Goal: Information Seeking & Learning: Learn about a topic

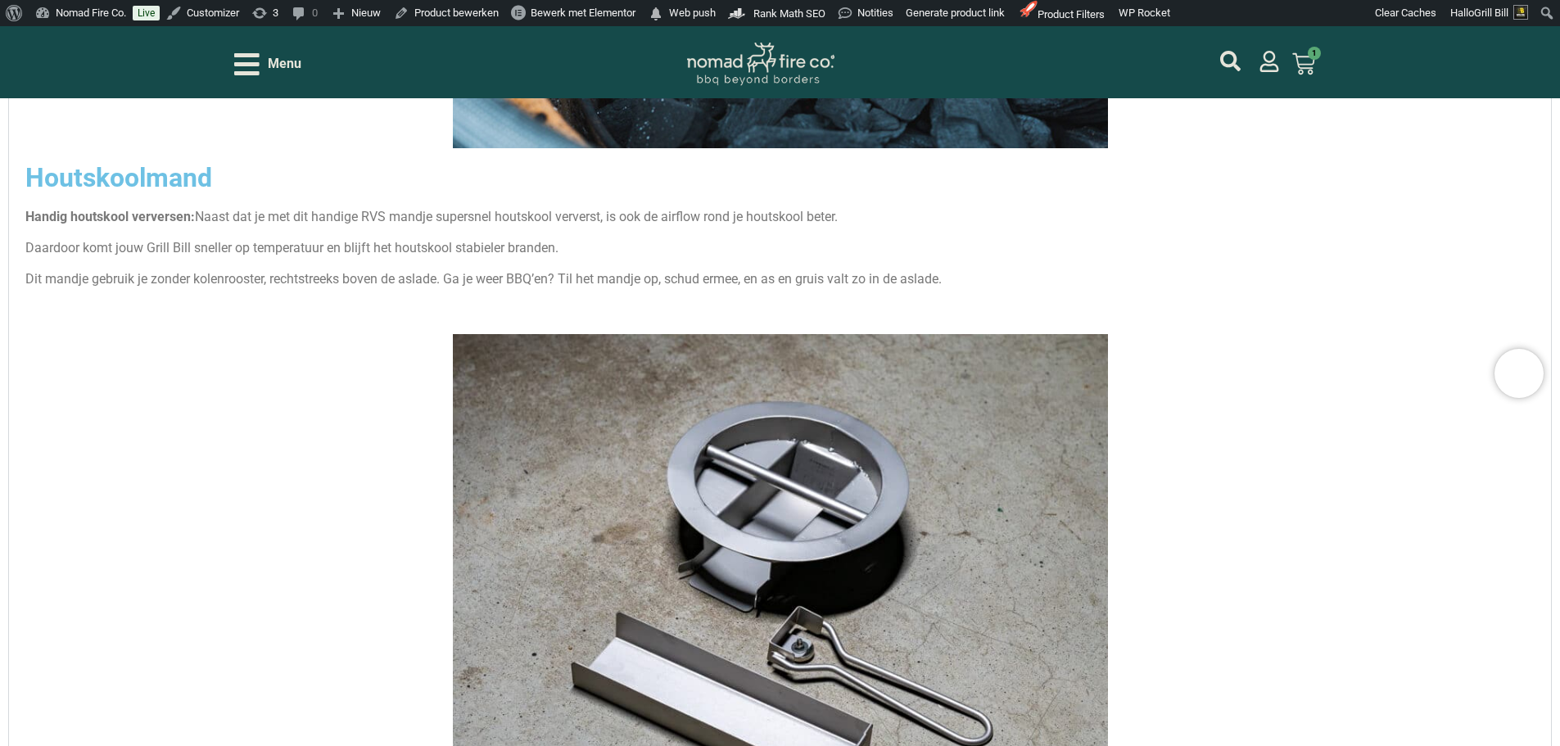
scroll to position [5076, 0]
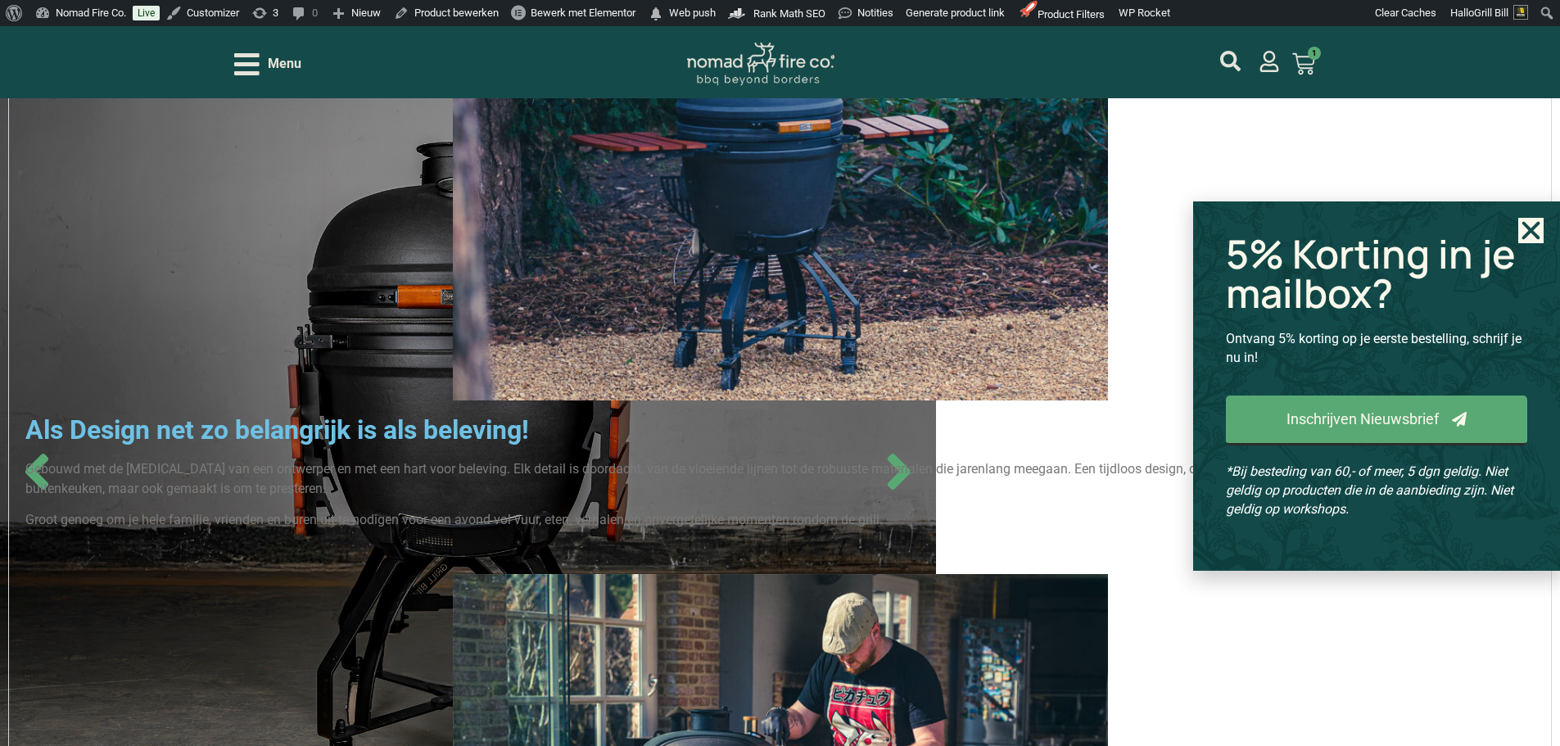
scroll to position [2784, 0]
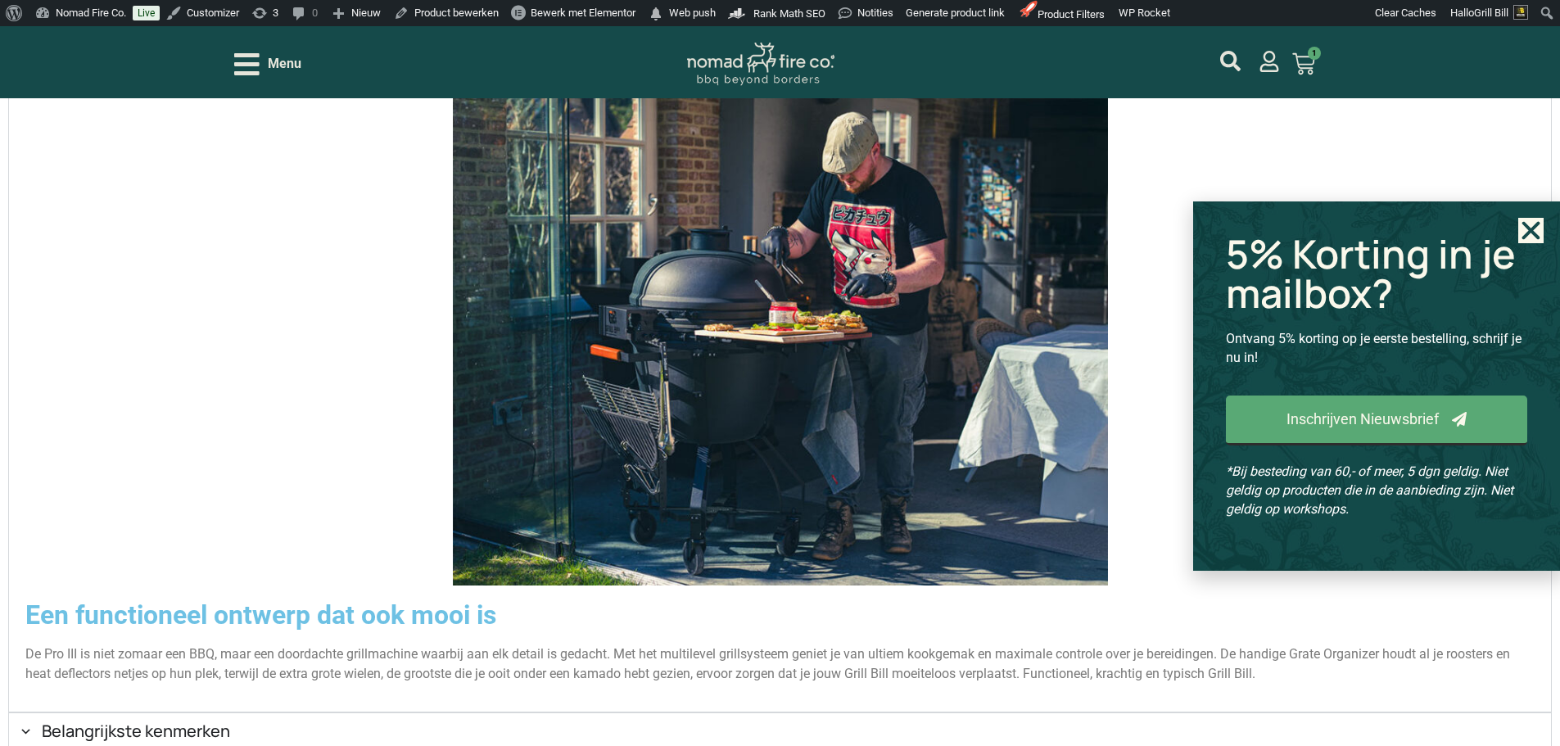
scroll to position [2702, 0]
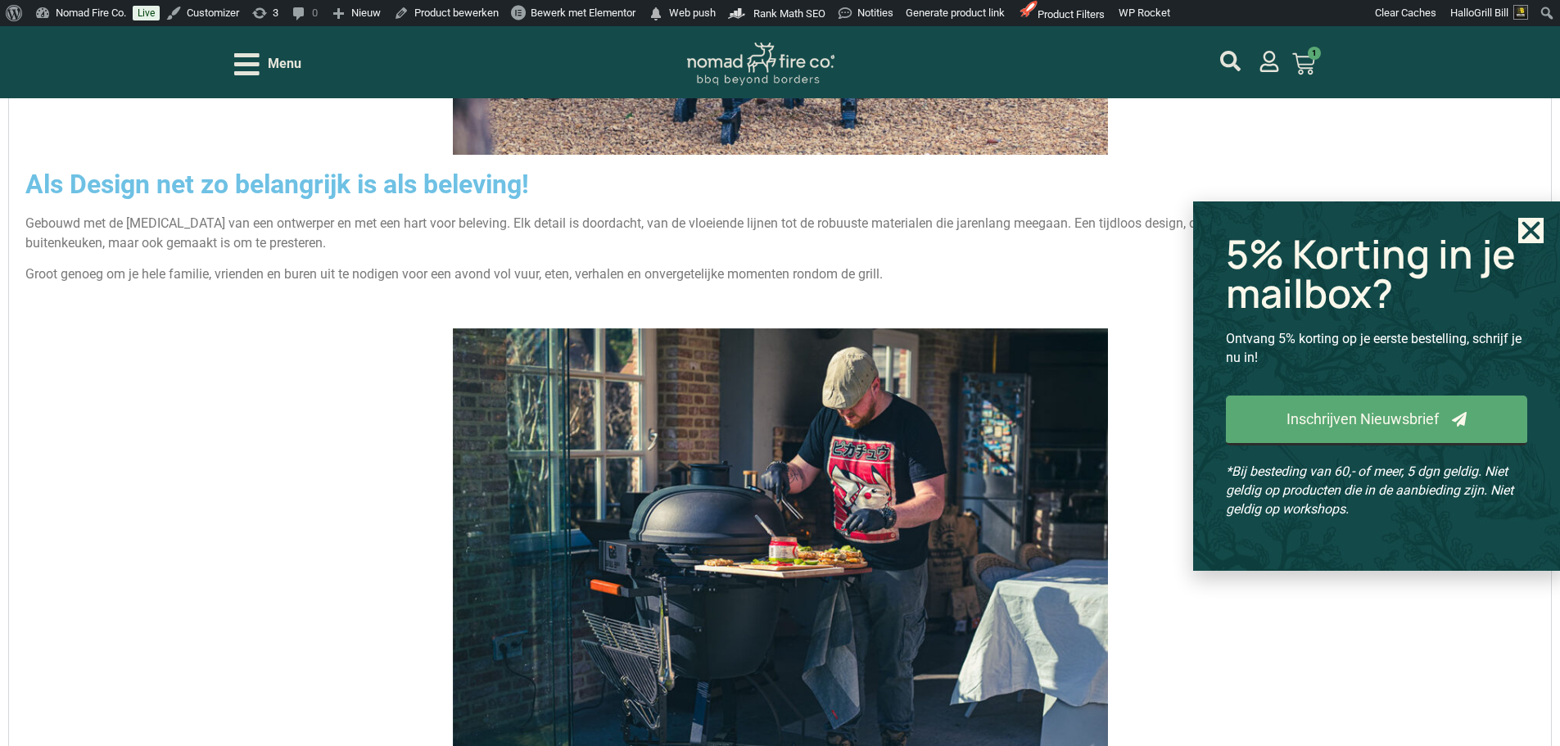
click at [1527, 228] on use "Close" at bounding box center [1531, 231] width 18 height 18
drag, startPoint x: 1530, startPoint y: 240, endPoint x: 1521, endPoint y: 244, distance: 9.9
click at [1530, 240] on icon "Close" at bounding box center [1530, 230] width 25 height 25
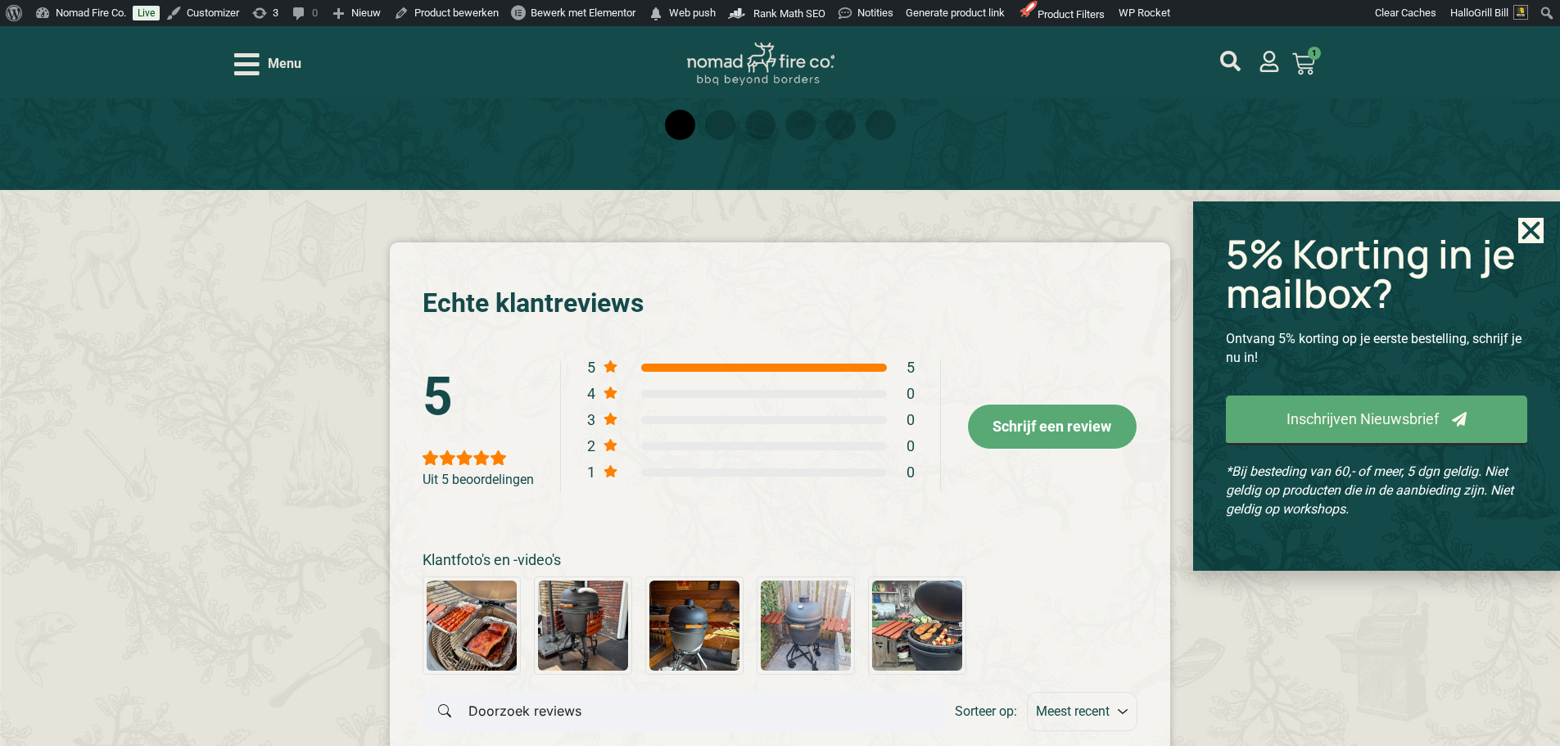
scroll to position [4339, 0]
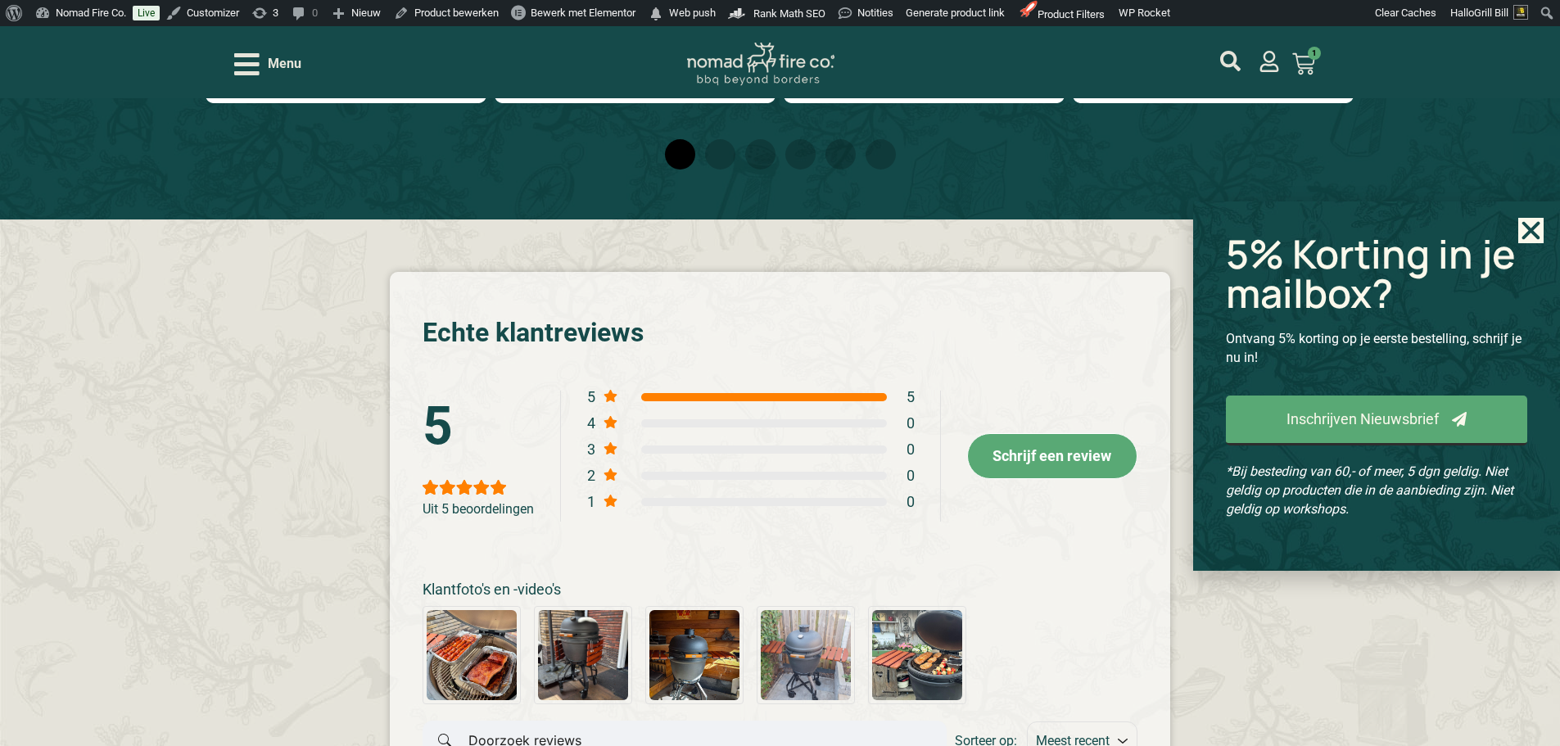
click at [1537, 228] on icon "Close" at bounding box center [1530, 230] width 25 height 25
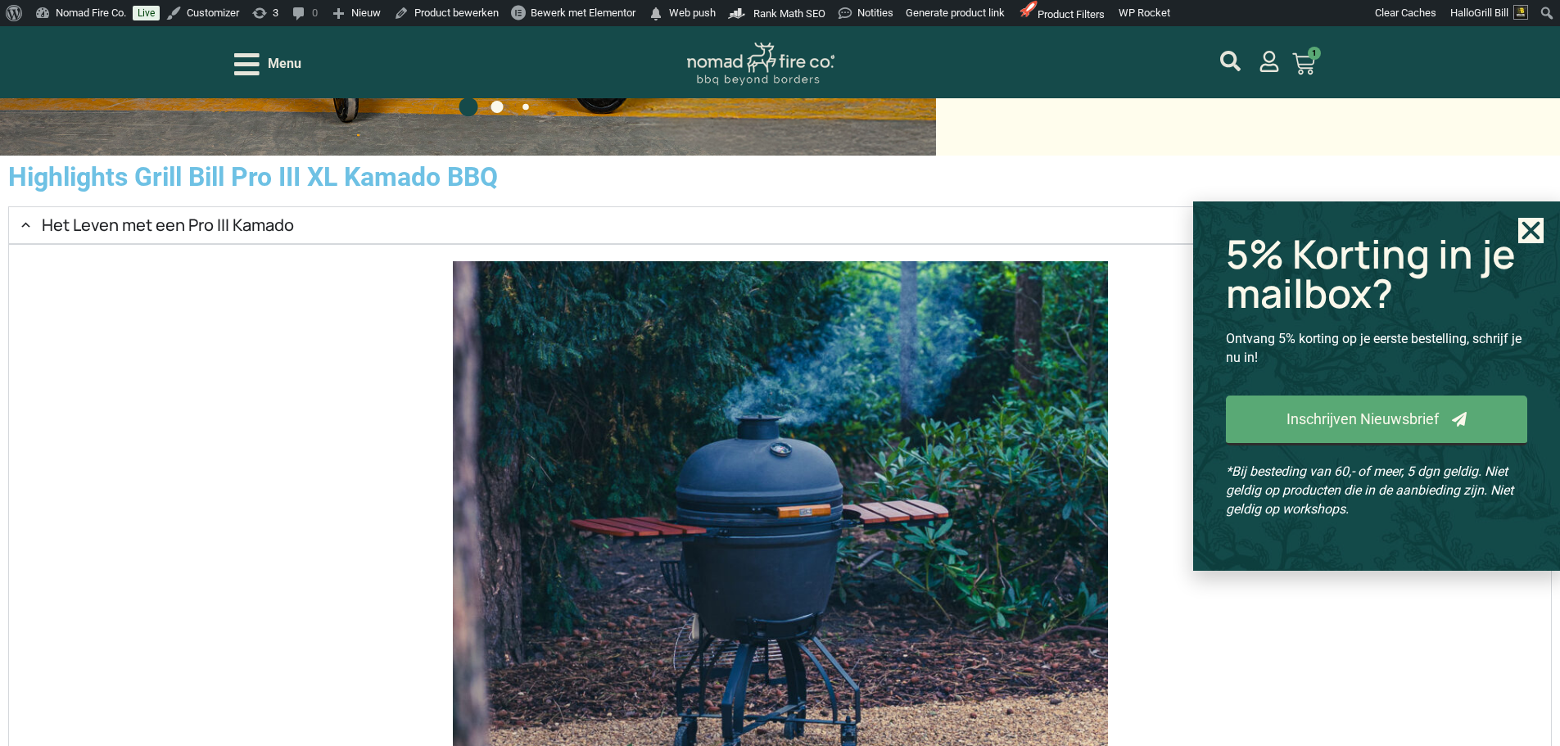
scroll to position [2046, 0]
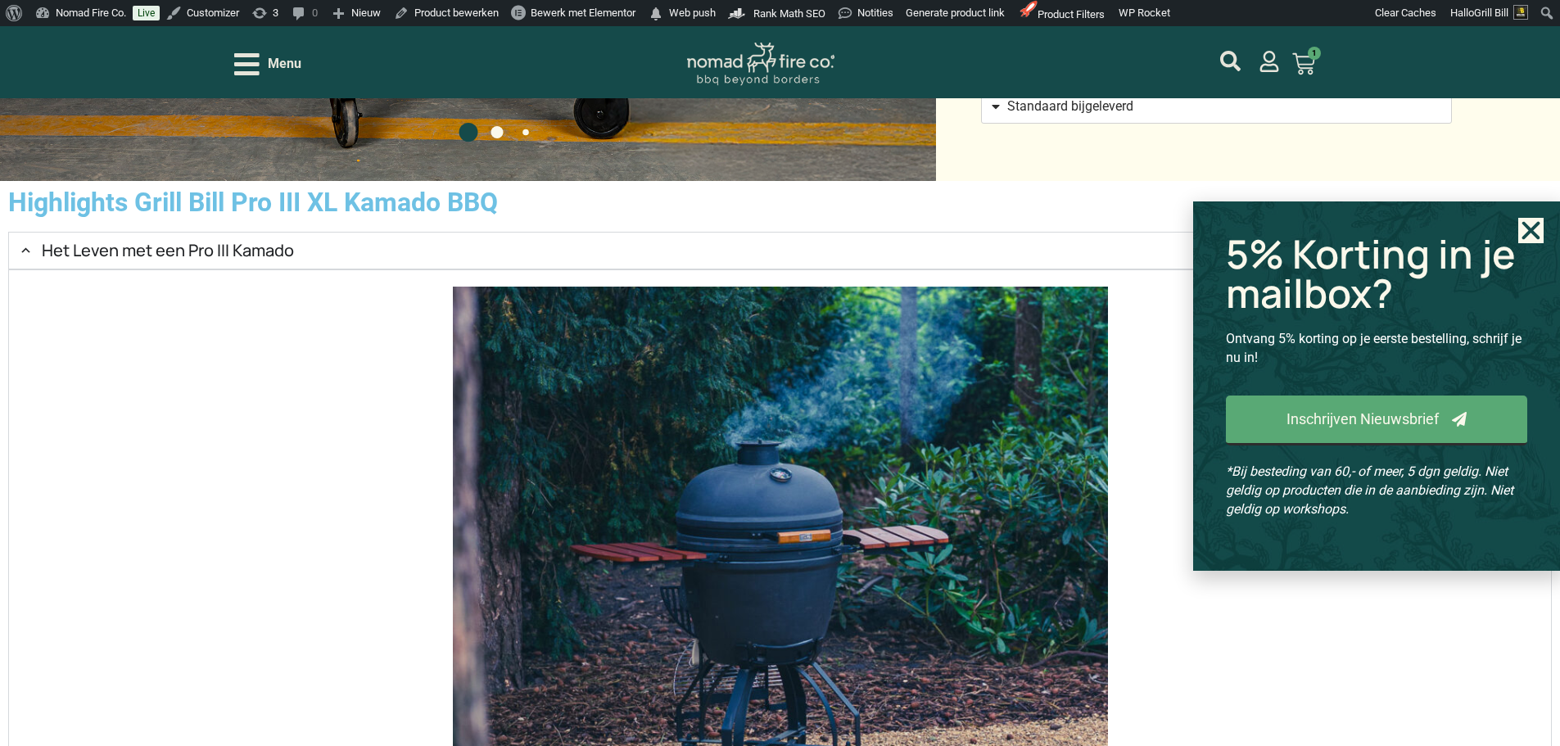
click at [294, 260] on h2 "Het Leven met een Pro III Kamado" at bounding box center [168, 251] width 252 height 20
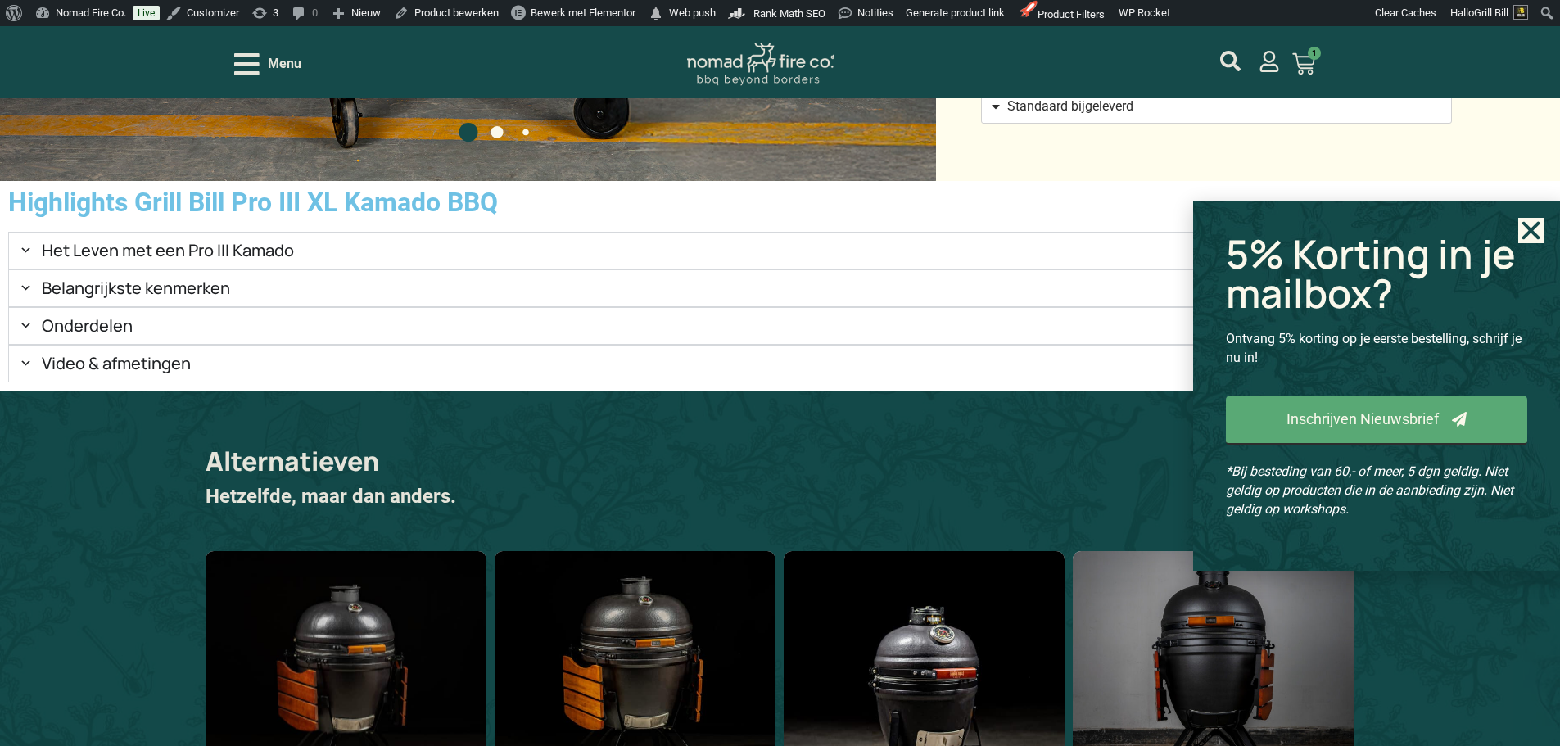
click at [230, 298] on h2 "Belangrijkste kenmerken" at bounding box center [136, 288] width 188 height 20
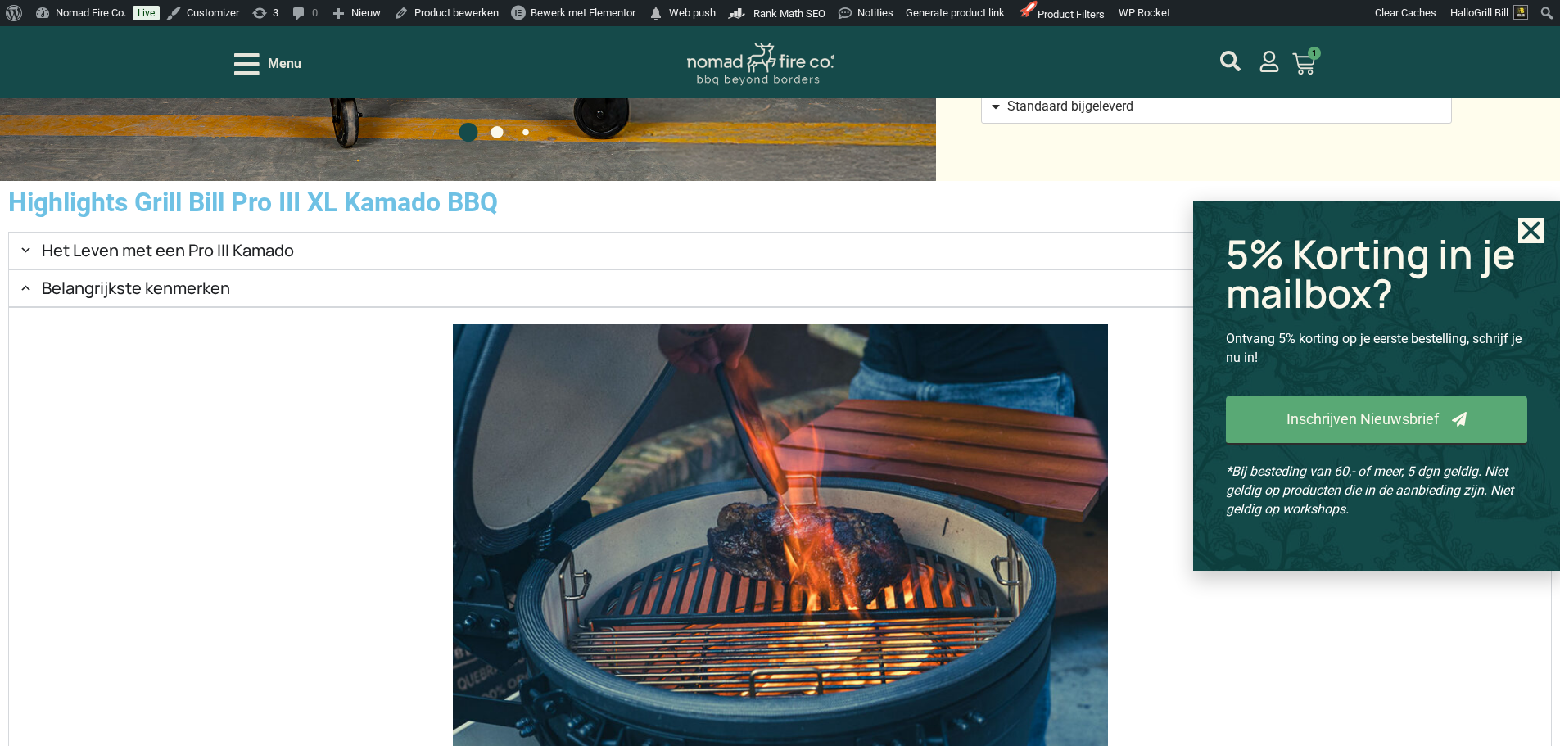
click at [294, 260] on h2 "Het Leven met een Pro III Kamado" at bounding box center [168, 251] width 252 height 20
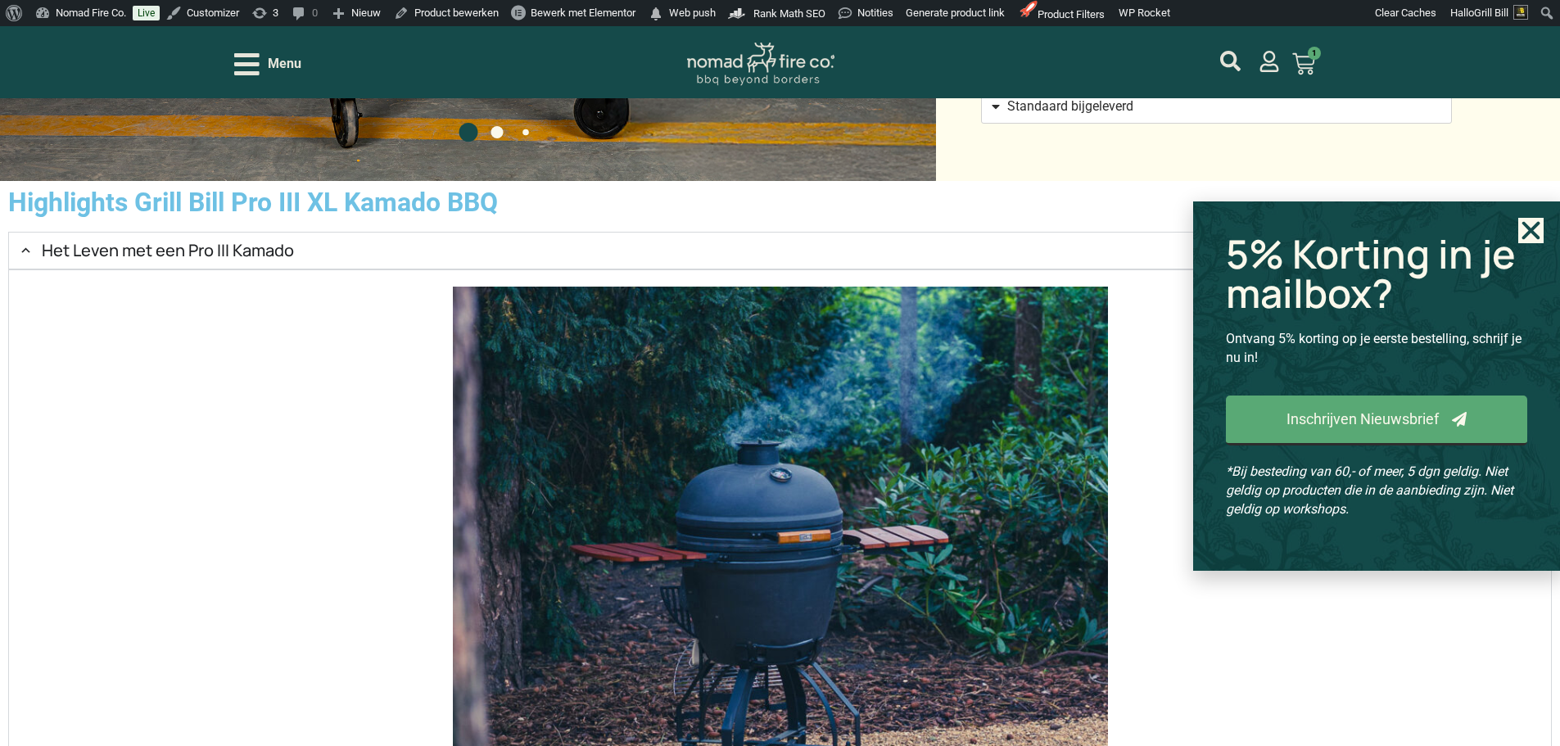
scroll to position [2292, 0]
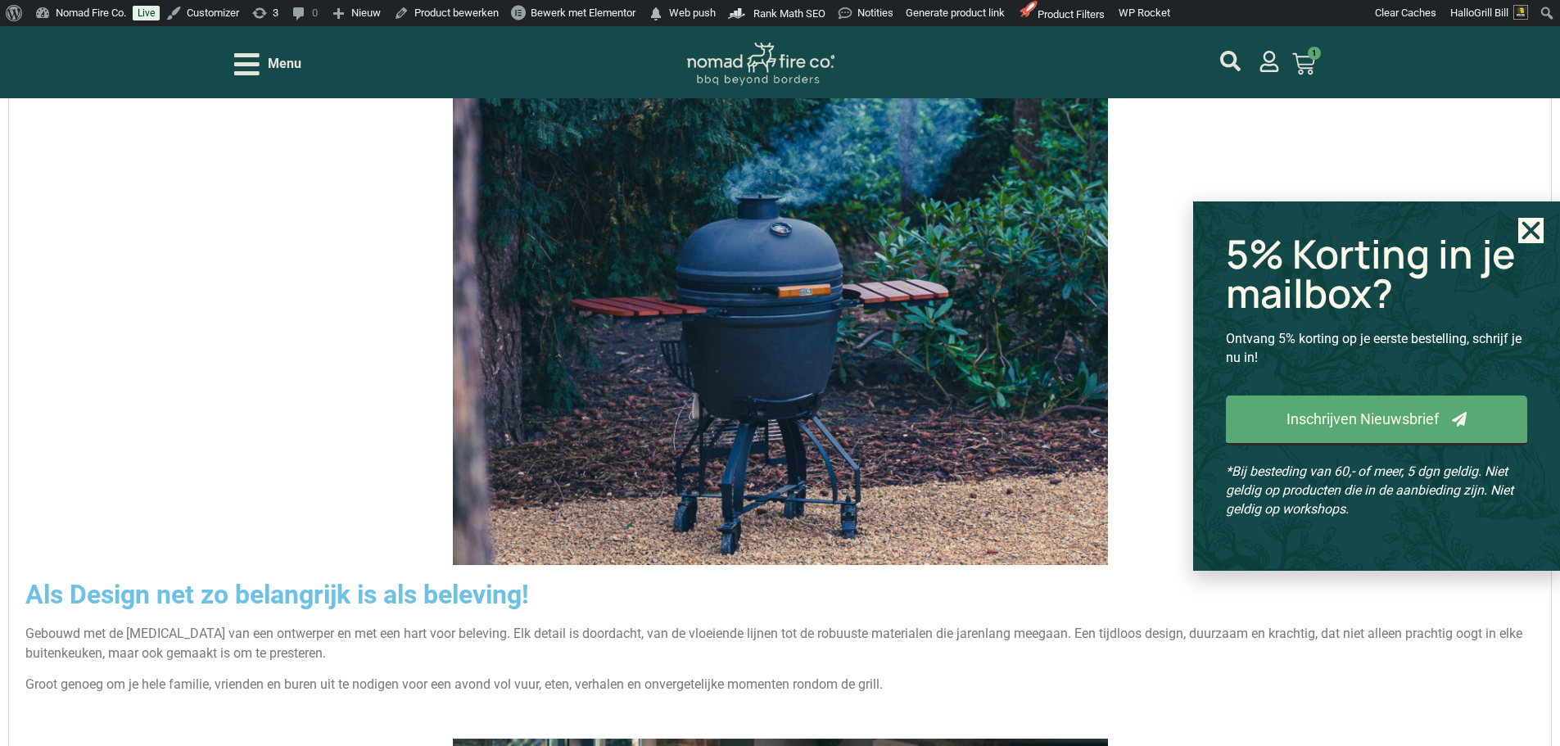
click at [637, 257] on img "Accordion. Open links with Enter or Space, close with Escape, and navigate with…" at bounding box center [780, 303] width 655 height 524
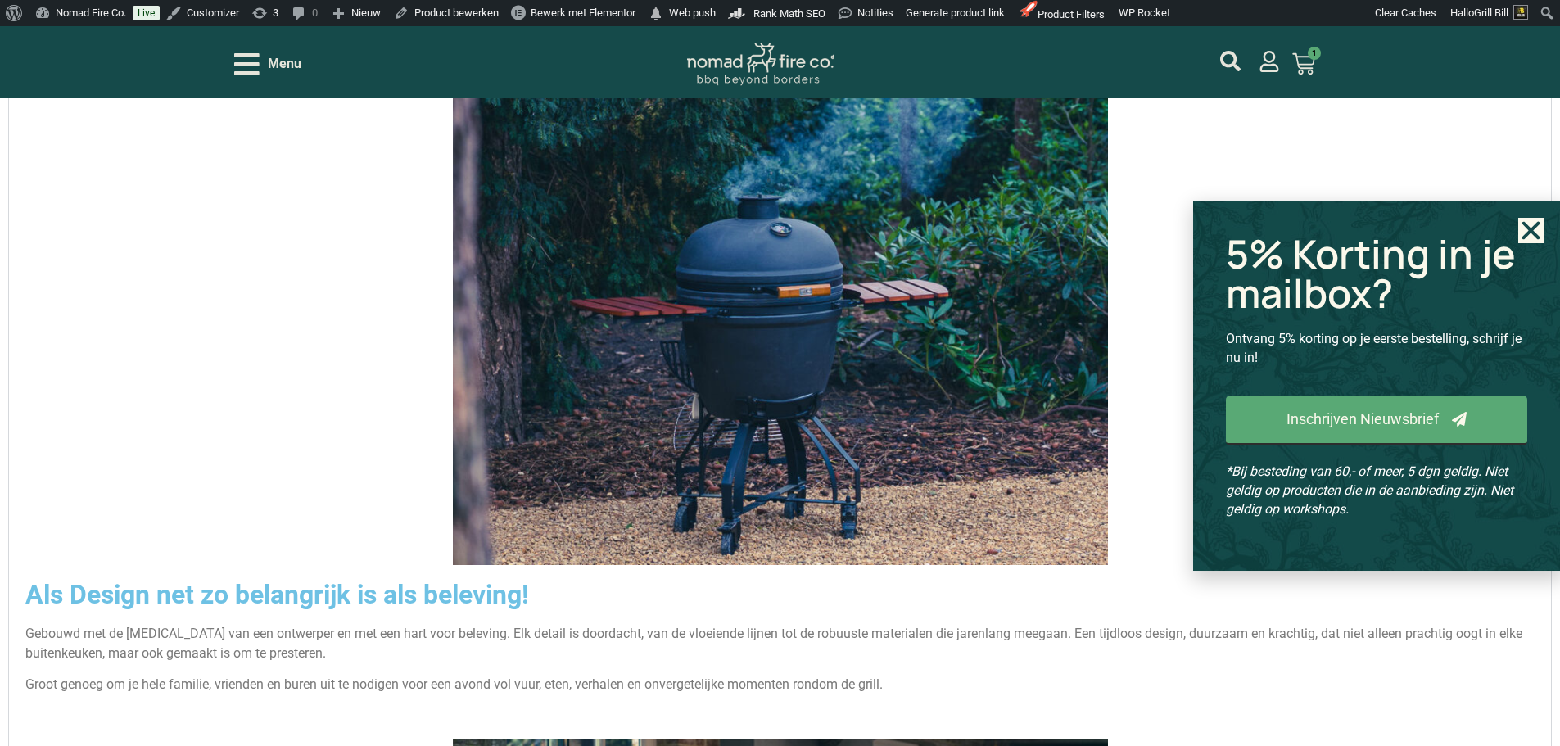
click at [717, 290] on img "Accordion. Open links with Enter or Space, close with Escape, and navigate with…" at bounding box center [780, 303] width 655 height 524
click at [665, 305] on img "Accordion. Open links with Enter or Space, close with Escape, and navigate with…" at bounding box center [780, 303] width 655 height 524
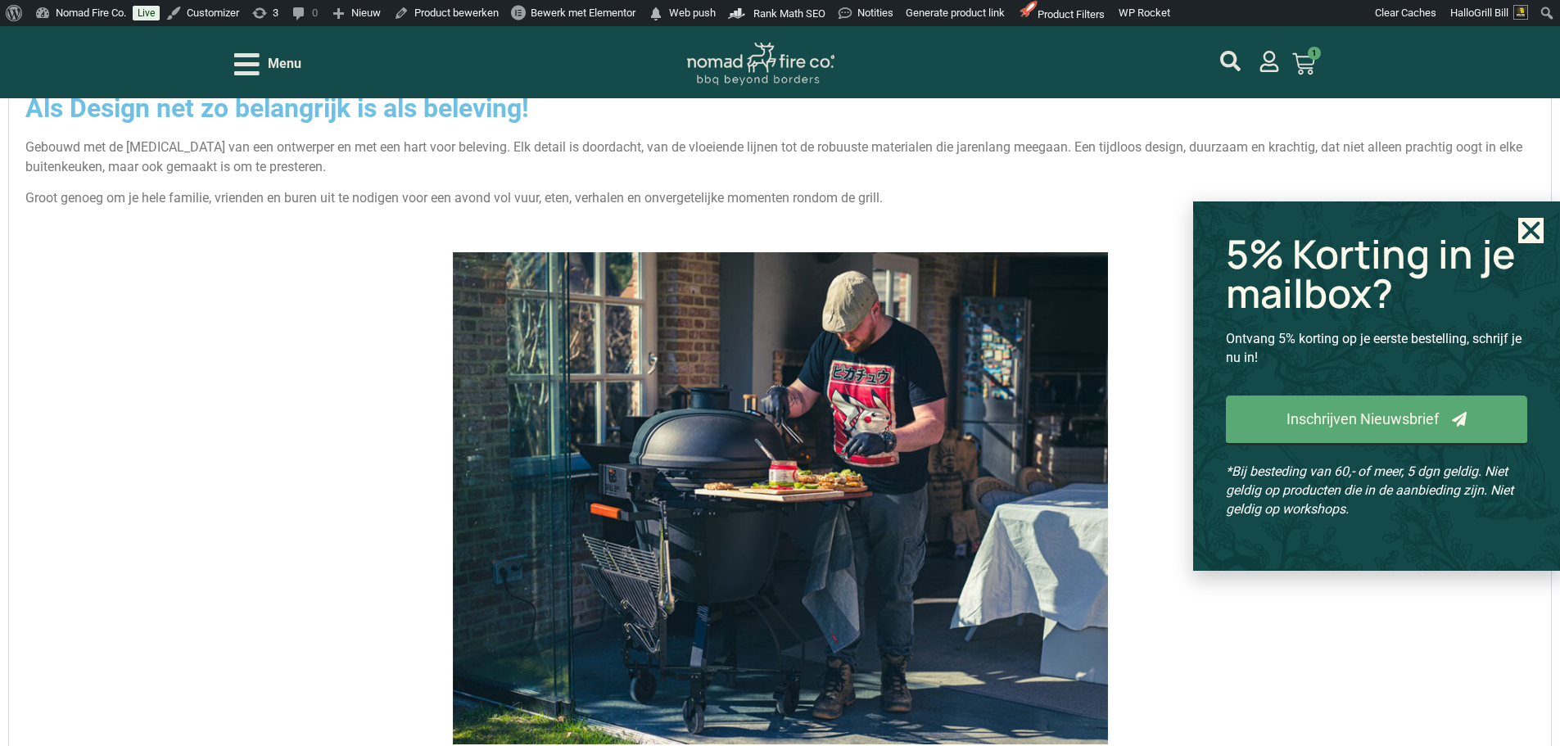
scroll to position [2783, 0]
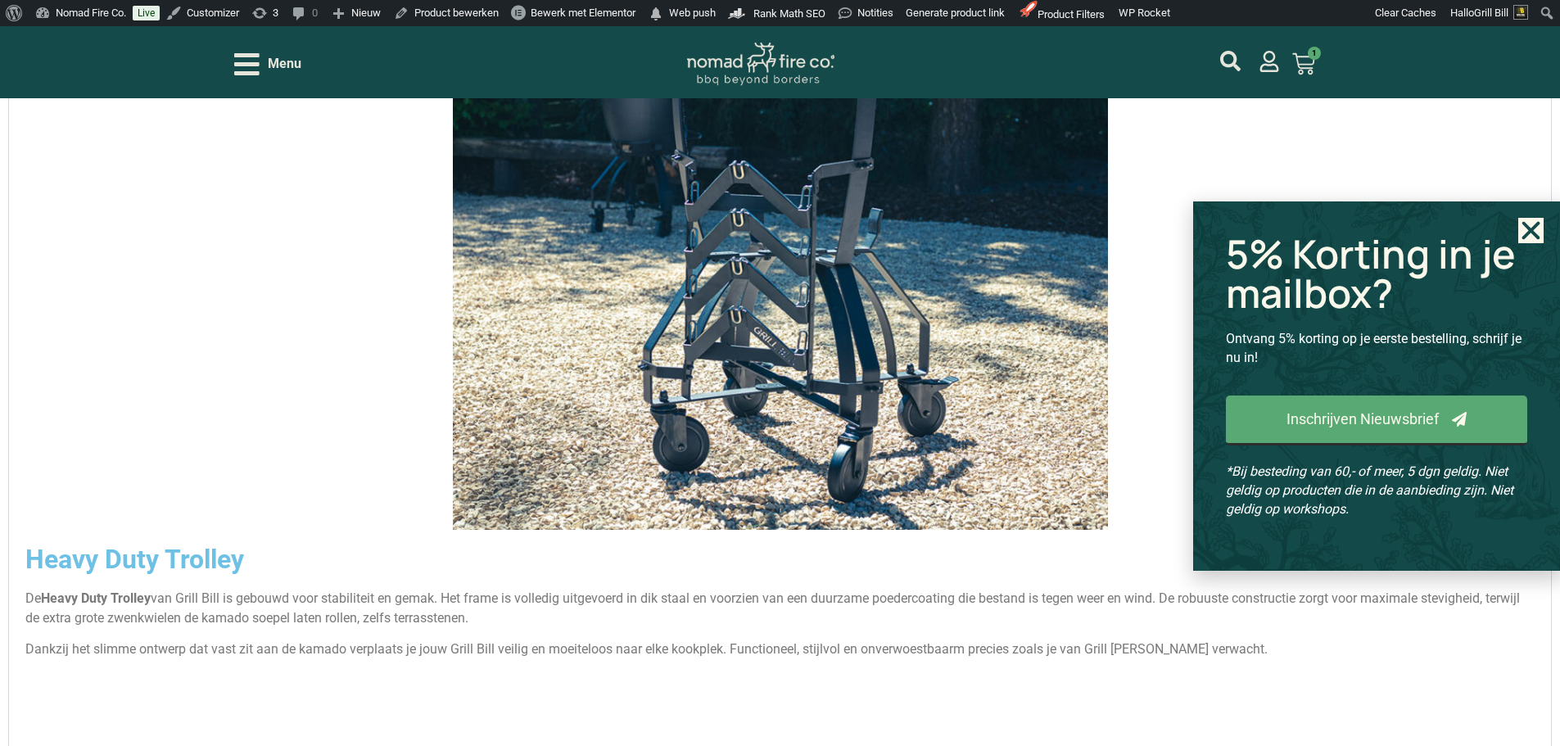
scroll to position [3929, 0]
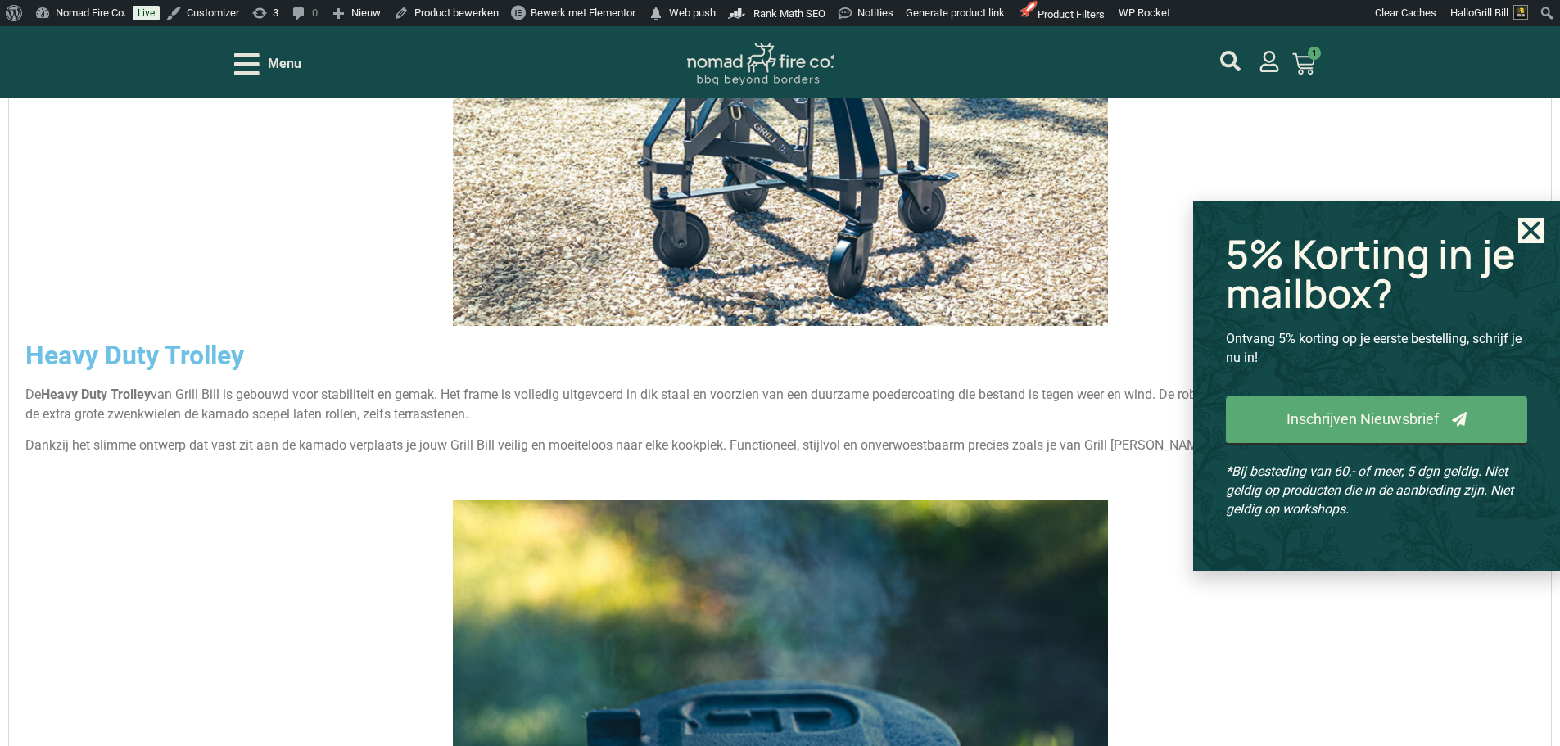
scroll to position [3847, 0]
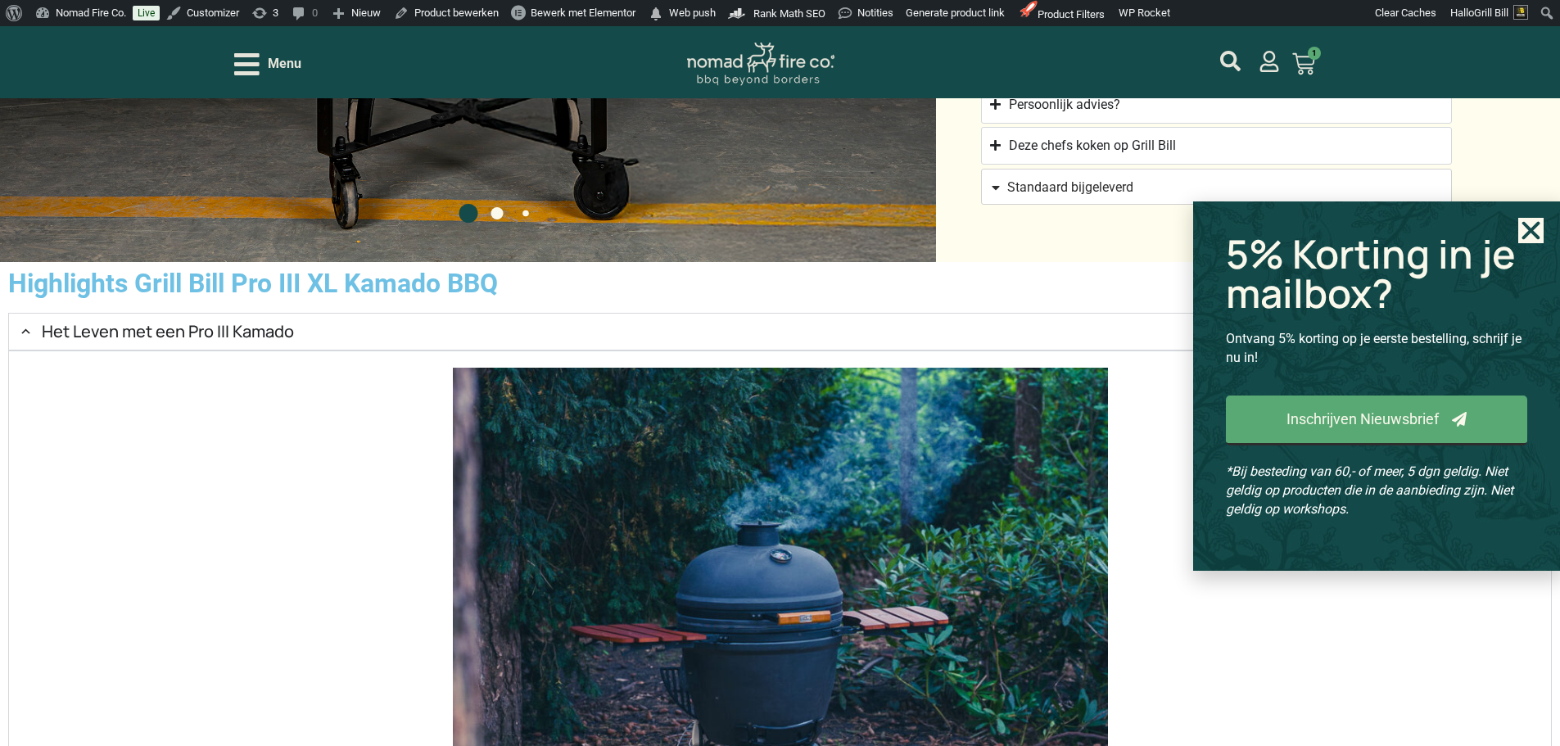
scroll to position [1964, 0]
click at [294, 342] on h2 "Het Leven met een Pro III Kamado" at bounding box center [168, 333] width 252 height 20
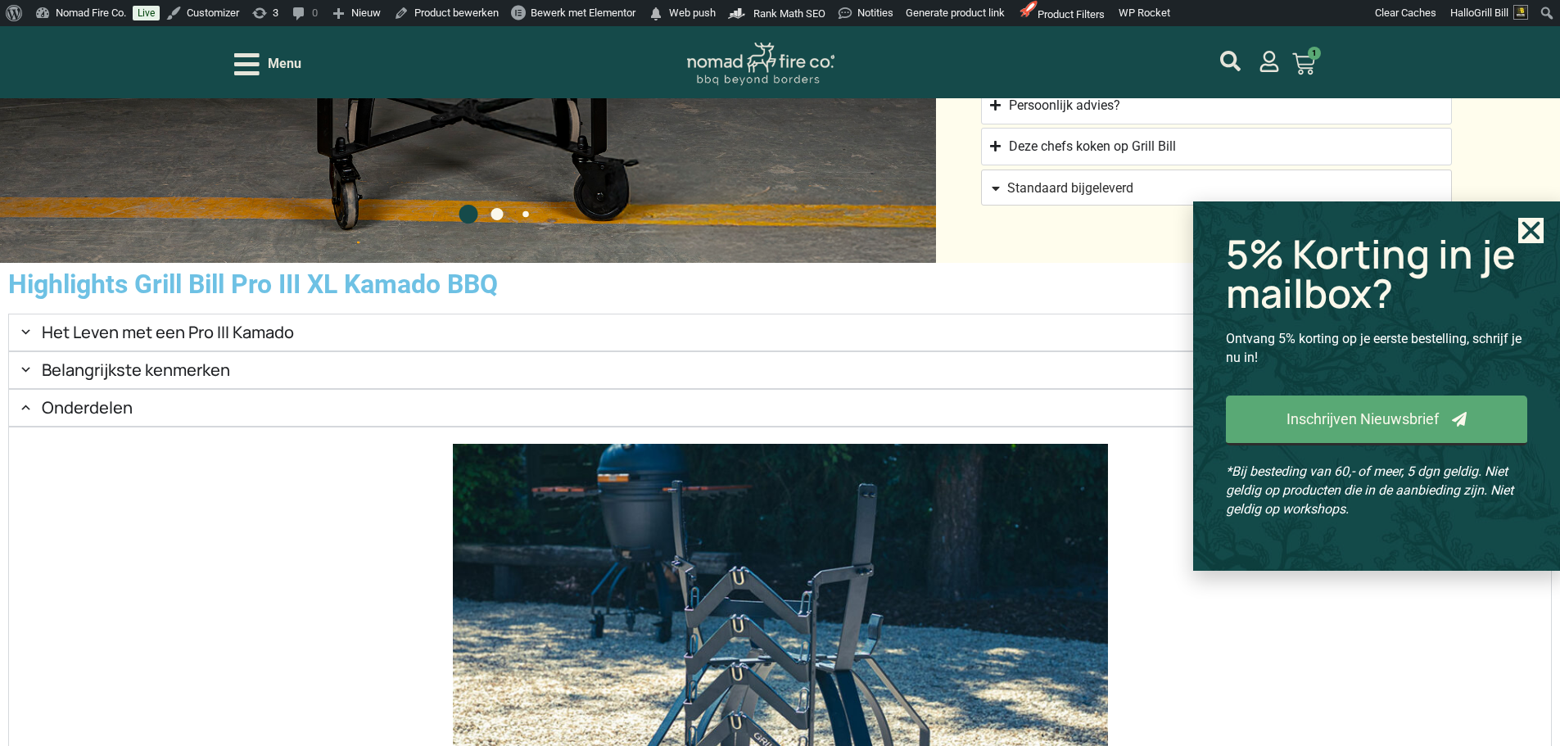
click at [1529, 232] on use "Close" at bounding box center [1531, 231] width 18 height 18
click at [1534, 229] on icon "Close" at bounding box center [1530, 230] width 25 height 25
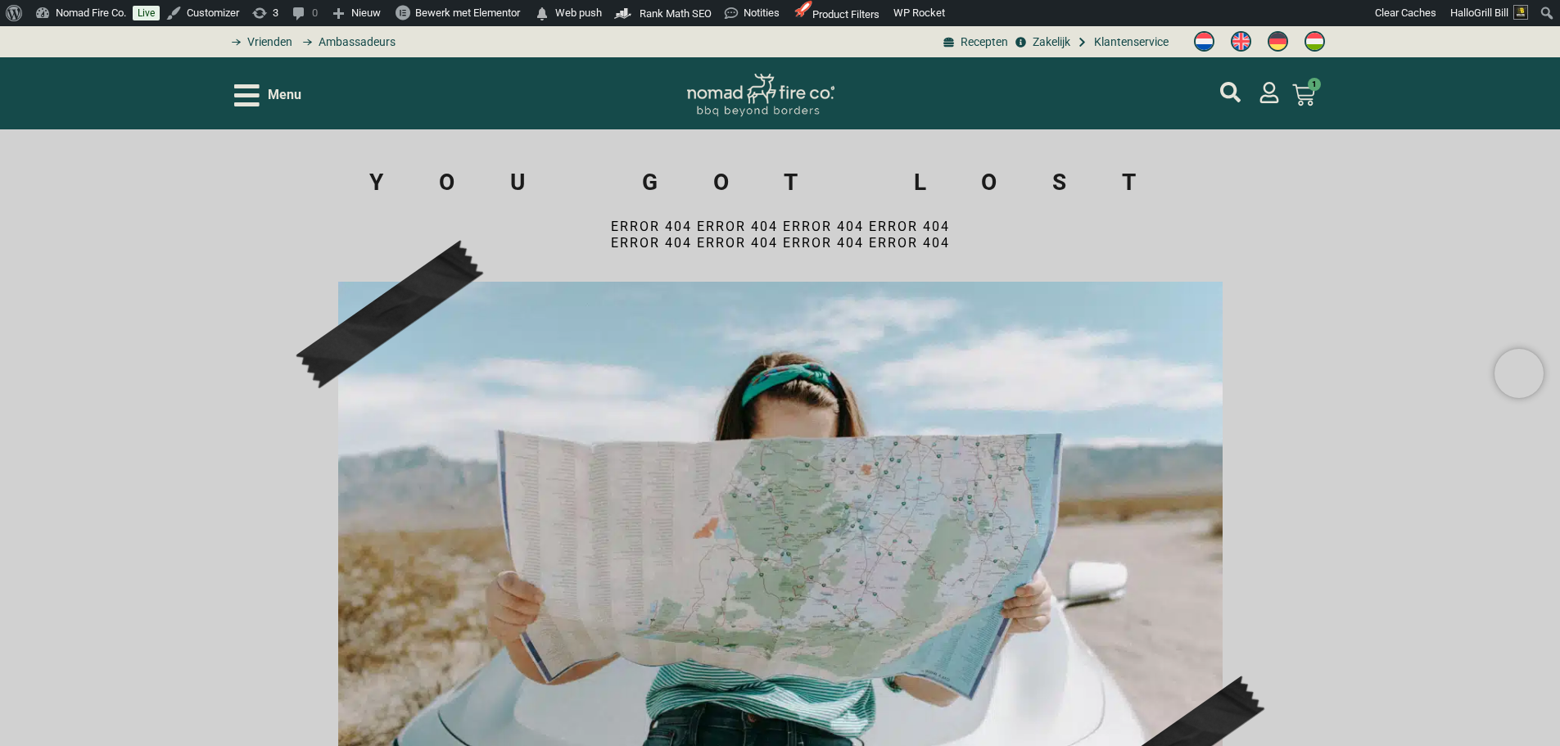
click at [291, 101] on span "Menu" at bounding box center [285, 95] width 34 height 20
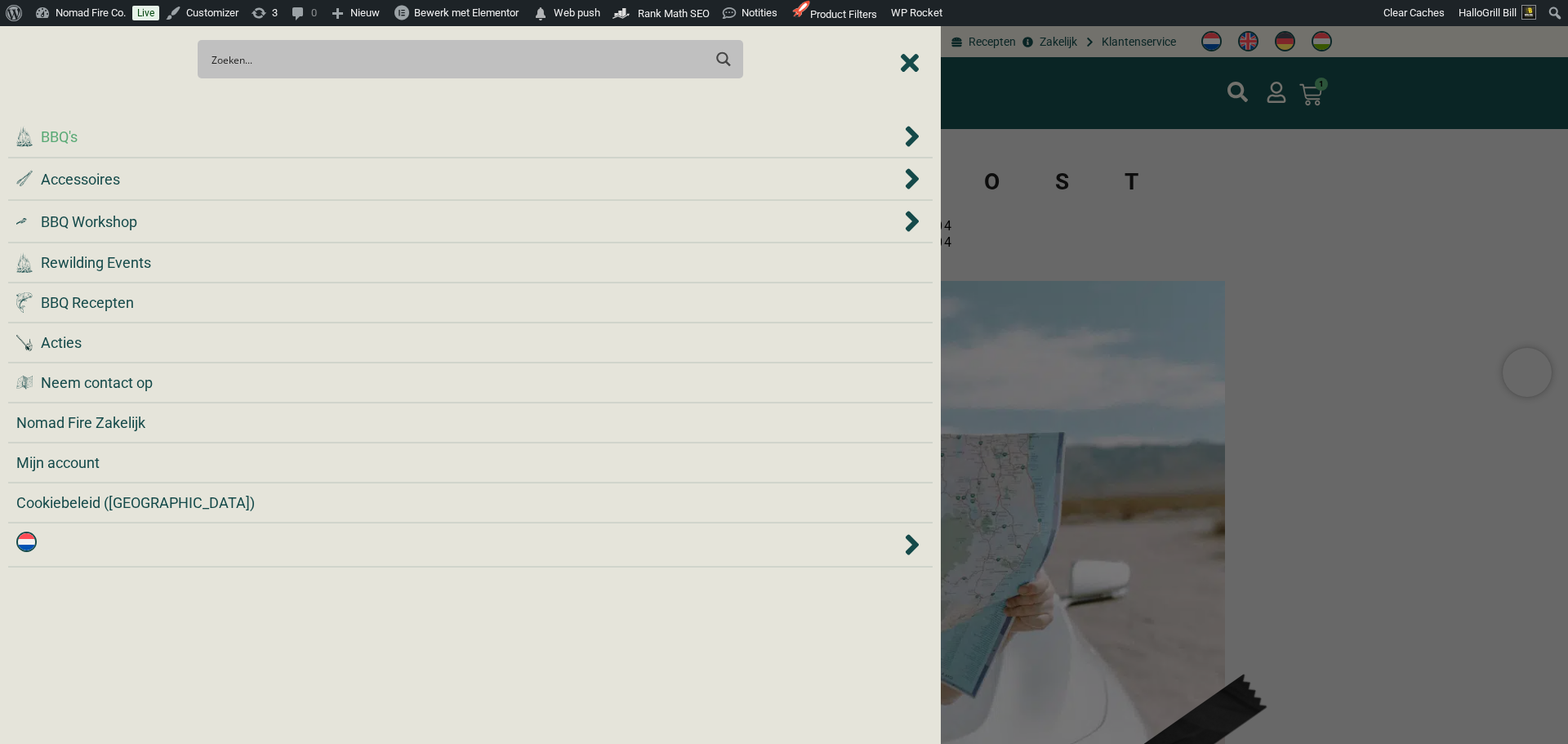
click at [315, 148] on div ".cls-1 { fill: #042e2c; } BBQ's" at bounding box center [470, 136] width 908 height 25
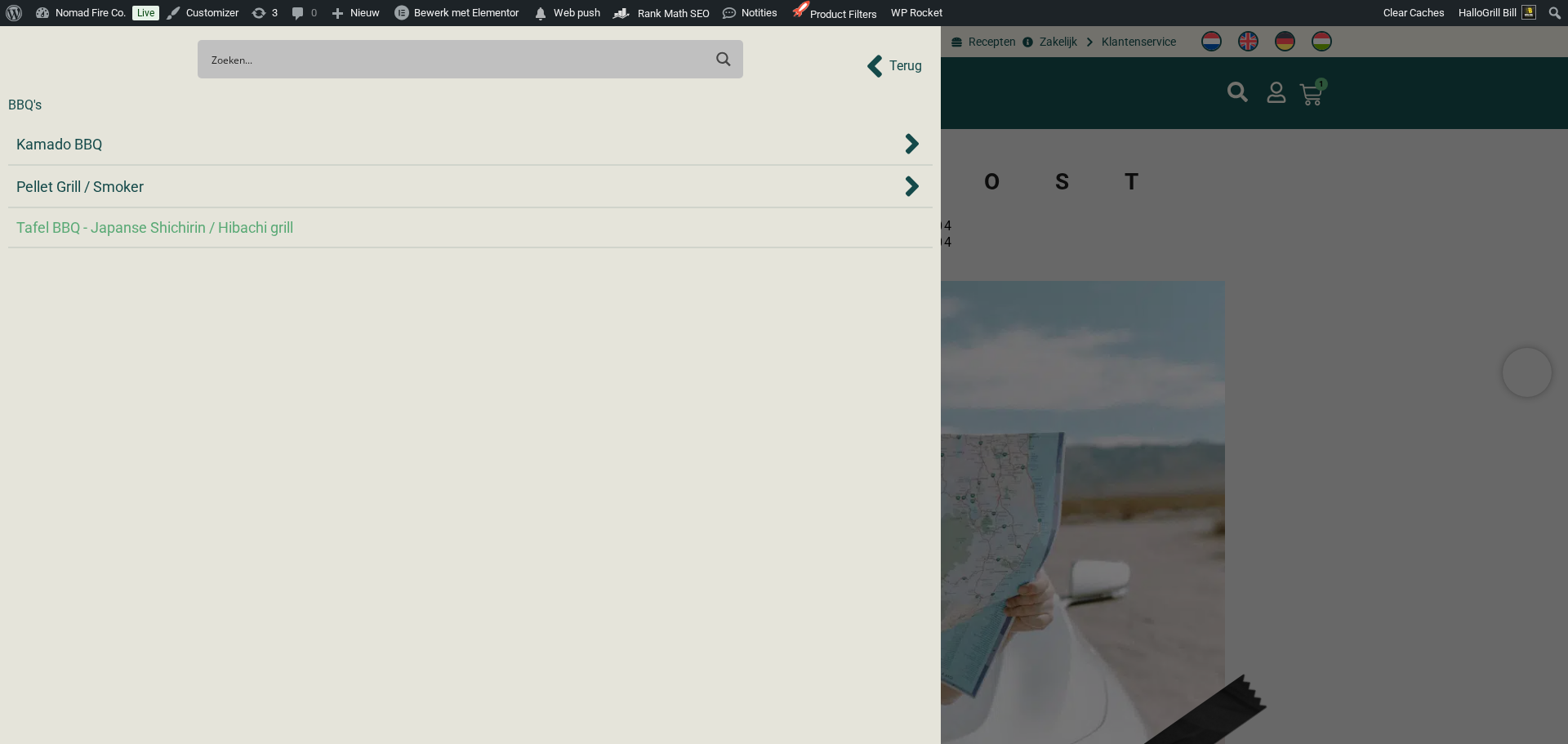
click at [286, 224] on span "Tafel BBQ - Japanse Shichirin / Hibachi grill" at bounding box center [155, 227] width 277 height 22
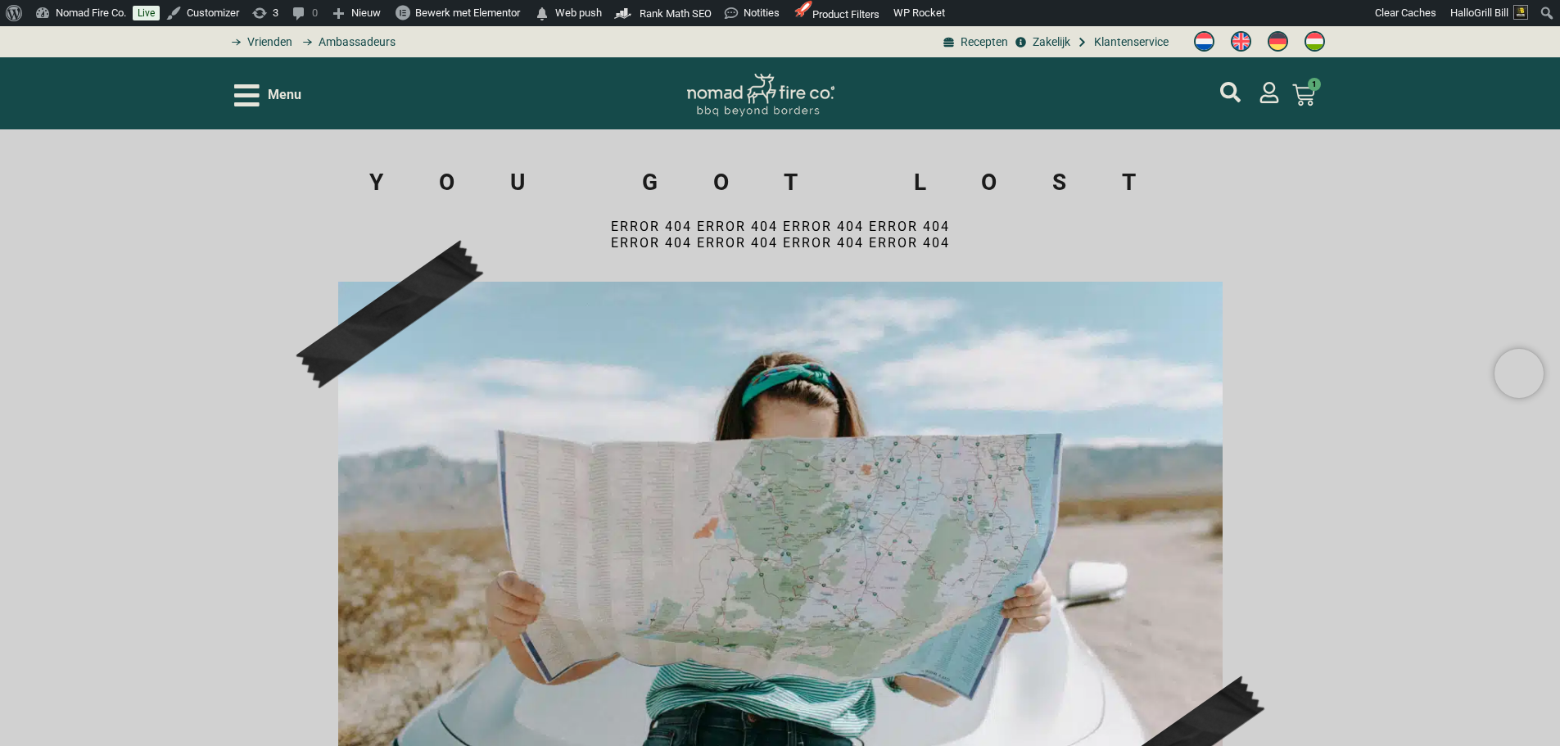
click at [263, 102] on div "Menu" at bounding box center [267, 95] width 67 height 29
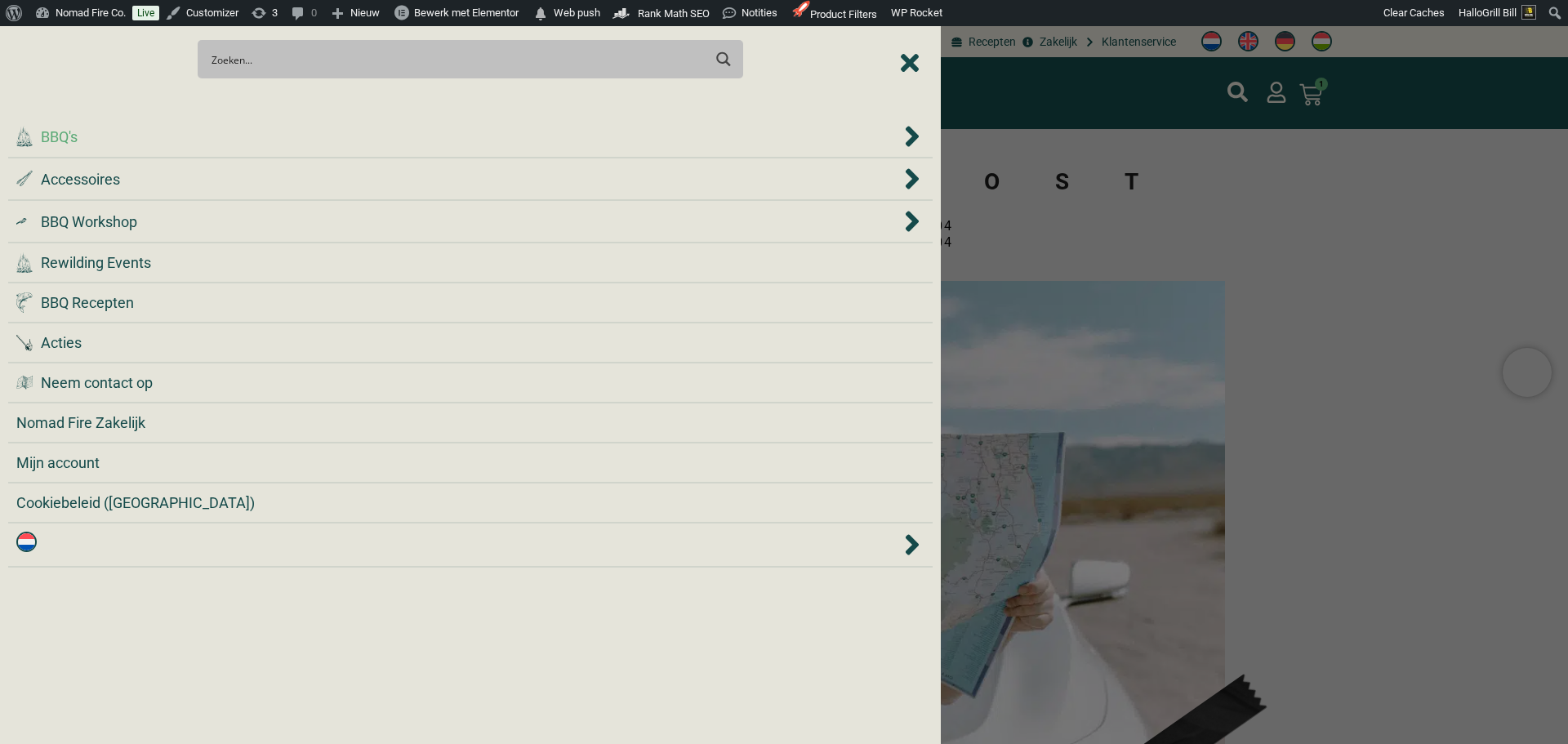
click at [271, 140] on div ".cls-1 { fill: #042e2c; } BBQ's" at bounding box center [458, 137] width 885 height 22
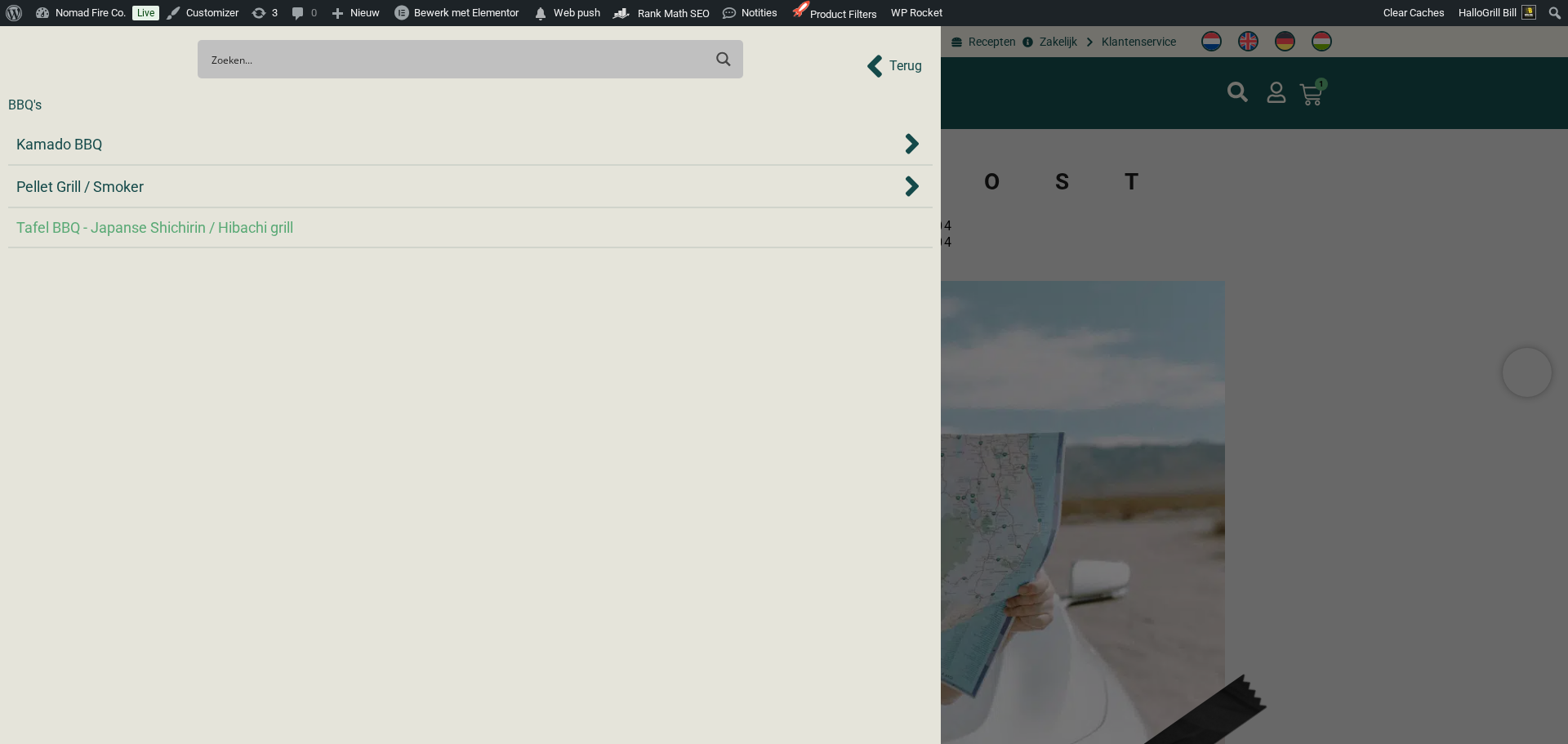
click at [272, 141] on div "Kamado BBQ" at bounding box center [458, 144] width 885 height 22
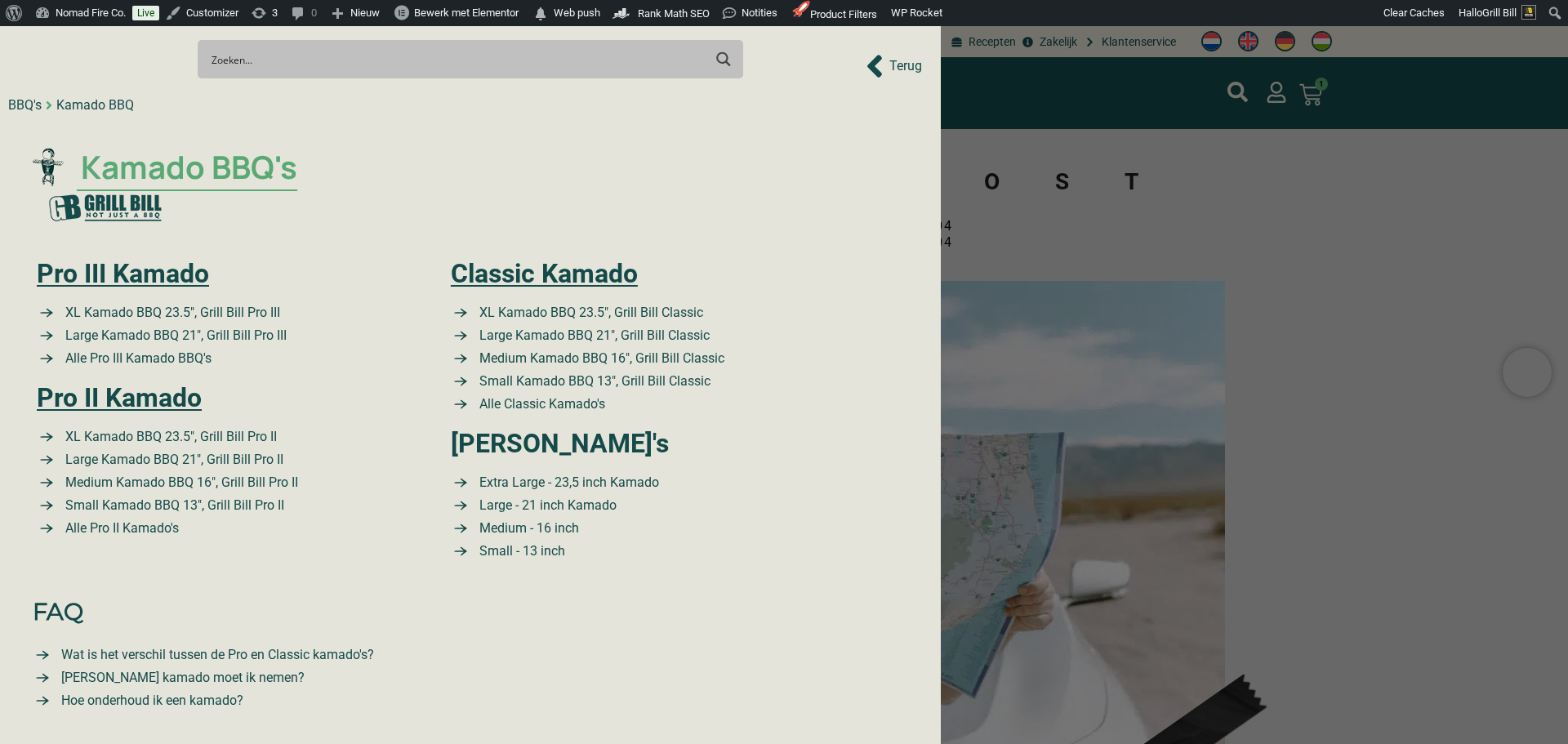
click at [252, 169] on span "Kamado BBQ's" at bounding box center [187, 167] width 220 height 47
click at [147, 294] on div "Pro III Kamado XL Kamado BBQ 23.5″, Grill Bill Pro III Large Kamado BBQ 21″, Gr…" at bounding box center [227, 411] width 398 height 317
click at [157, 286] on link "Pro III Kamado" at bounding box center [123, 273] width 173 height 31
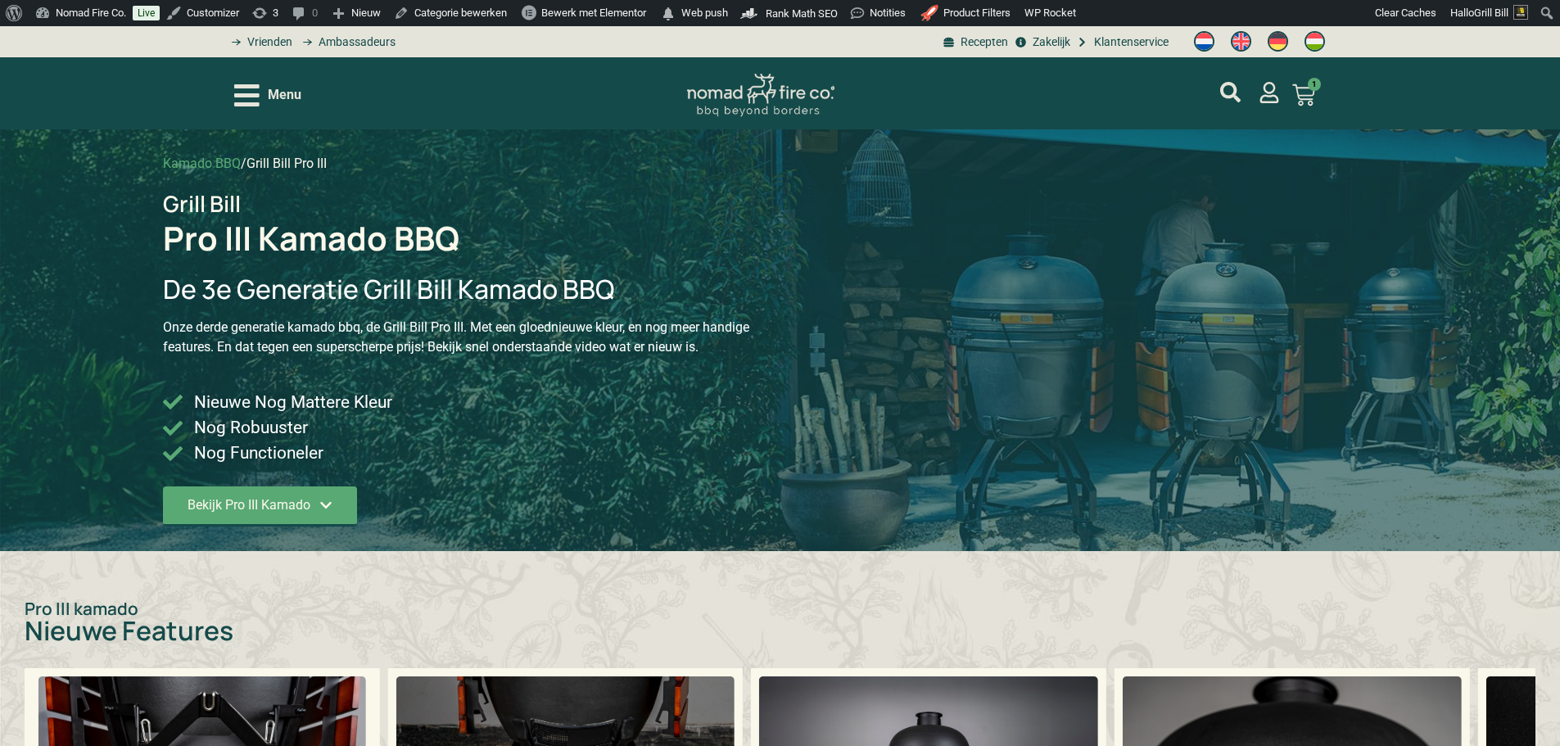
click at [296, 91] on span "Menu" at bounding box center [285, 95] width 34 height 20
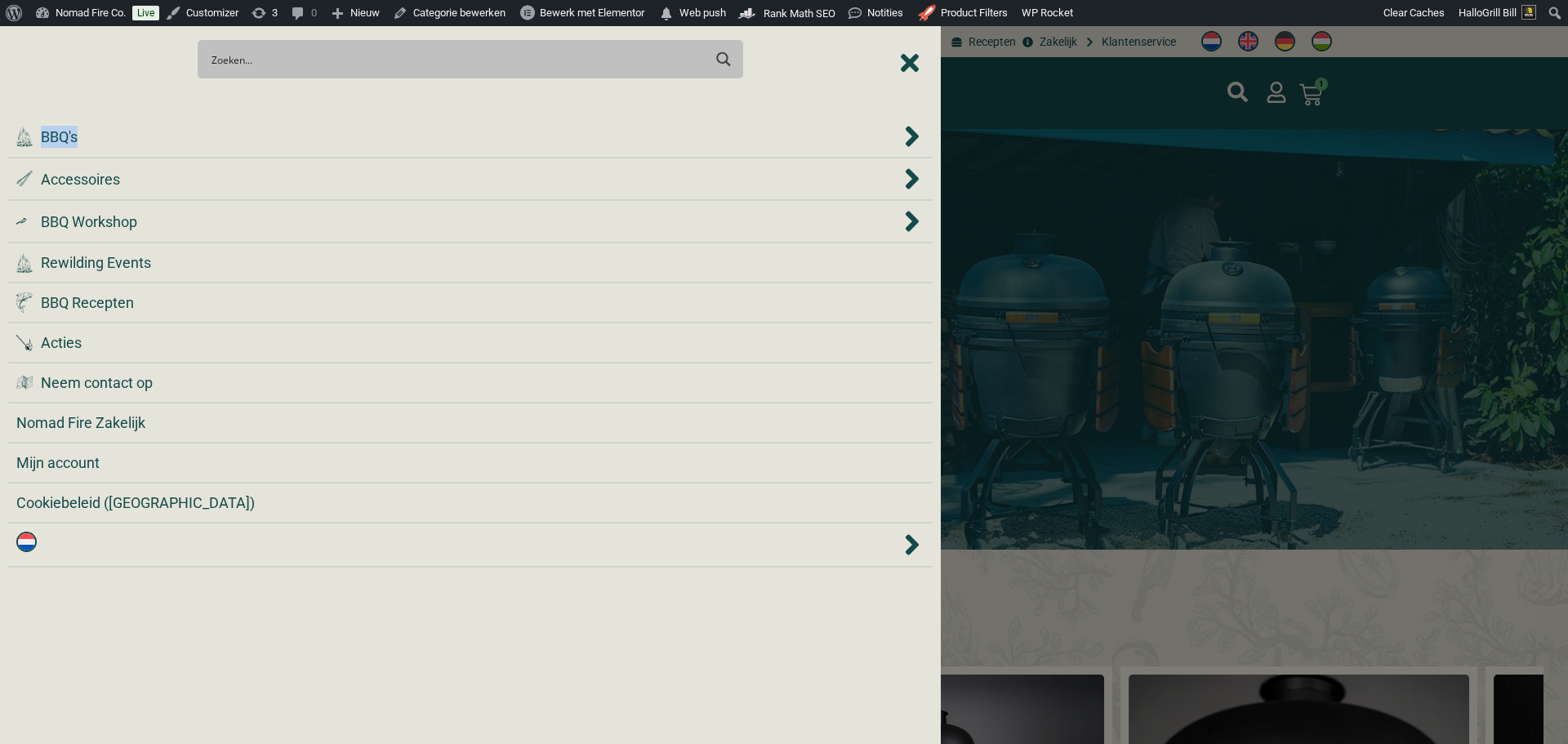
click at [296, 93] on div at bounding box center [470, 102] width 925 height 29
click at [304, 142] on div ".cls-1 { fill: #042e2c; } BBQ's" at bounding box center [458, 137] width 885 height 22
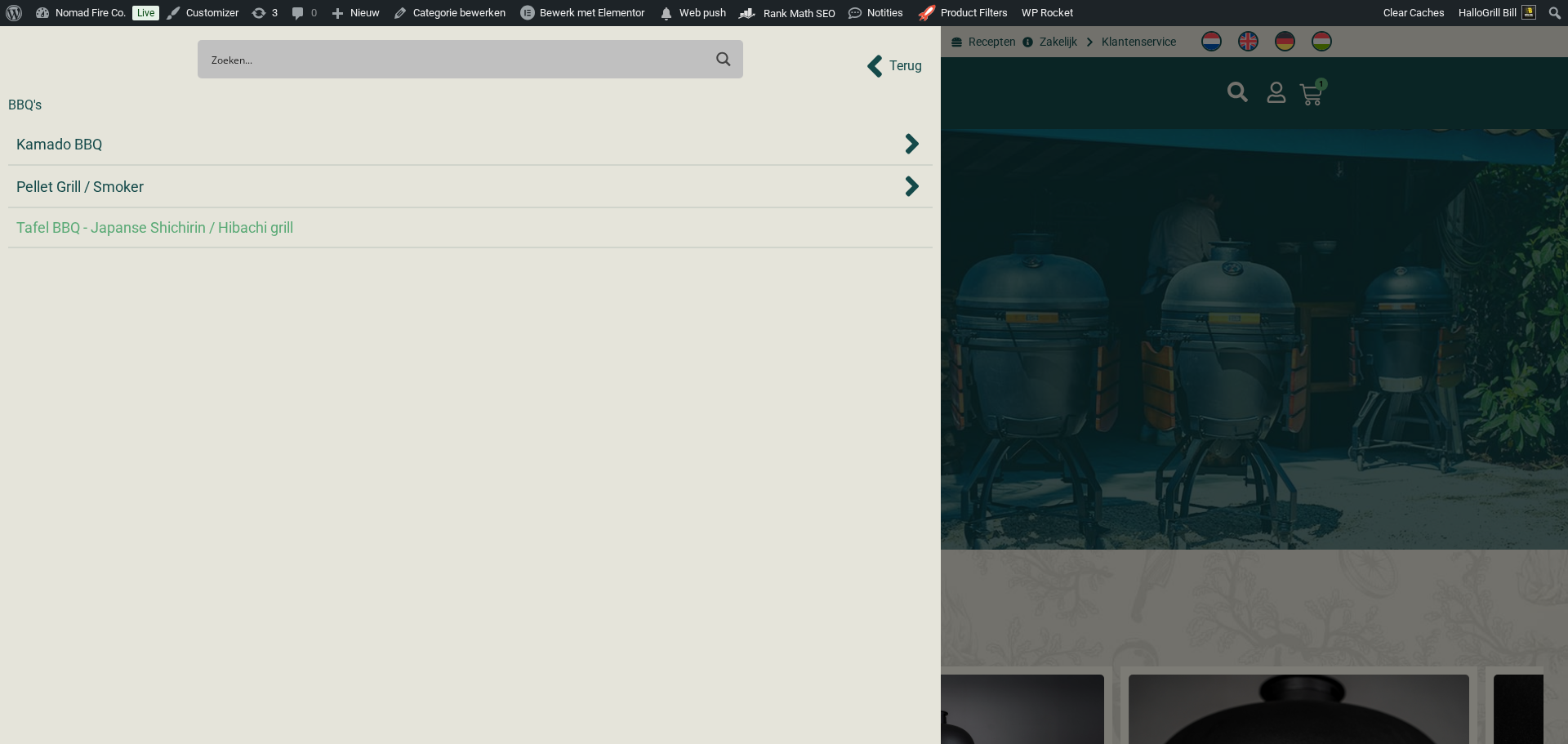
click at [275, 234] on span "Tafel BBQ - Japanse Shichirin / Hibachi grill" at bounding box center [155, 227] width 277 height 22
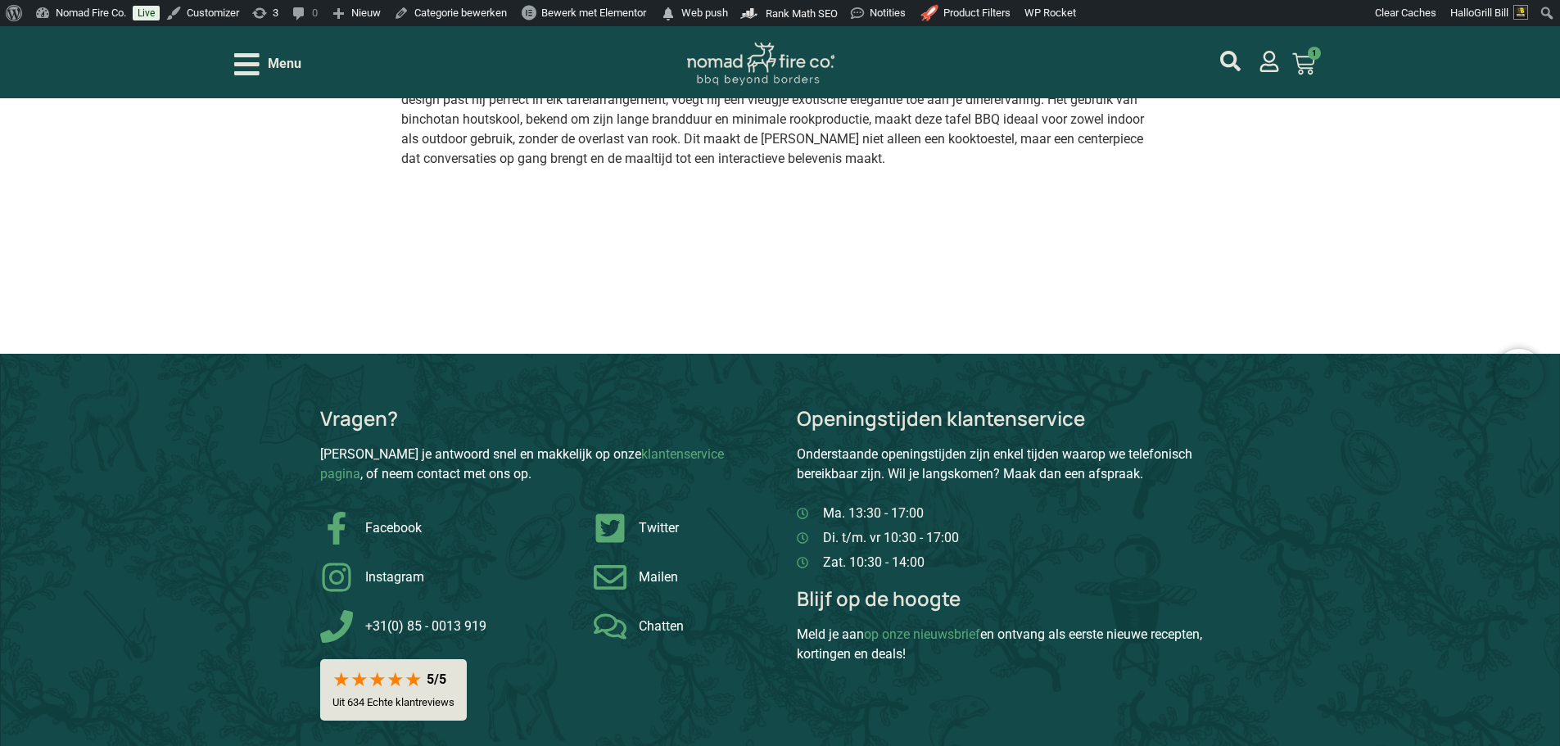
scroll to position [1217, 0]
click at [279, 69] on span "Menu" at bounding box center [285, 64] width 34 height 20
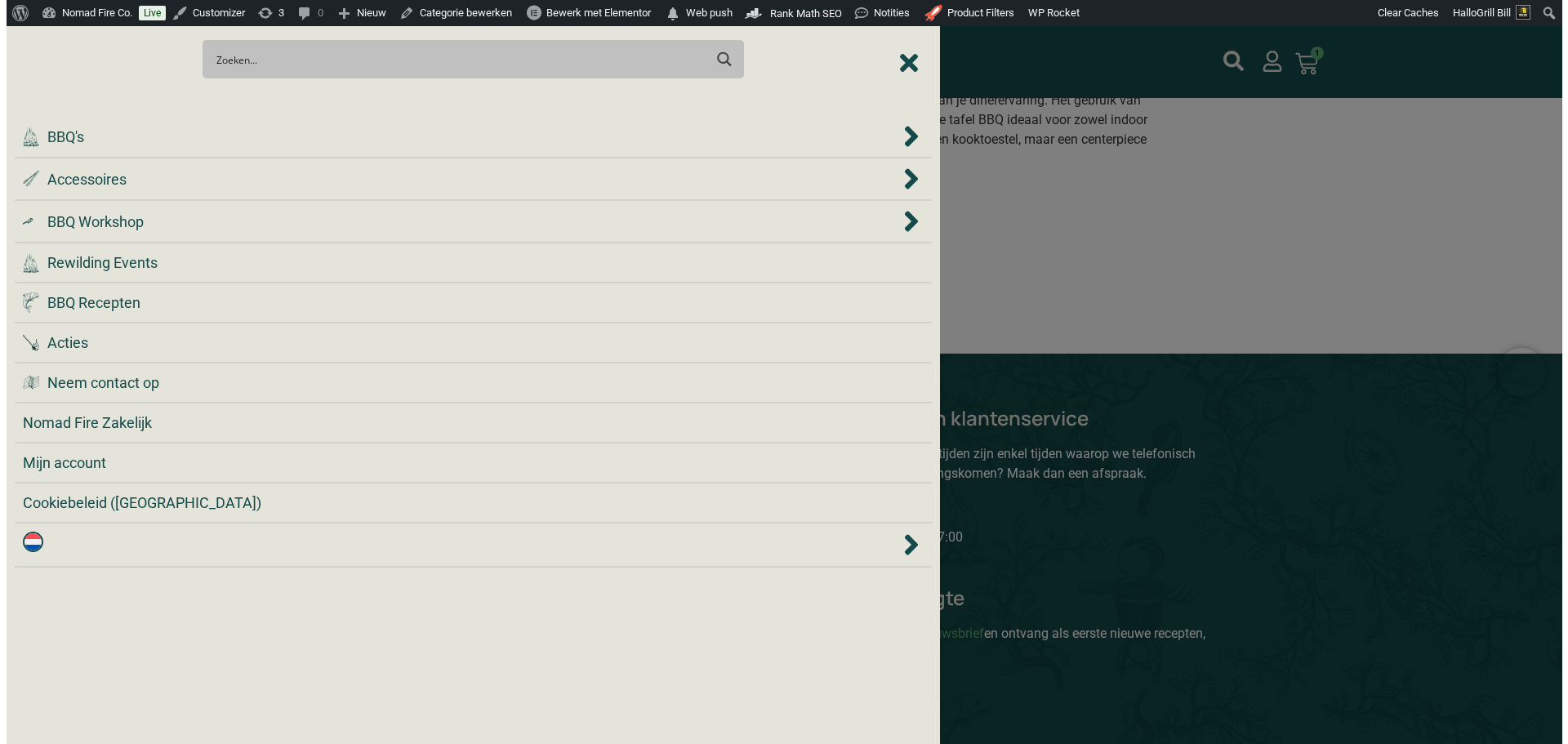
scroll to position [1216, 0]
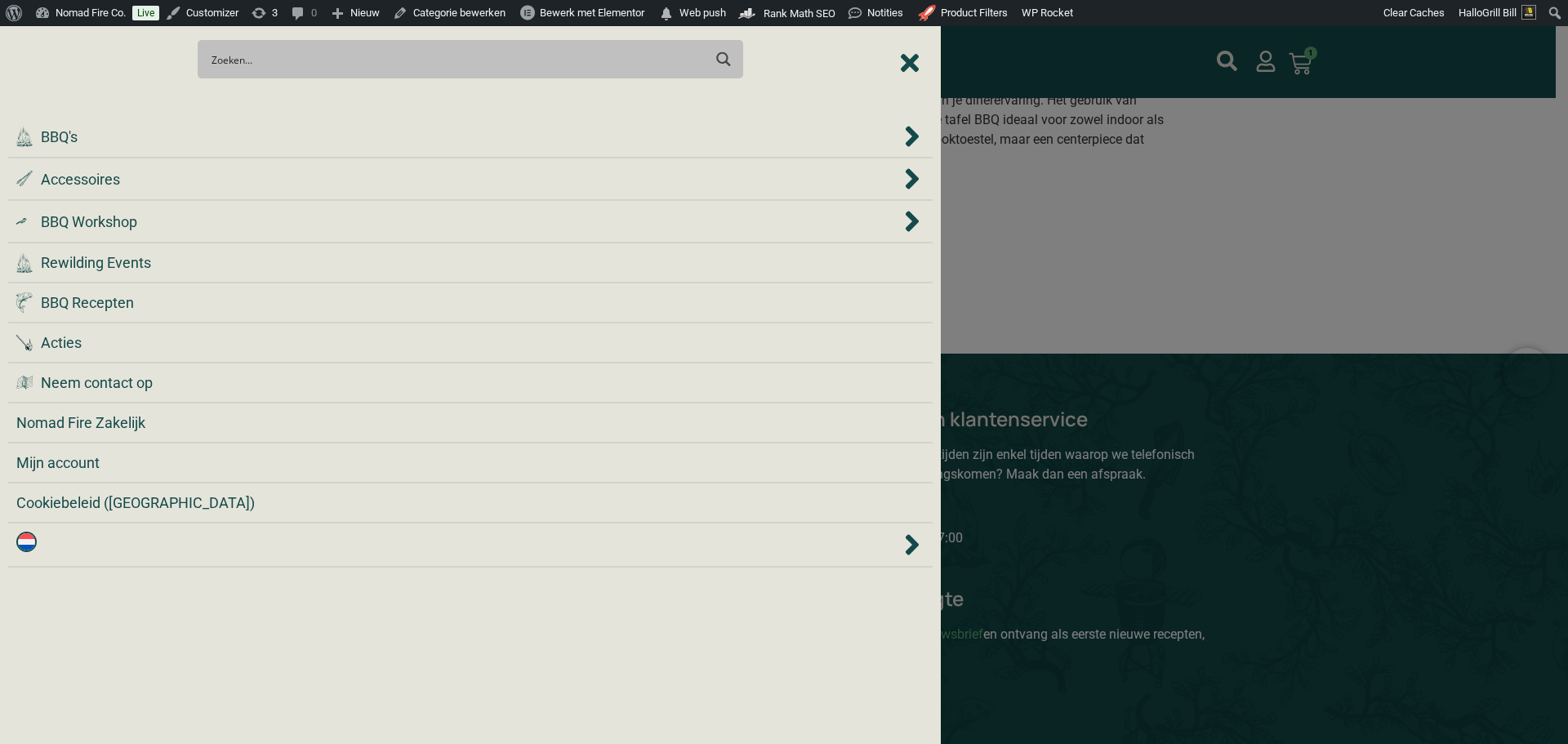
click at [278, 69] on input "Search input" at bounding box center [457, 59] width 491 height 30
click at [289, 126] on div ".cls-1 { fill: #042e2c; } BBQ's" at bounding box center [458, 137] width 885 height 22
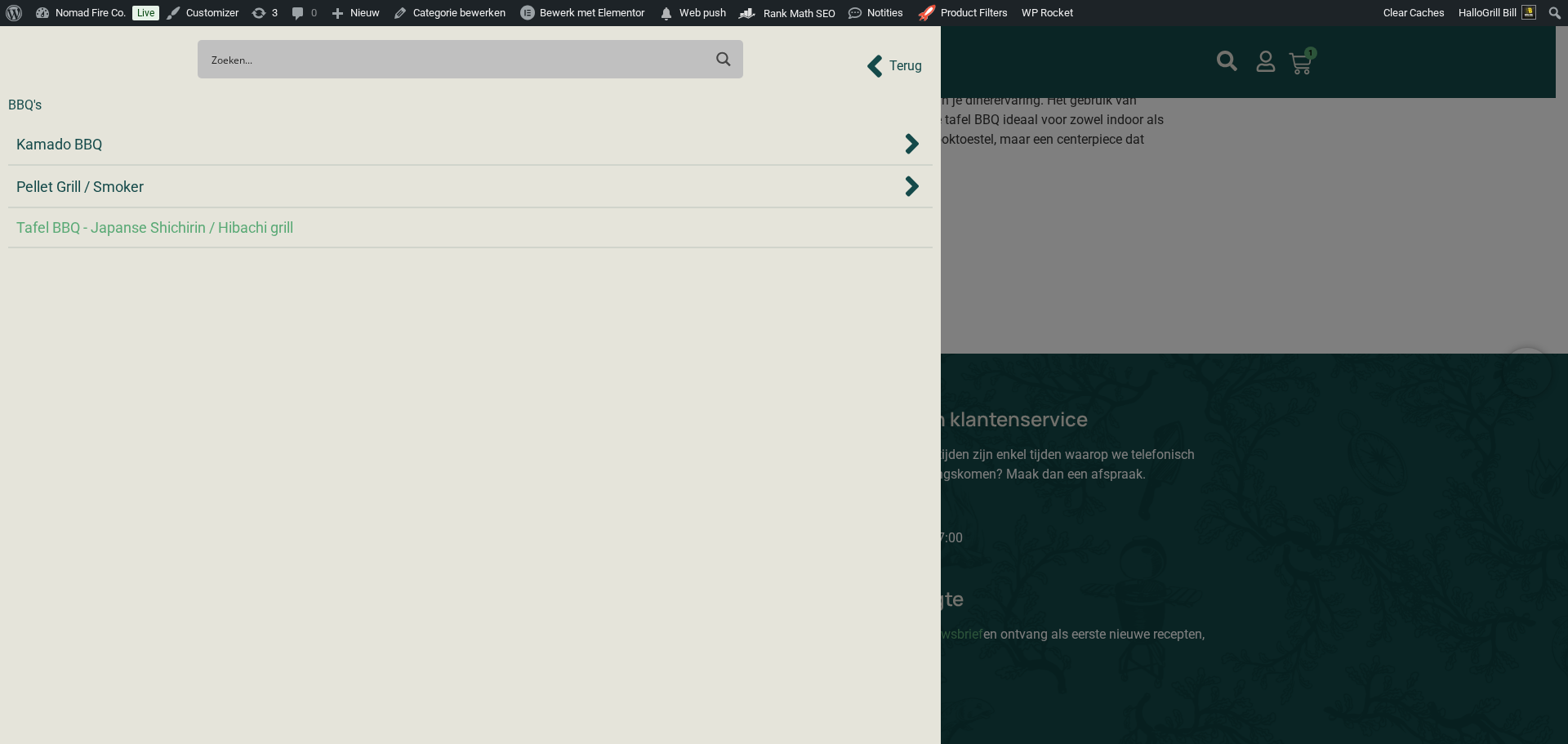
click at [289, 126] on li "Kamado BBQ" at bounding box center [470, 145] width 925 height 43
click at [294, 158] on li "Kamado BBQ" at bounding box center [470, 145] width 925 height 43
click at [286, 138] on div "Kamado BBQ" at bounding box center [458, 144] width 885 height 22
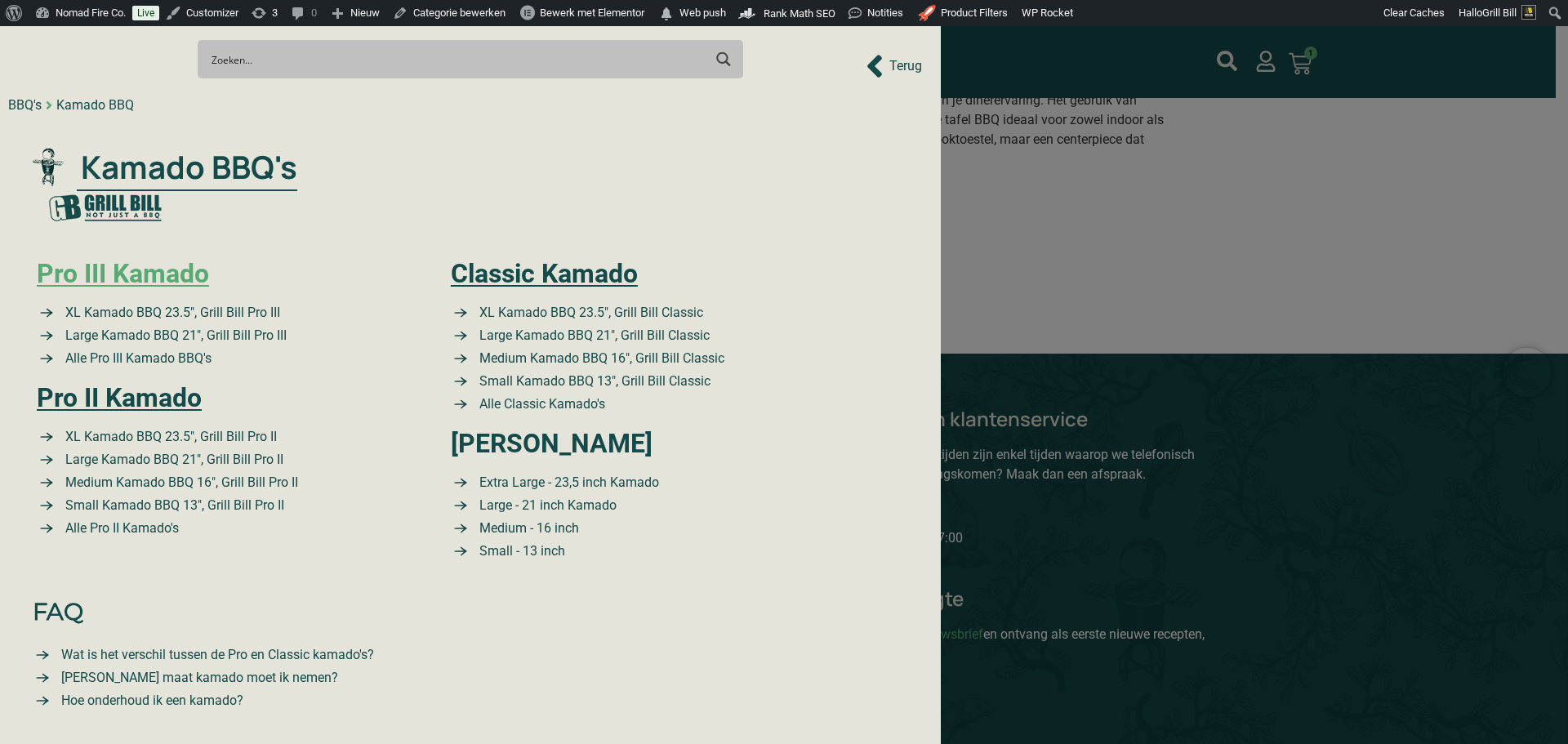
click at [142, 275] on link "Pro III Kamado" at bounding box center [123, 273] width 173 height 31
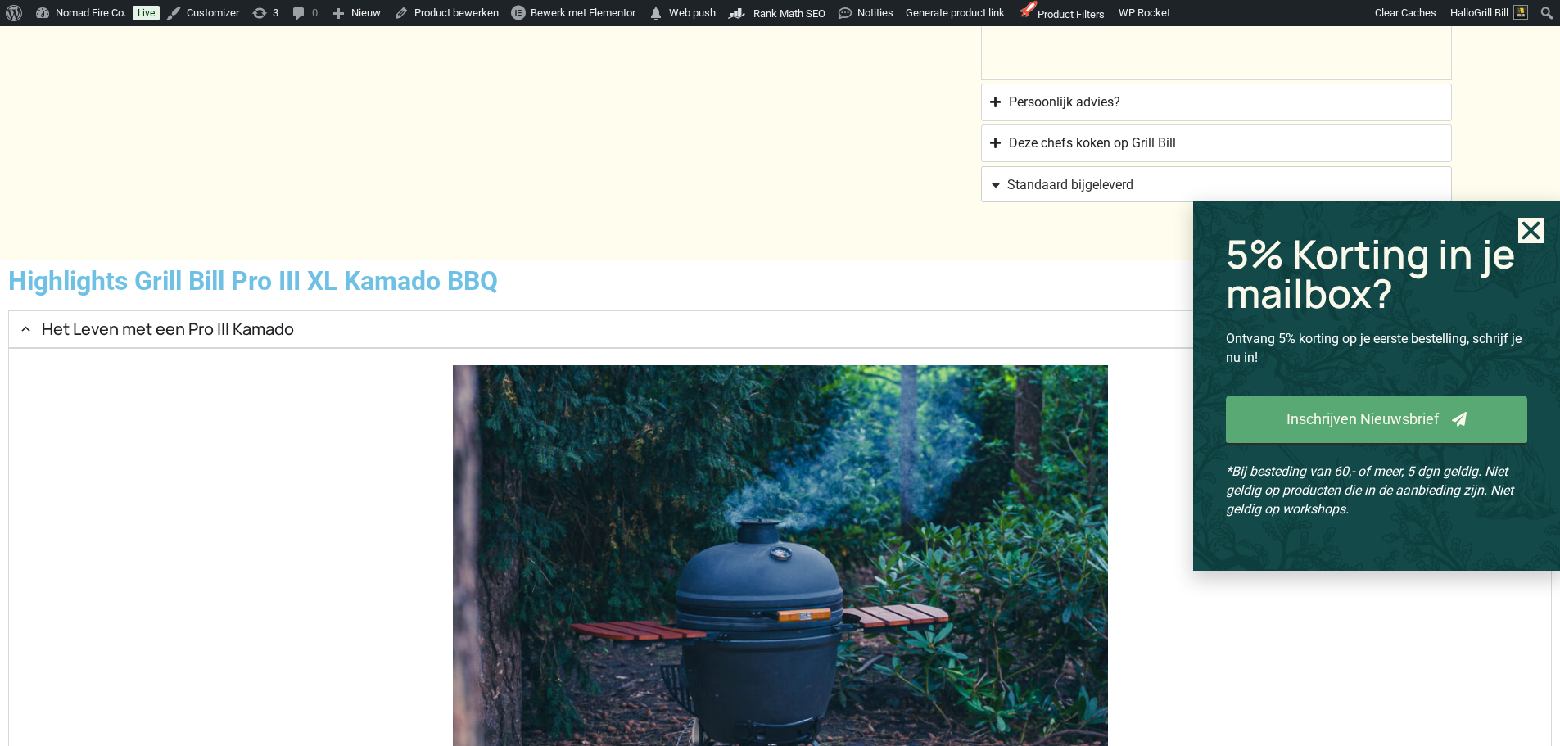
drag, startPoint x: 1525, startPoint y: 106, endPoint x: 1464, endPoint y: 80, distance: 66.8
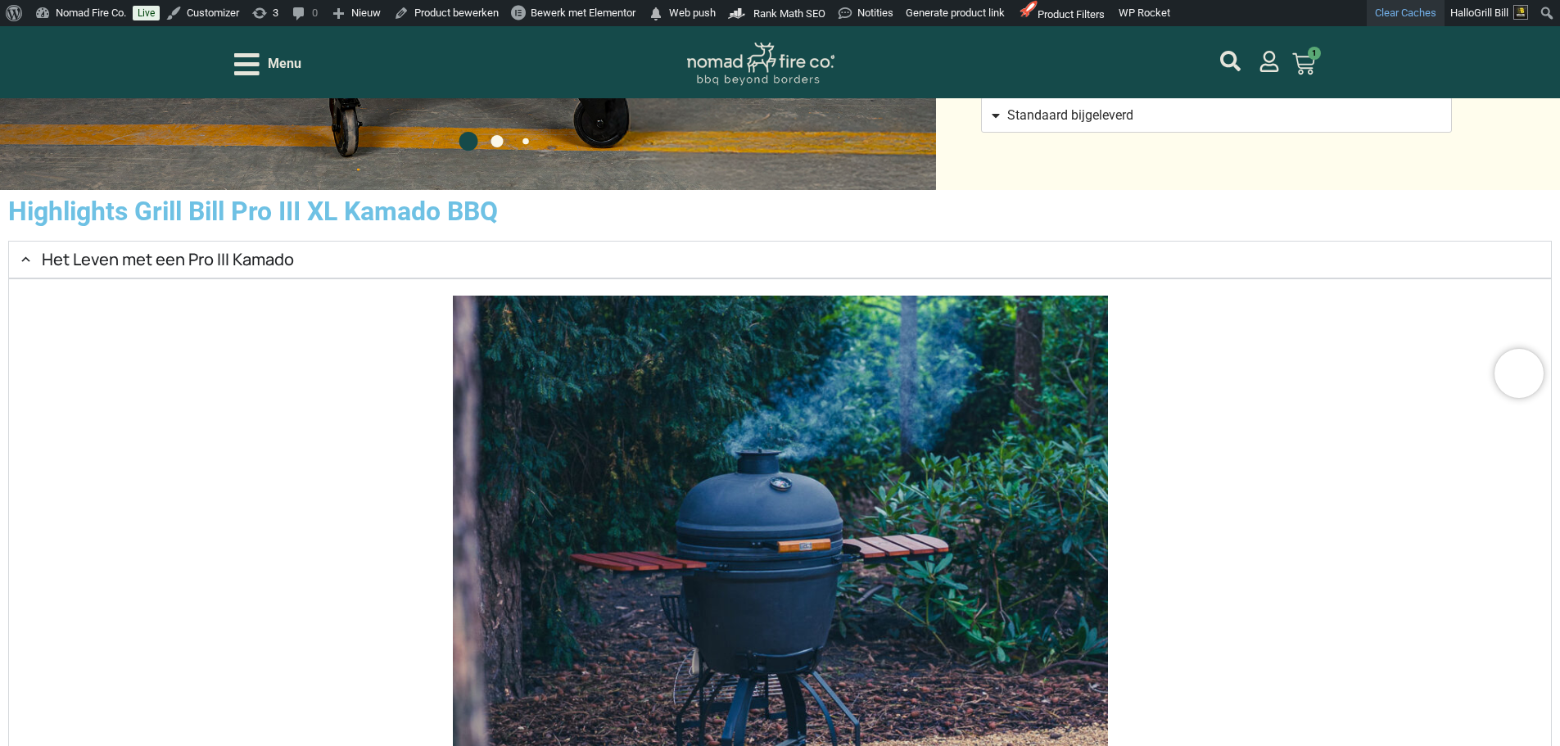
scroll to position [2040, 0]
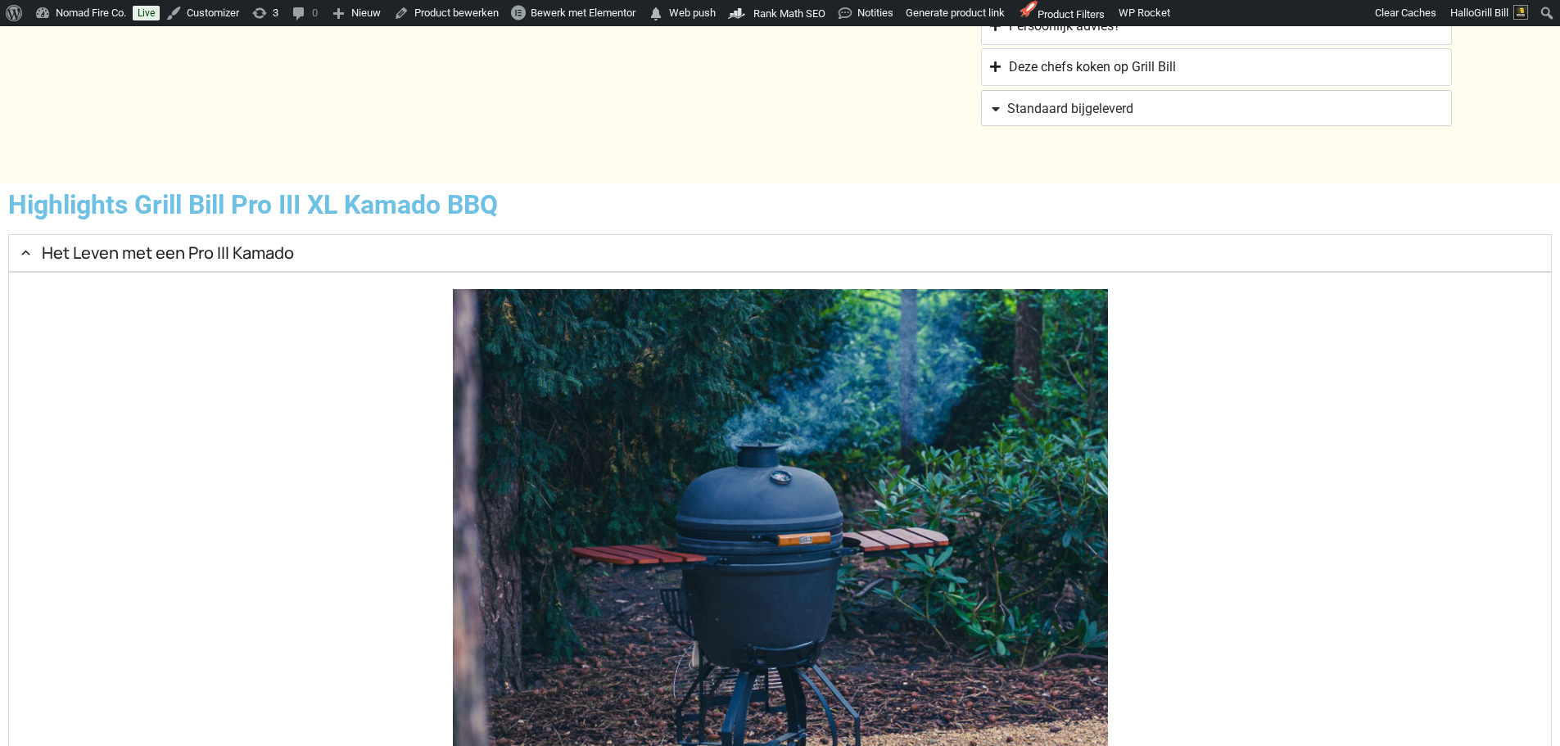
scroll to position [2113, 0]
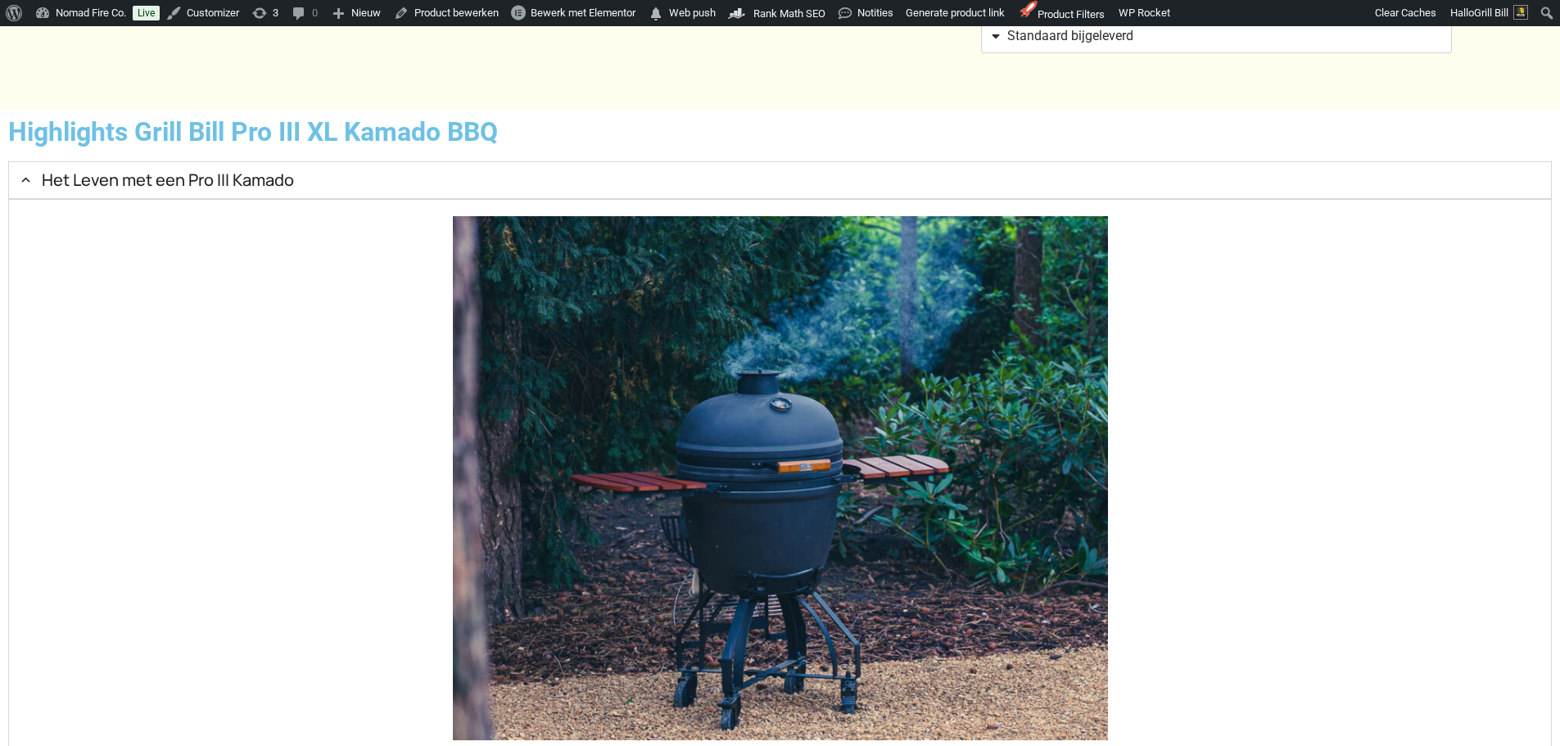
click at [874, 199] on summary "Het Leven met een Pro III Kamado" at bounding box center [779, 180] width 1543 height 38
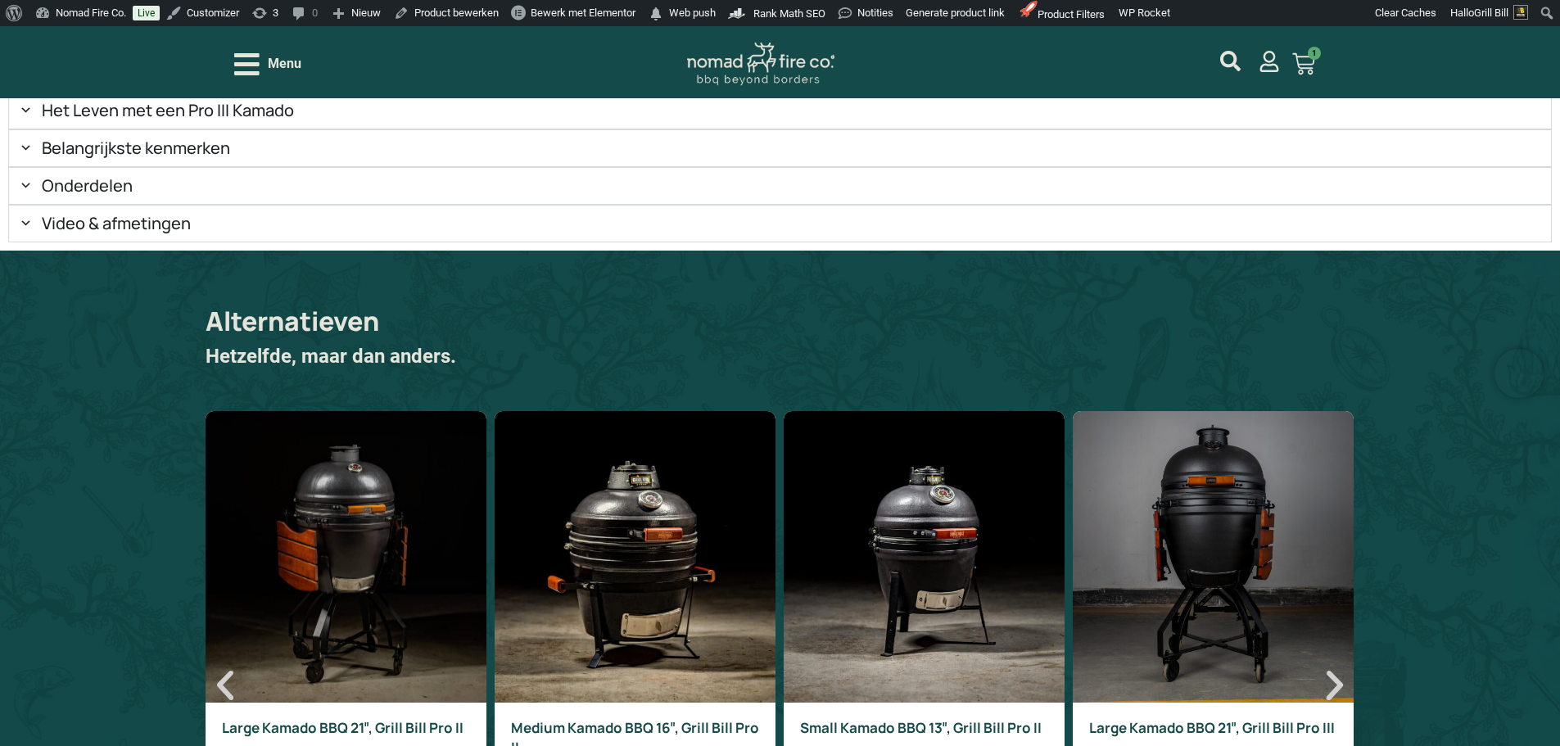
scroll to position [1871, 0]
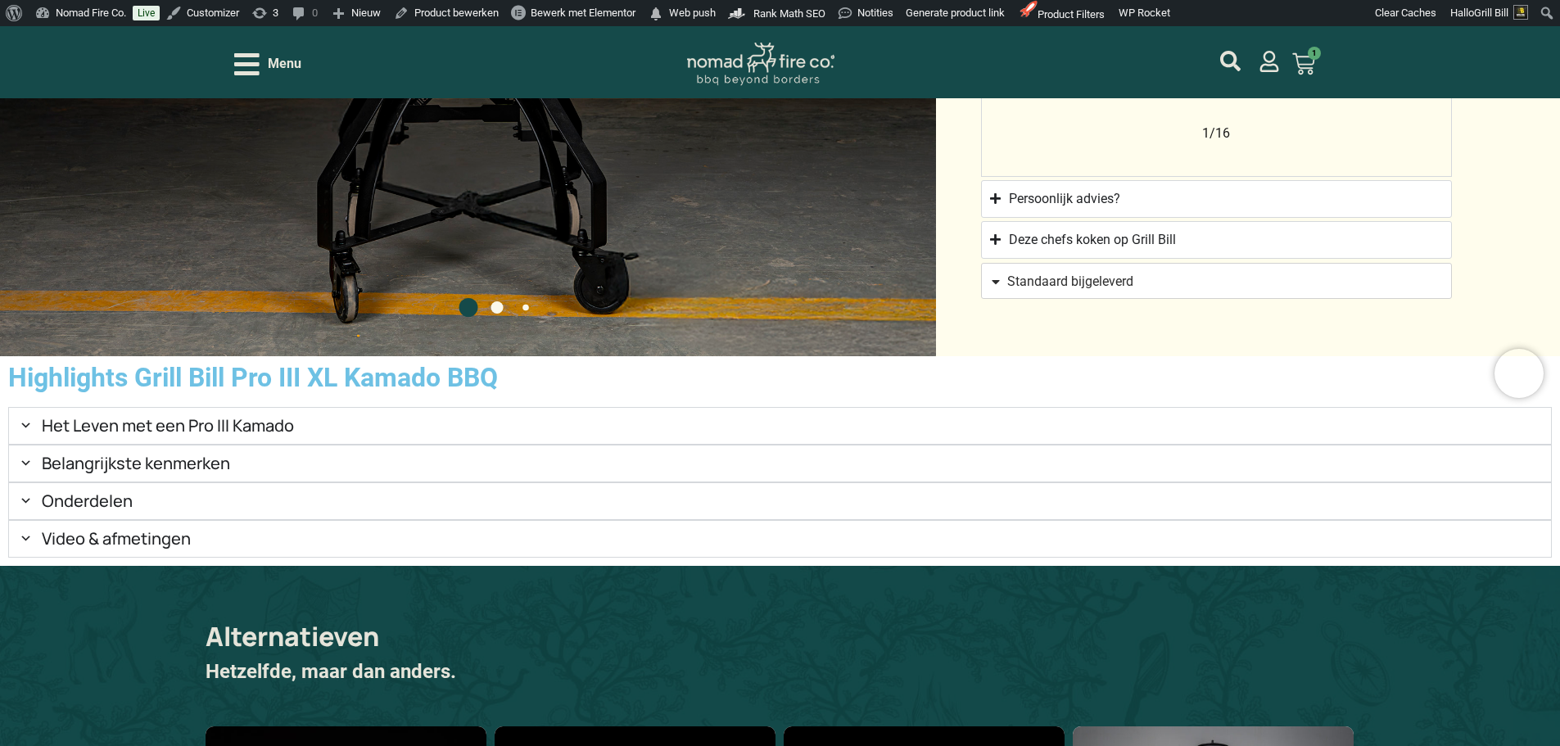
click at [560, 482] on summary "Belangrijkste kenmerken" at bounding box center [779, 464] width 1543 height 38
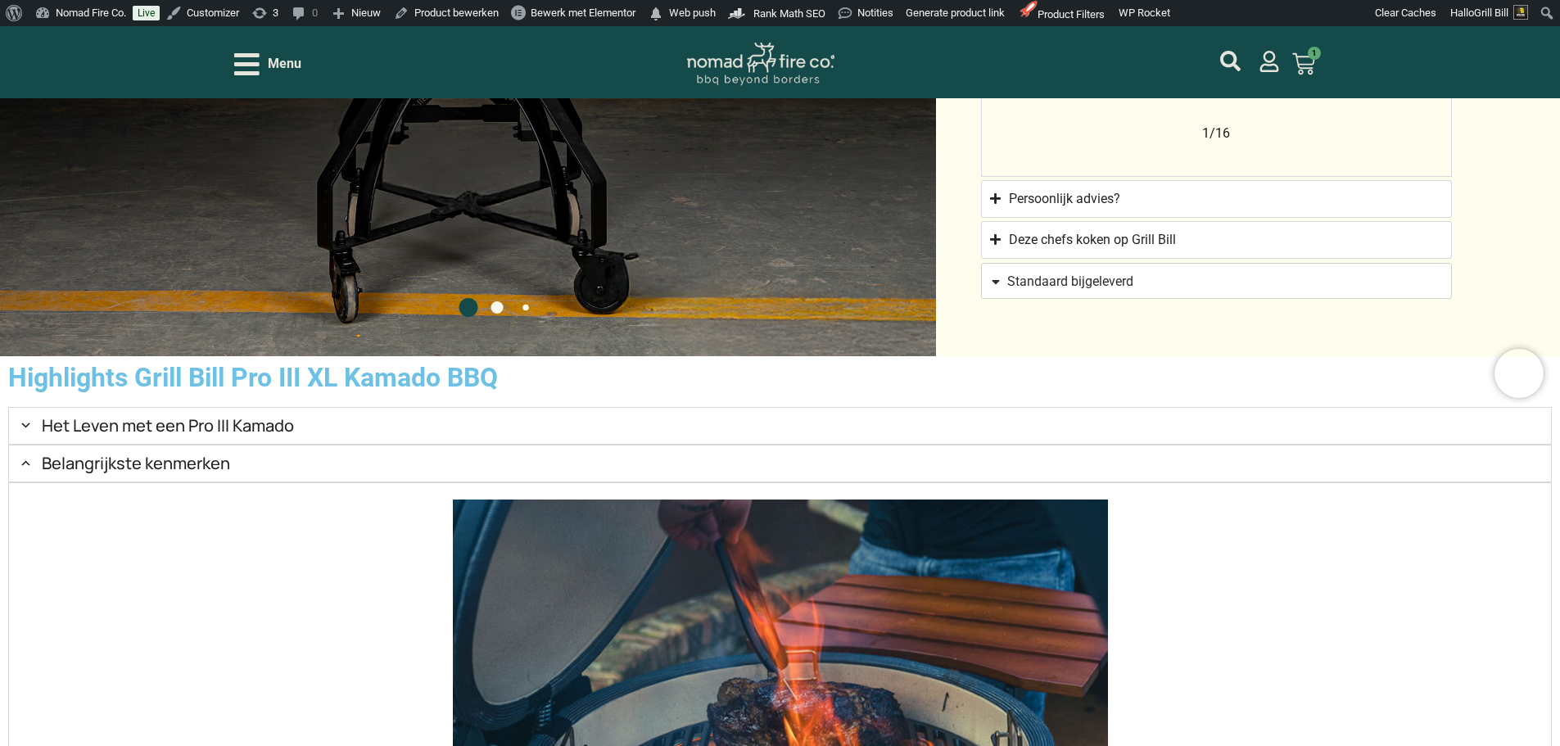
click at [560, 482] on summary "Belangrijkste kenmerken" at bounding box center [779, 464] width 1543 height 38
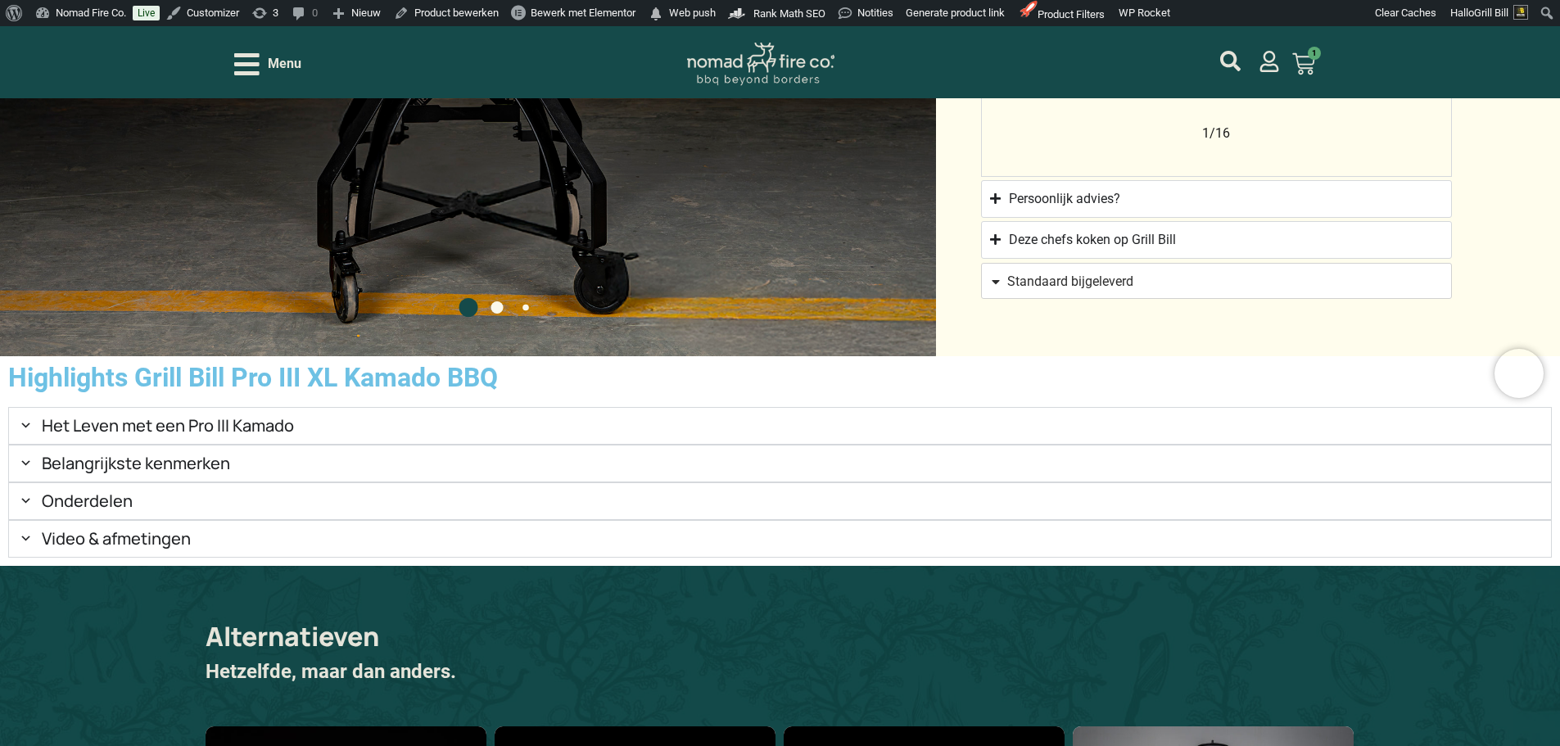
click at [294, 436] on h2 "Het Leven met een Pro III Kamado" at bounding box center [168, 426] width 252 height 20
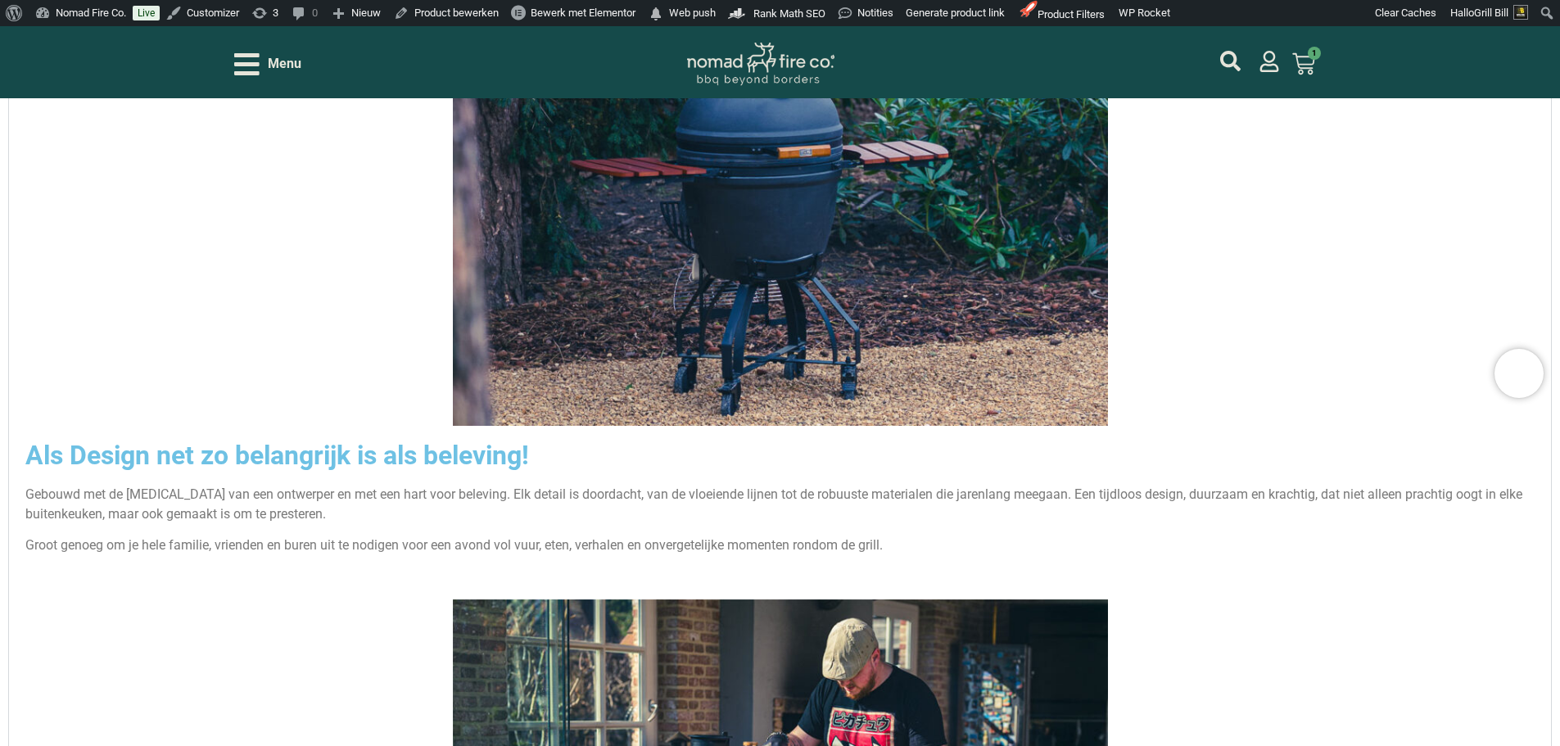
scroll to position [2444, 0]
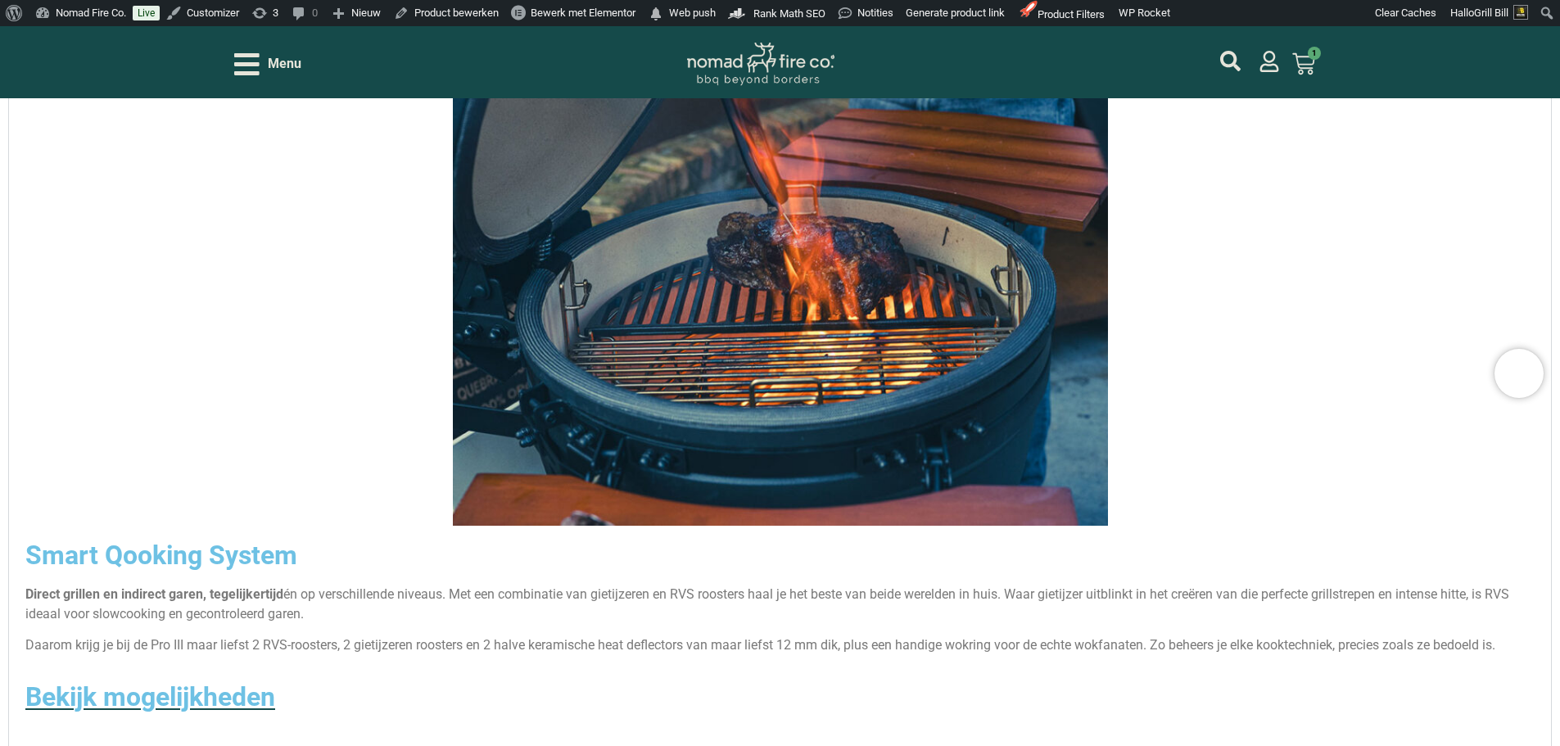
scroll to position [3672, 0]
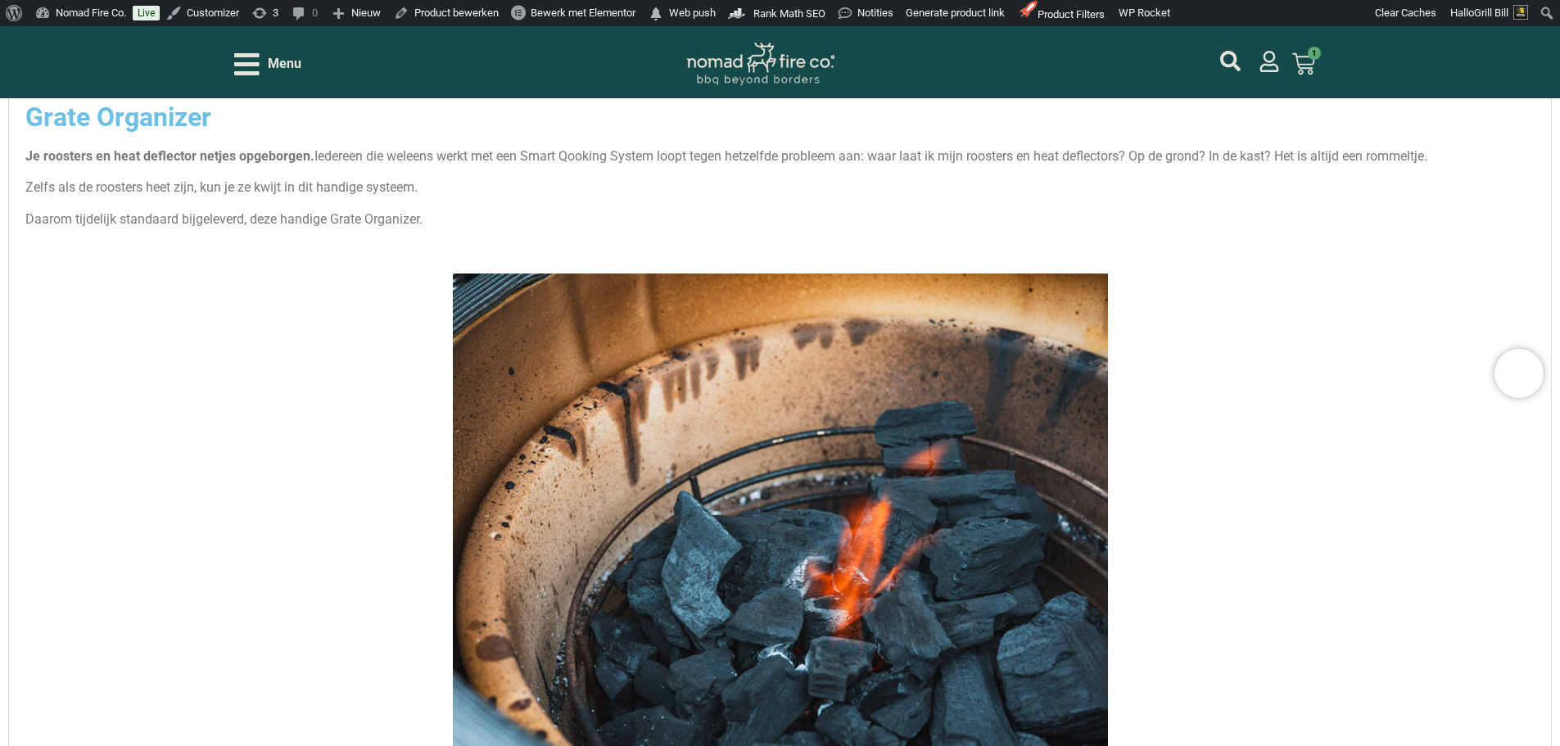
scroll to position [4818, 0]
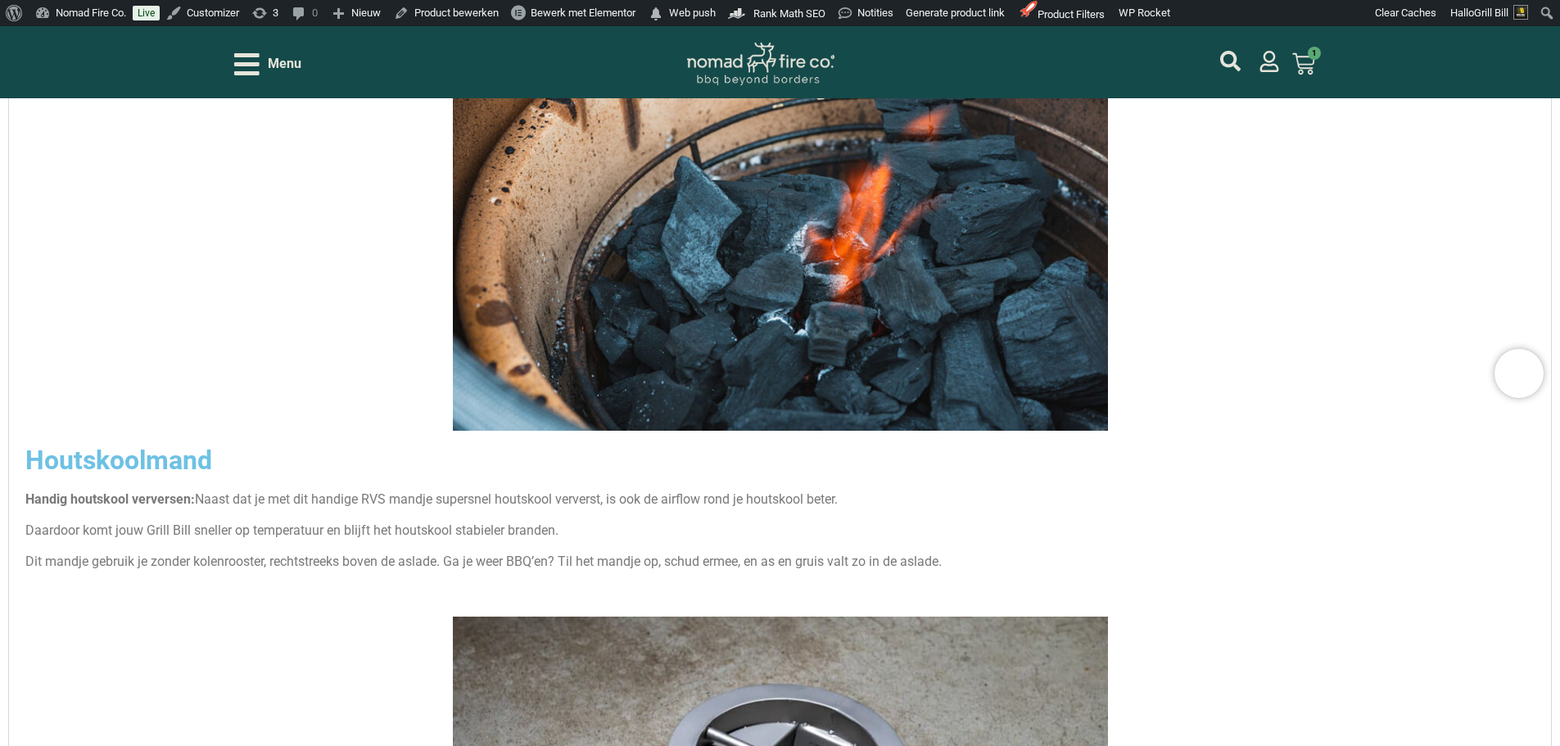
scroll to position [5064, 0]
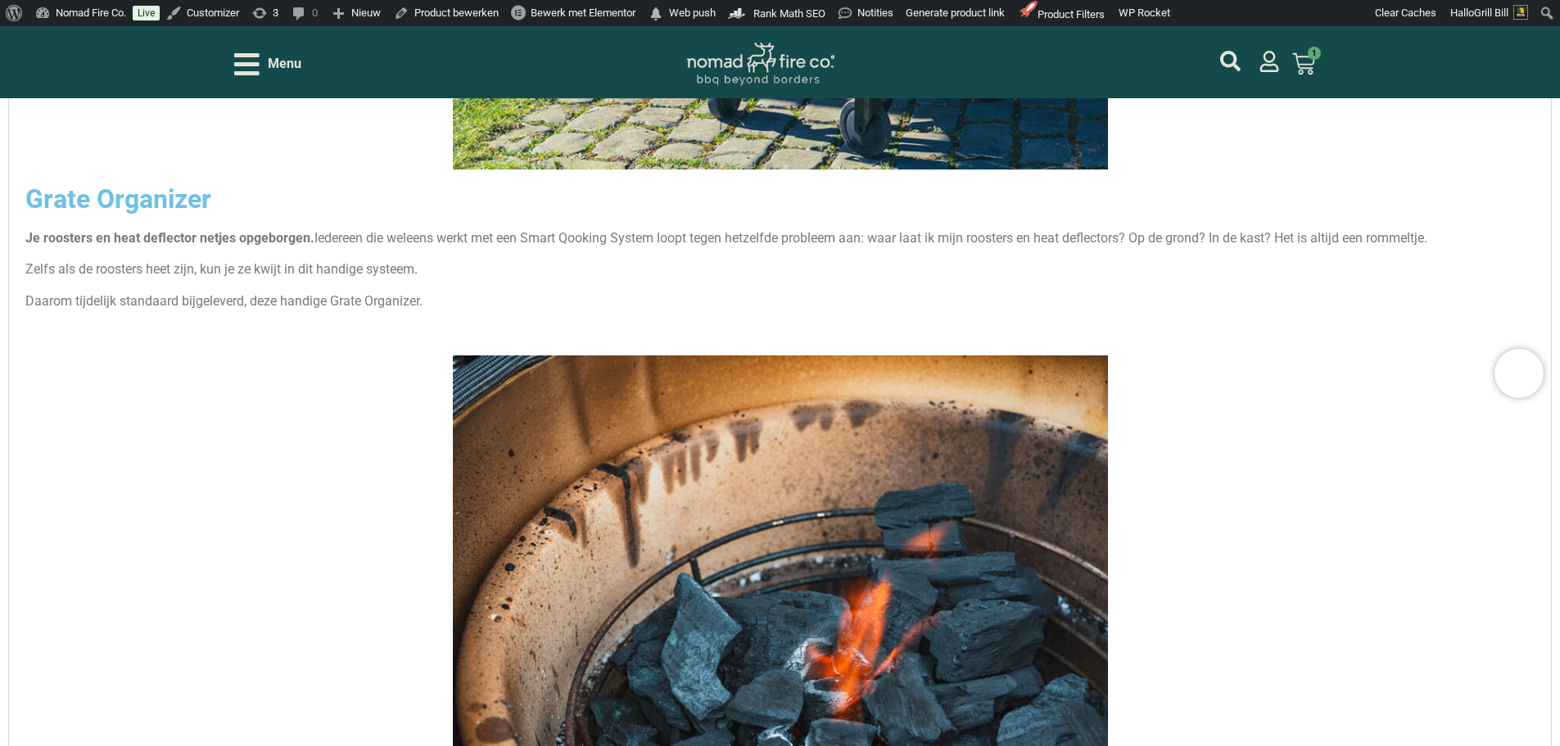
scroll to position [4736, 0]
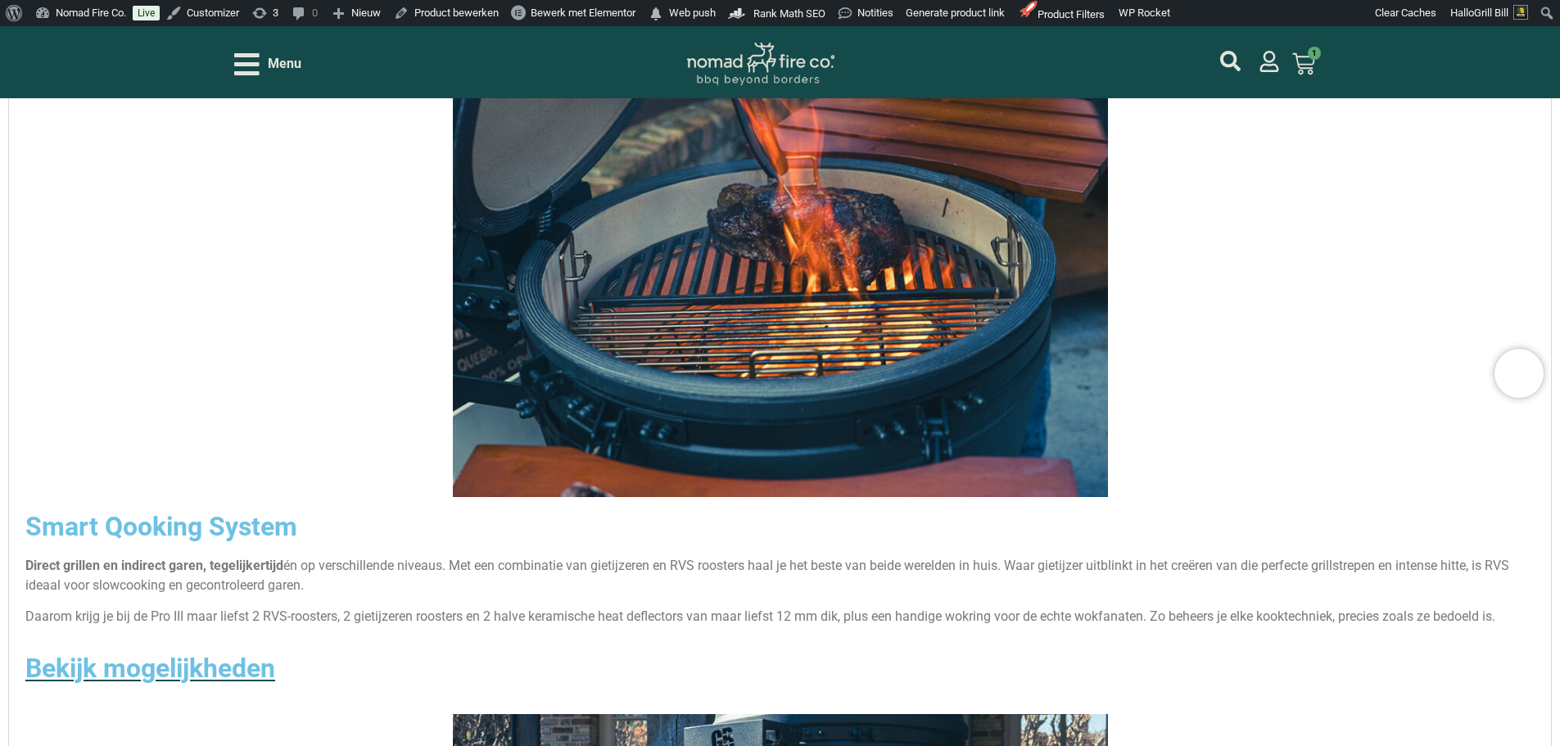
scroll to position [3672, 0]
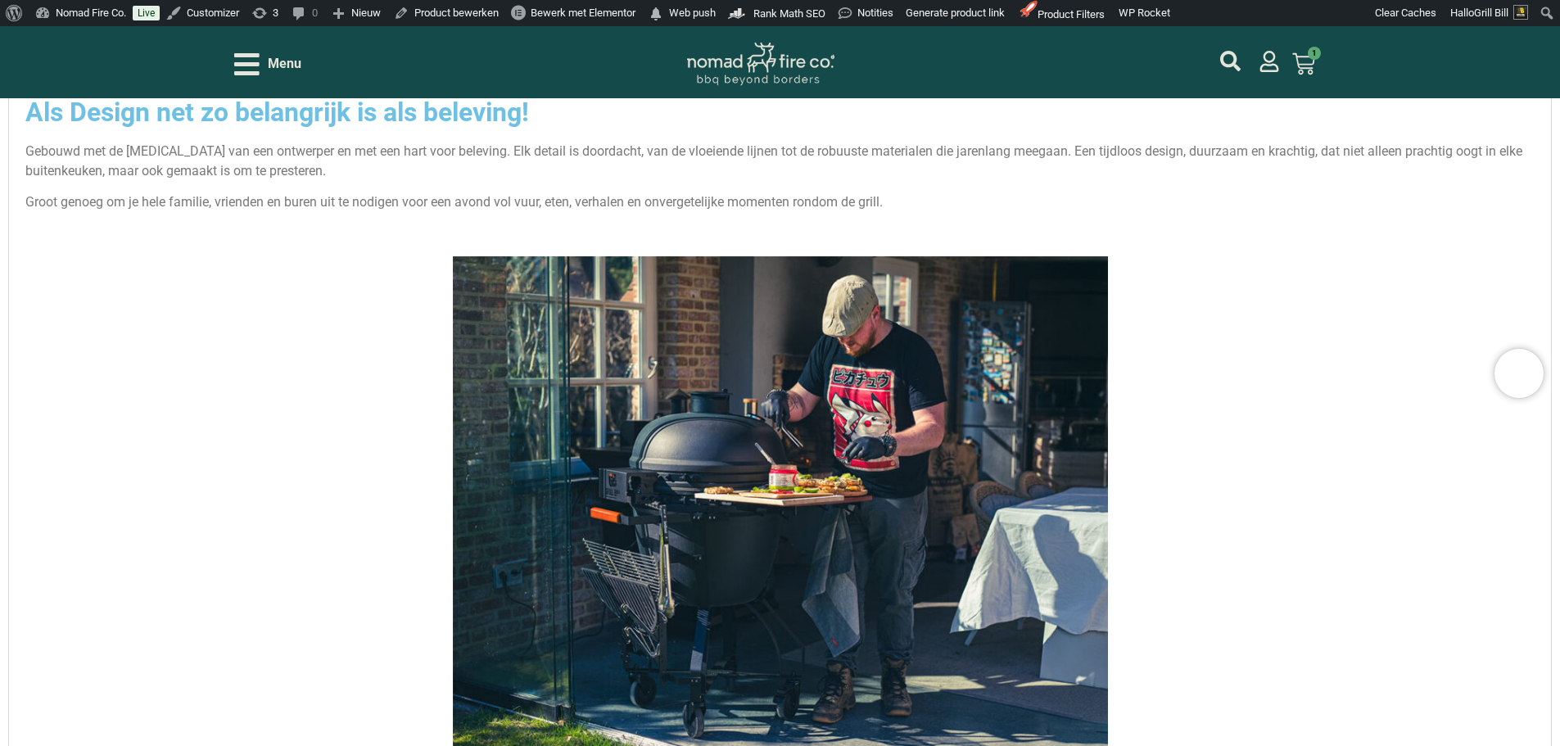
scroll to position [2771, 0]
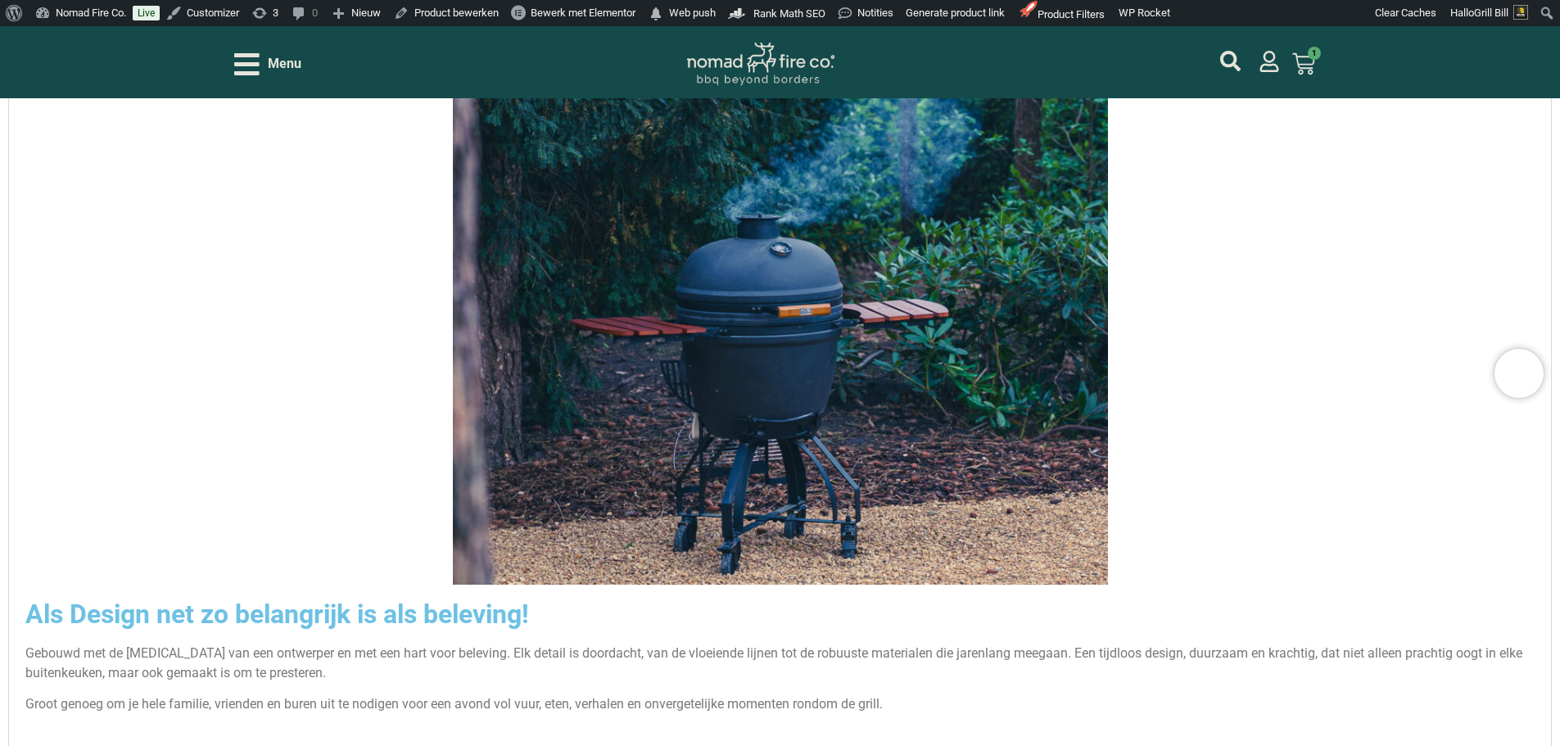
scroll to position [2035, 0]
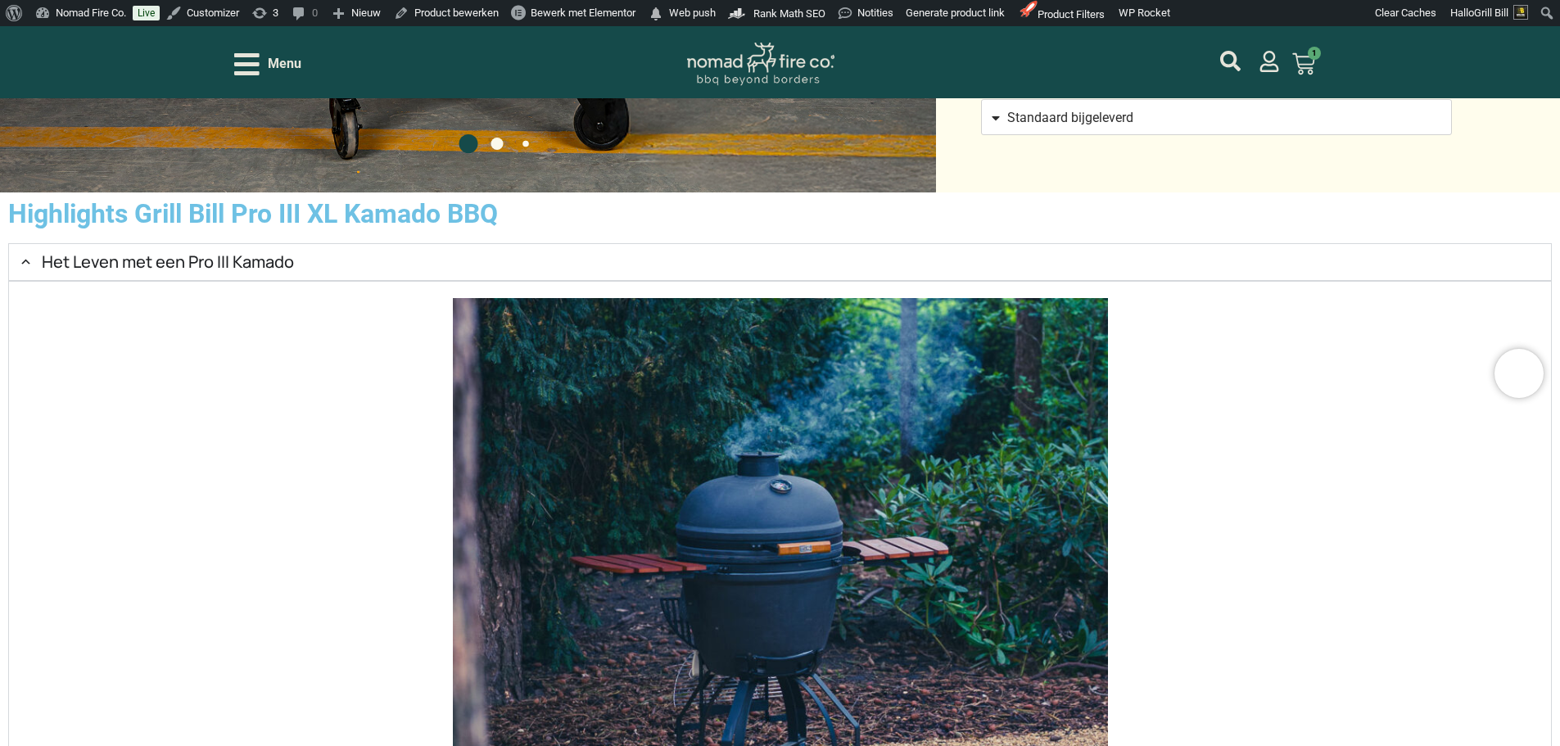
click at [294, 272] on h2 "Het Leven met een Pro III Kamado" at bounding box center [168, 262] width 252 height 20
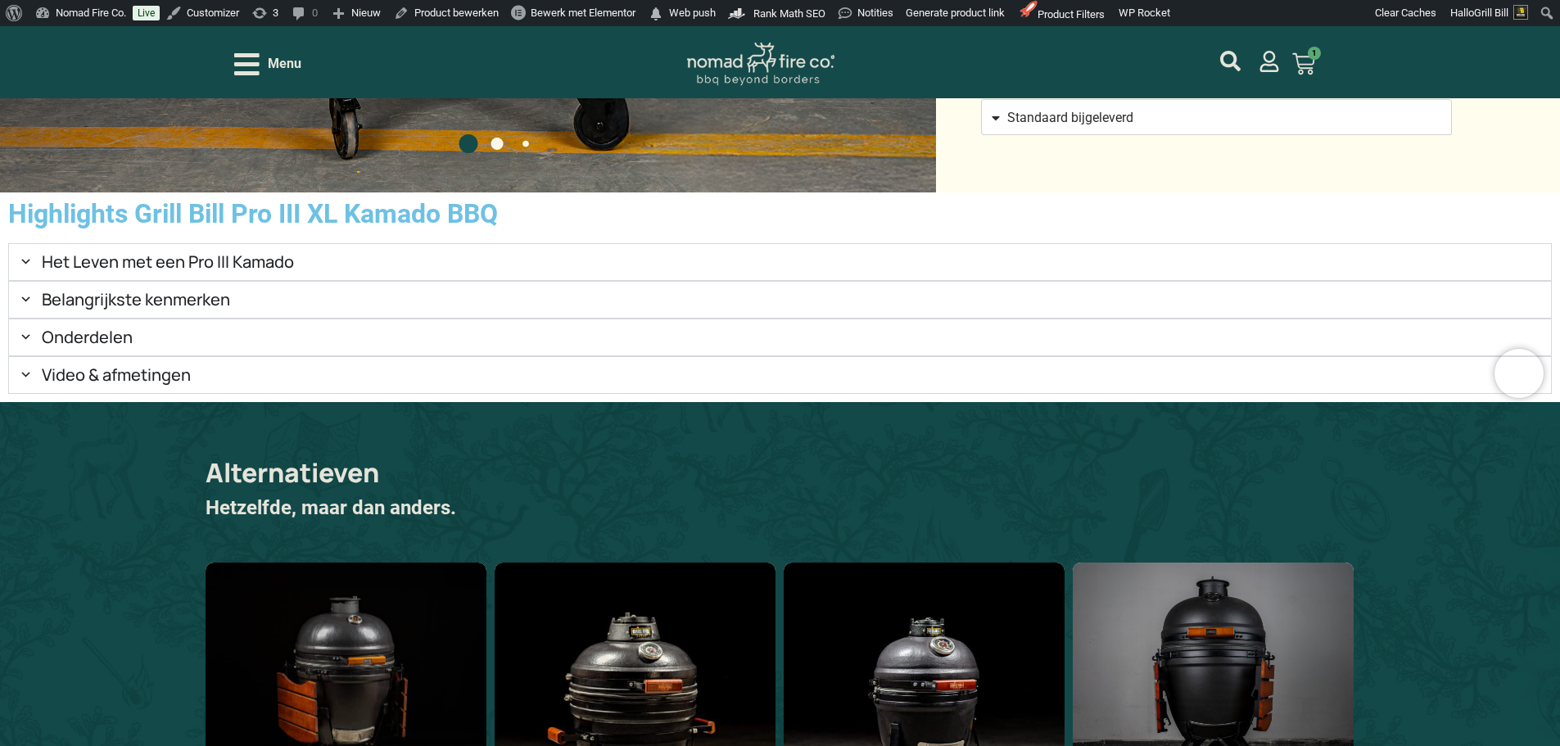
click at [294, 272] on h2 "Het Leven met een Pro III Kamado" at bounding box center [168, 262] width 252 height 20
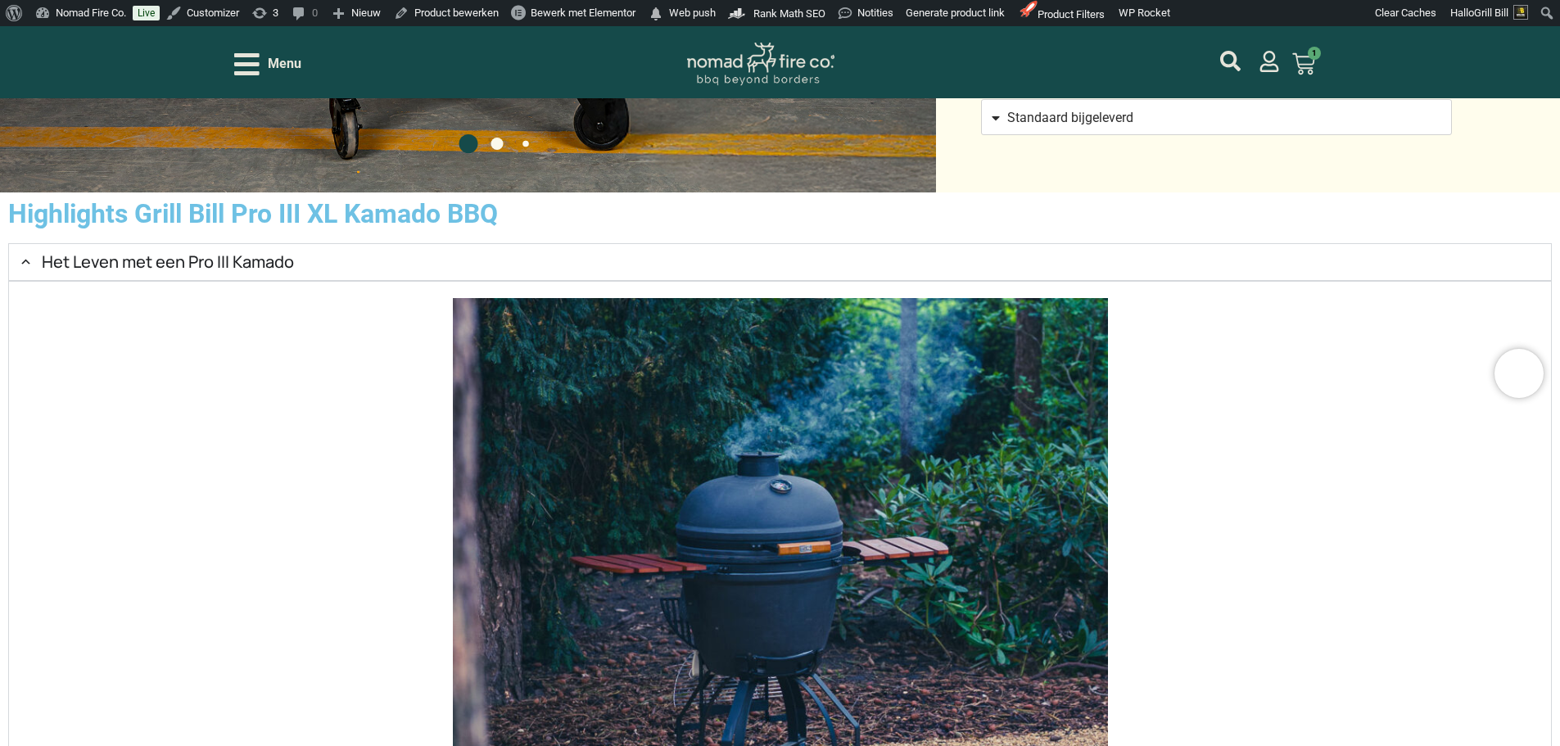
click at [544, 281] on summary "Het Leven met een Pro III Kamado" at bounding box center [779, 262] width 1543 height 38
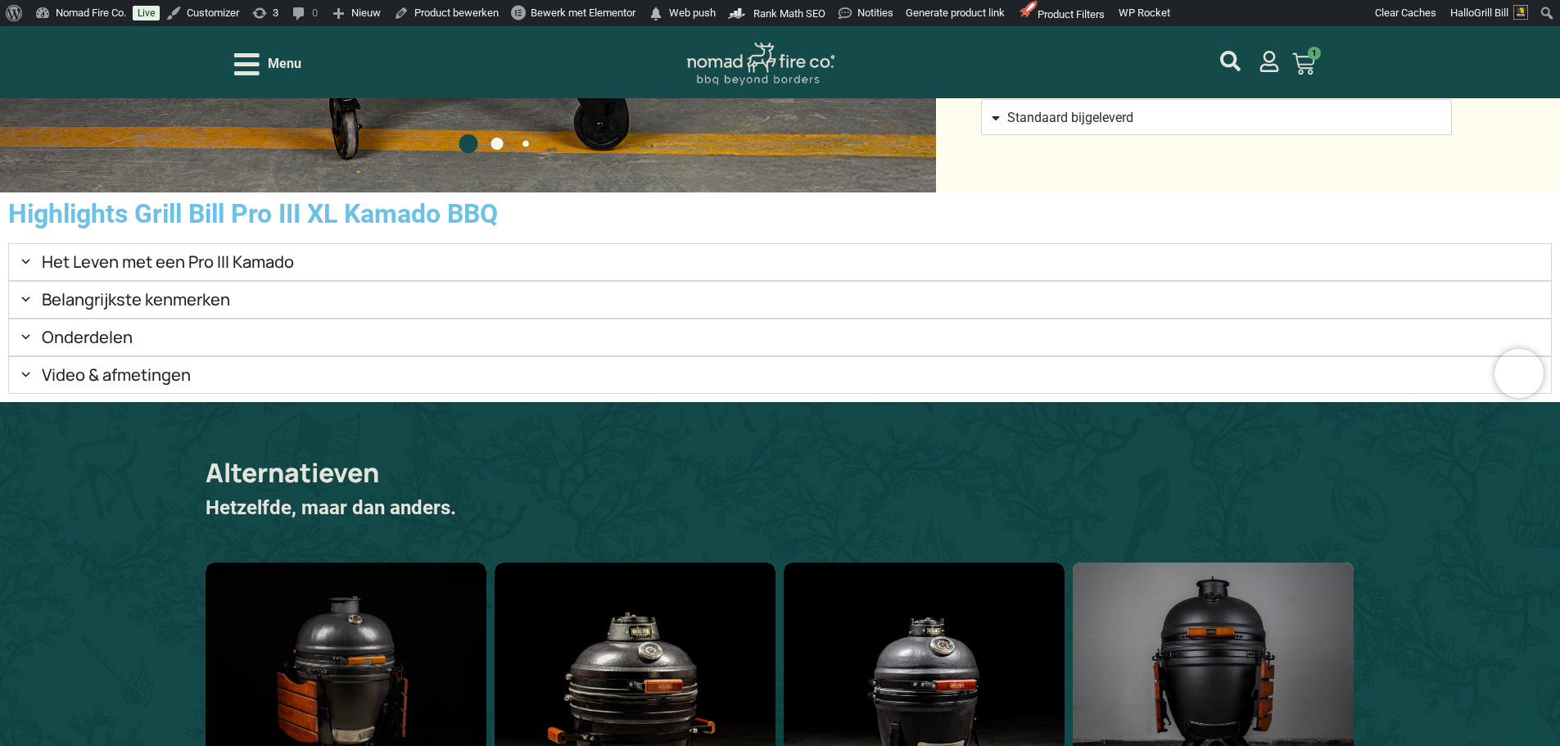
click at [553, 318] on summary "Belangrijkste kenmerken" at bounding box center [779, 300] width 1543 height 38
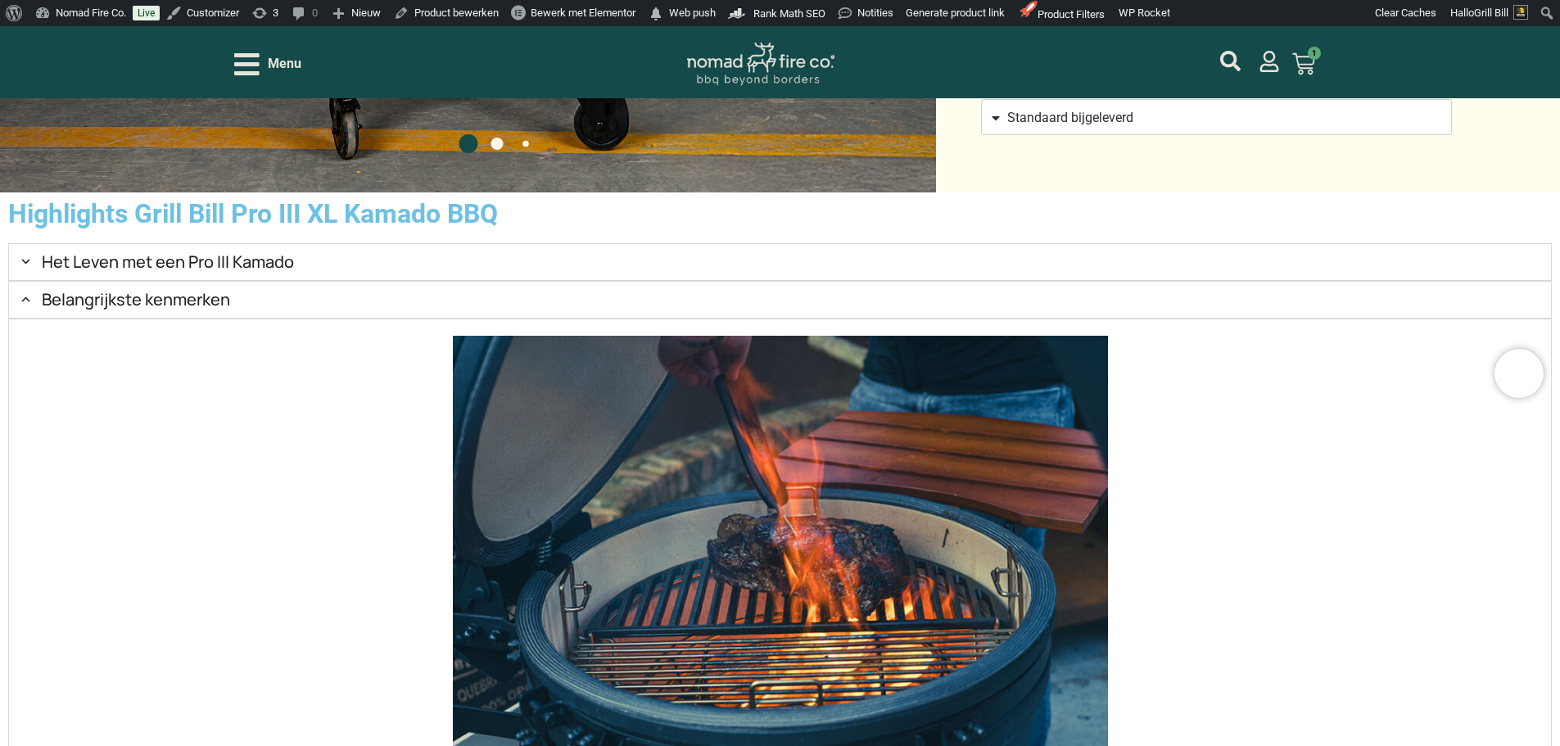
click at [553, 318] on summary "Belangrijkste kenmerken" at bounding box center [779, 300] width 1543 height 38
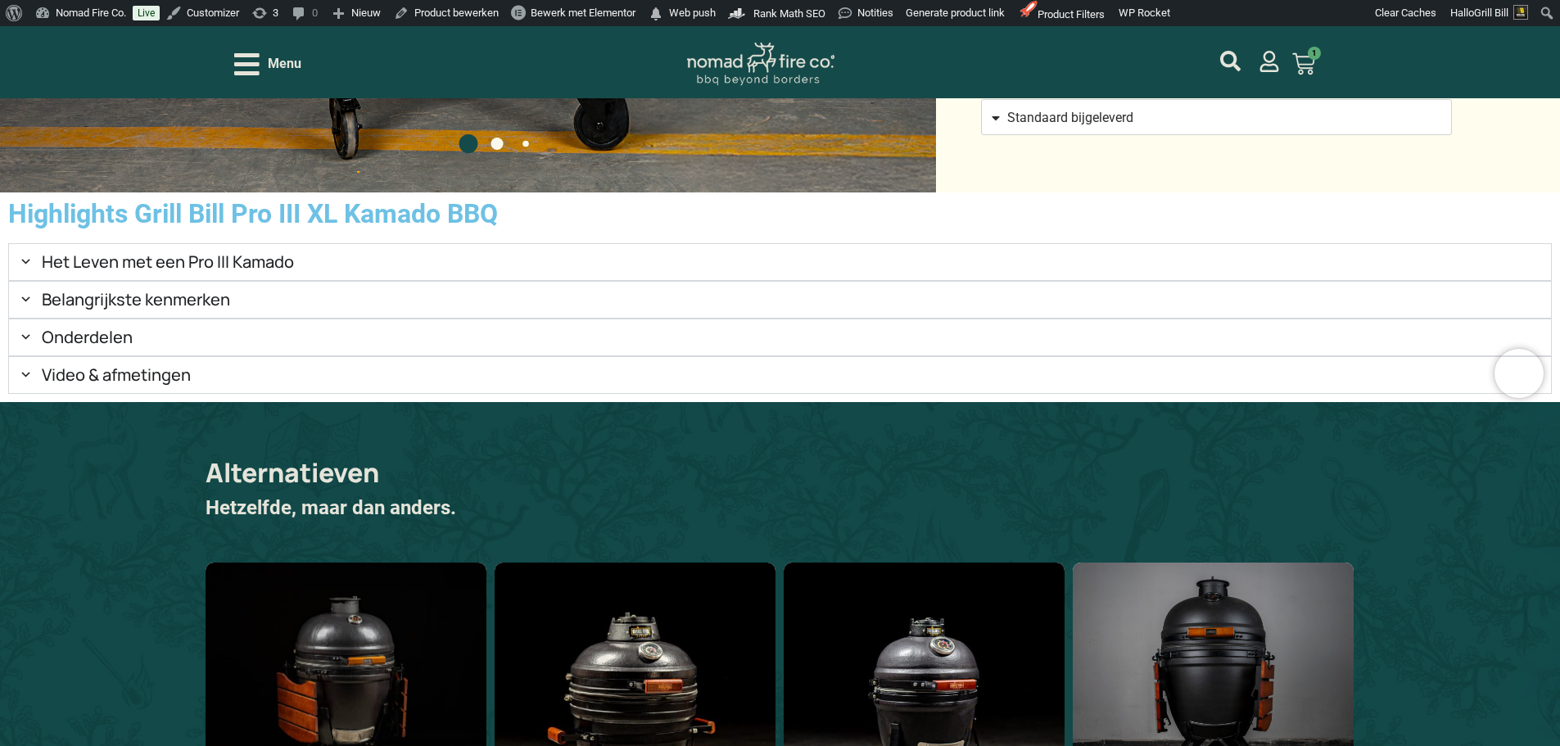
click at [294, 272] on h2 "Het Leven met een Pro III Kamado" at bounding box center [168, 262] width 252 height 20
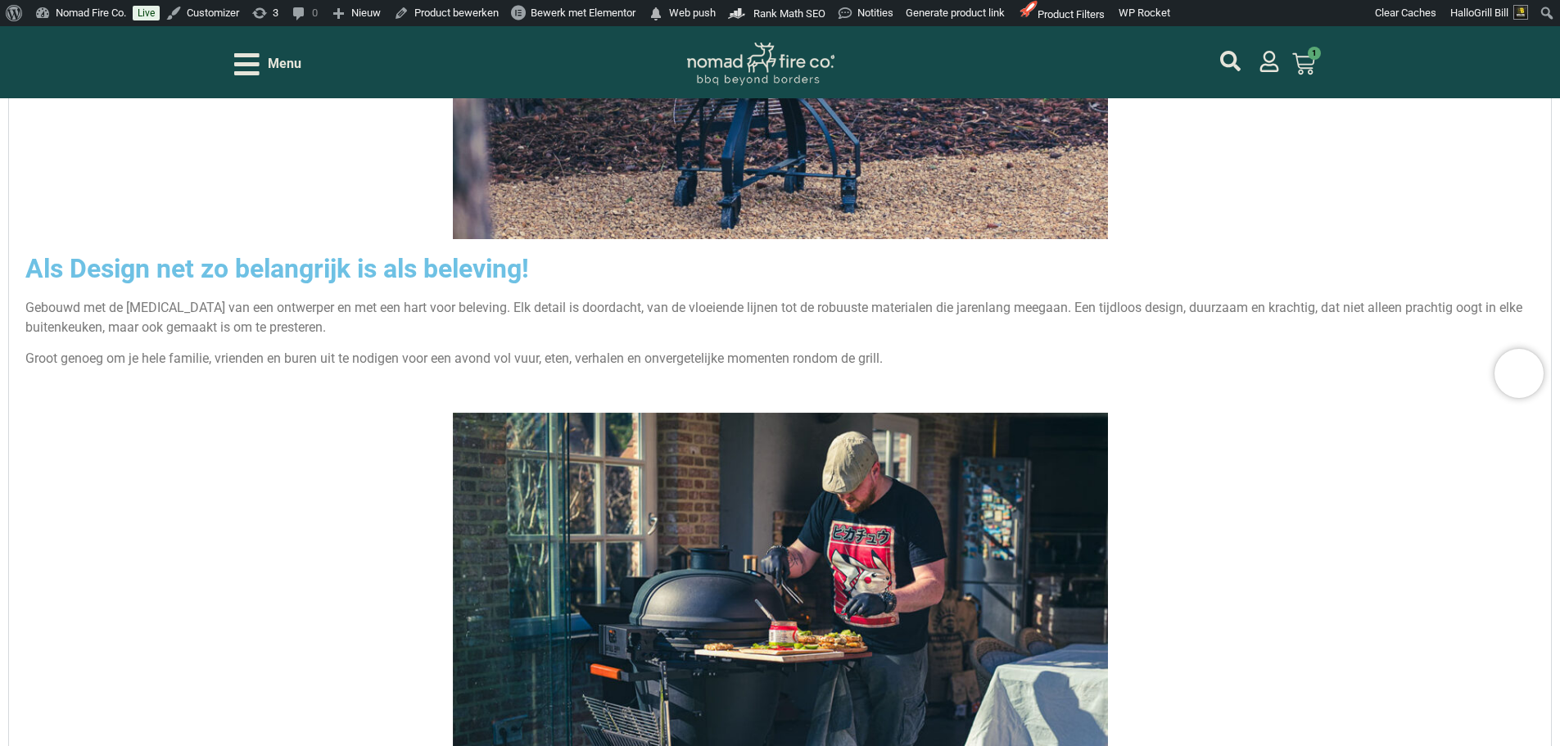
scroll to position [2608, 0]
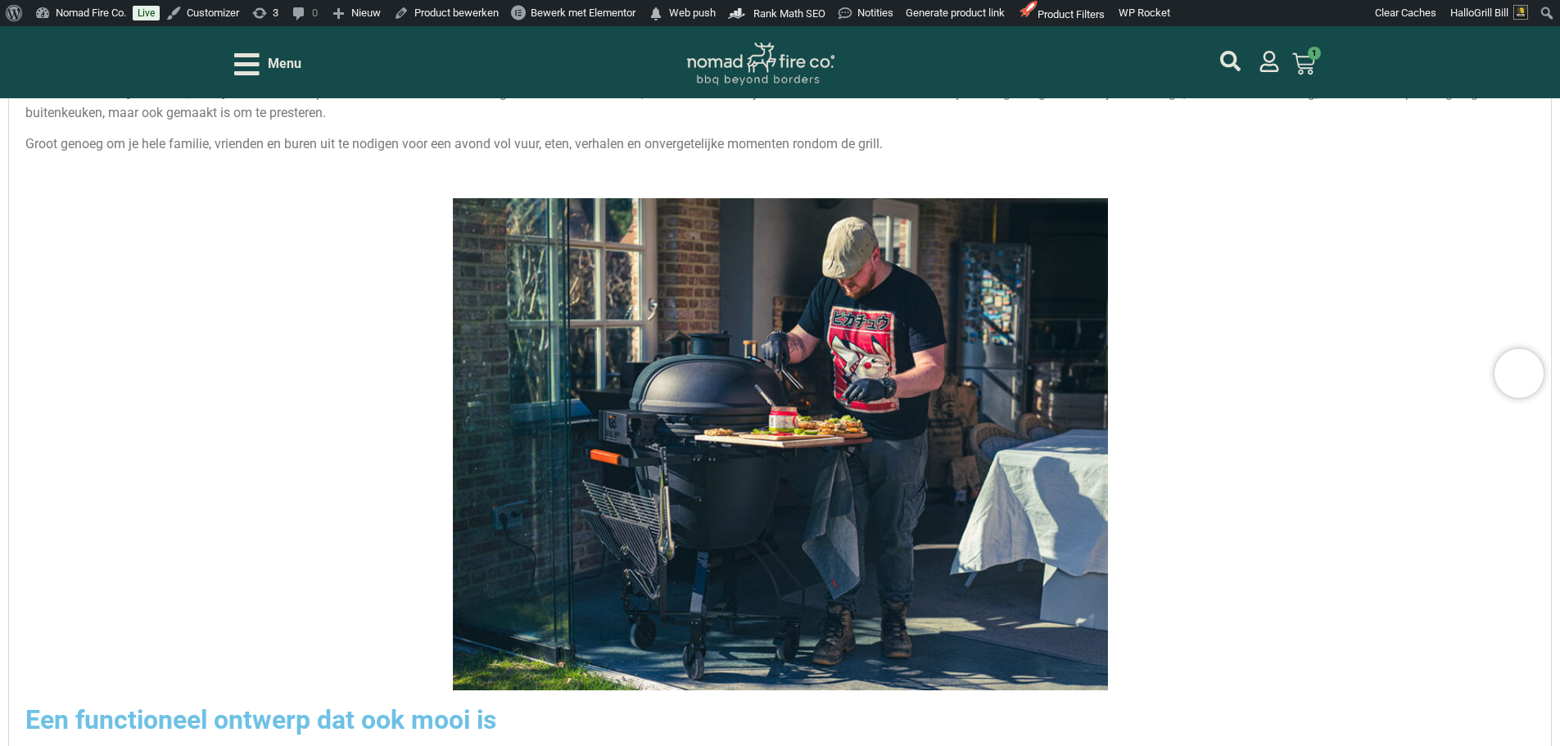
scroll to position [2935, 0]
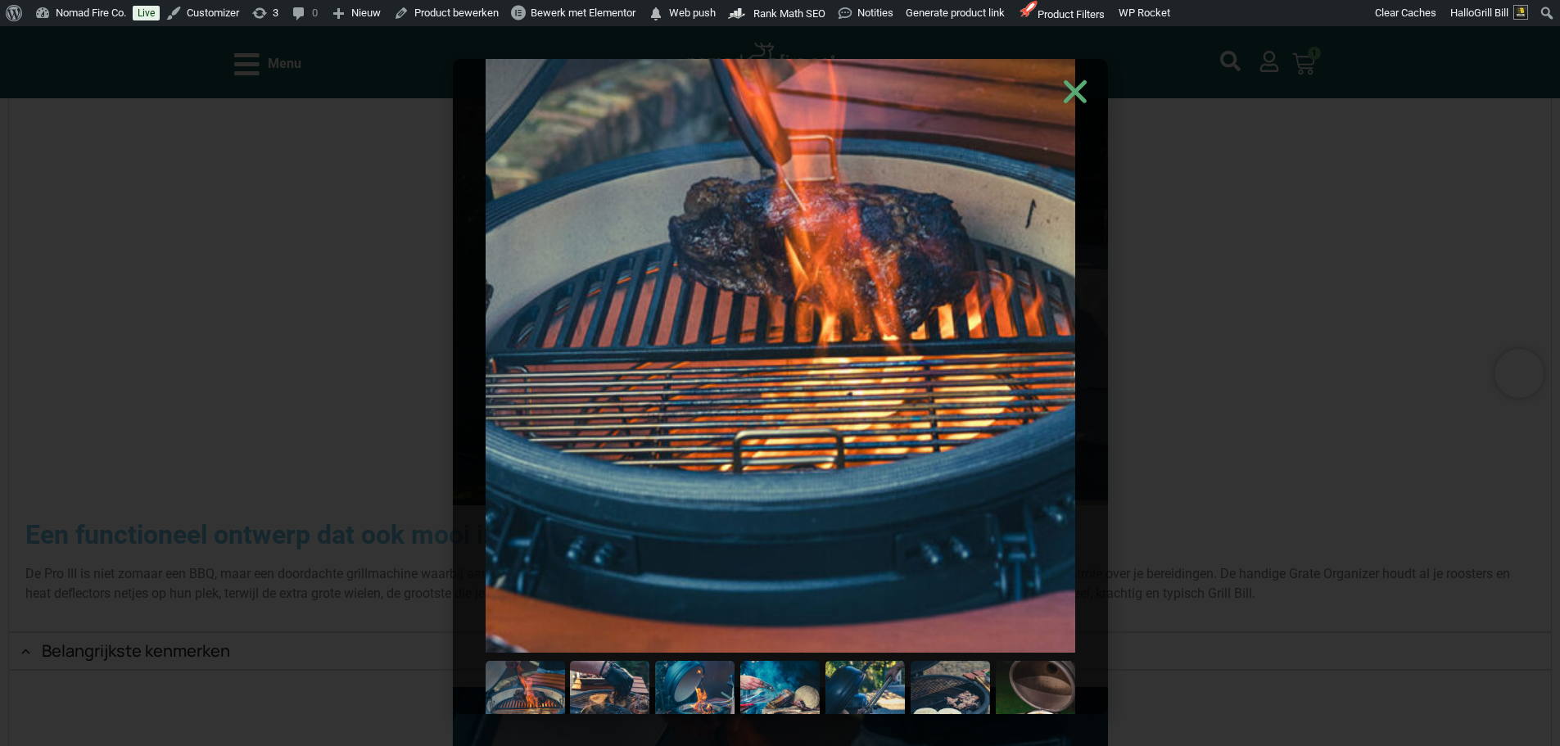
scroll to position [121, 0]
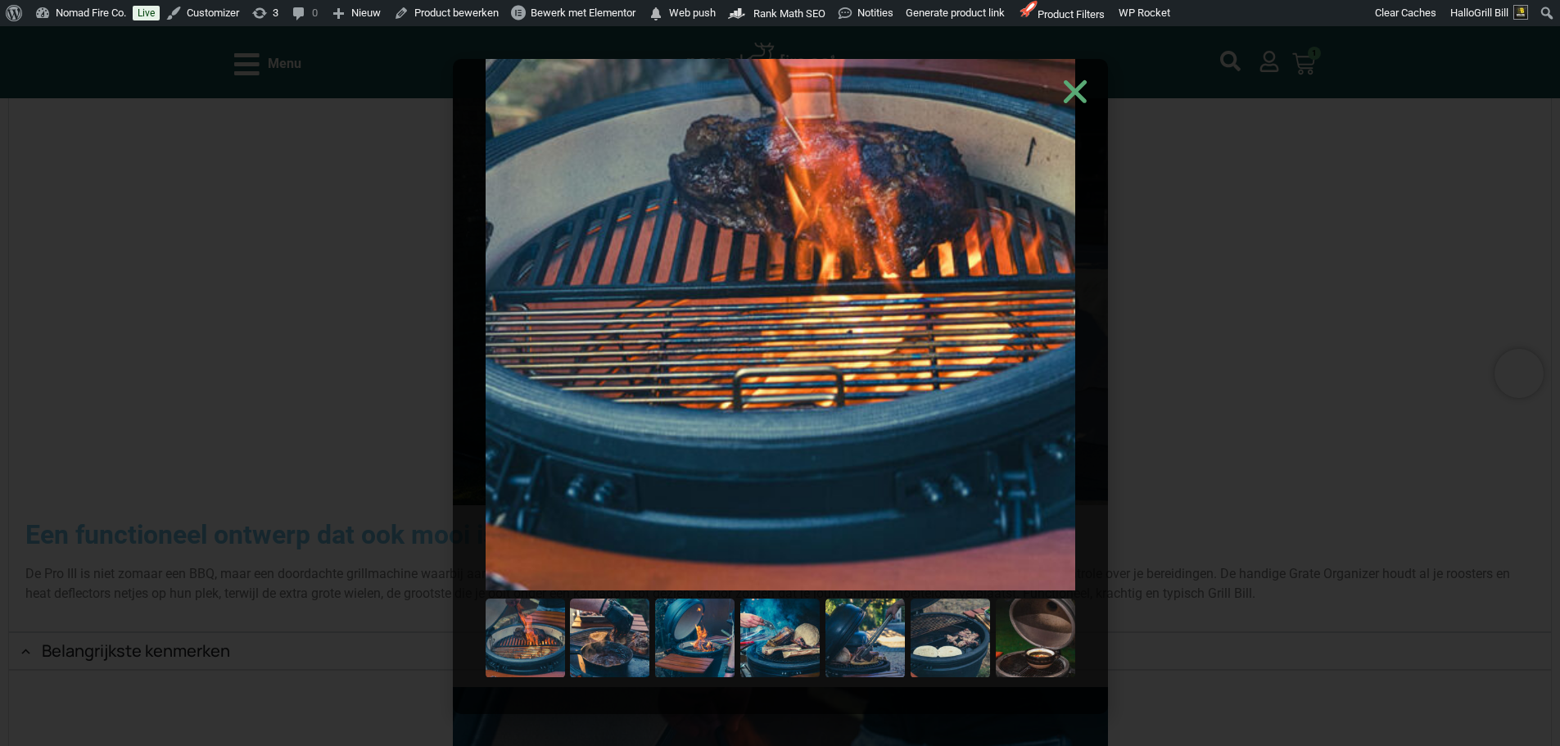
click at [1047, 416] on img at bounding box center [781, 217] width 590 height 746
click at [626, 644] on img at bounding box center [609, 638] width 79 height 79
click at [689, 644] on img at bounding box center [694, 638] width 79 height 79
click at [758, 643] on img at bounding box center [779, 638] width 79 height 79
click at [852, 644] on img at bounding box center [864, 638] width 79 height 79
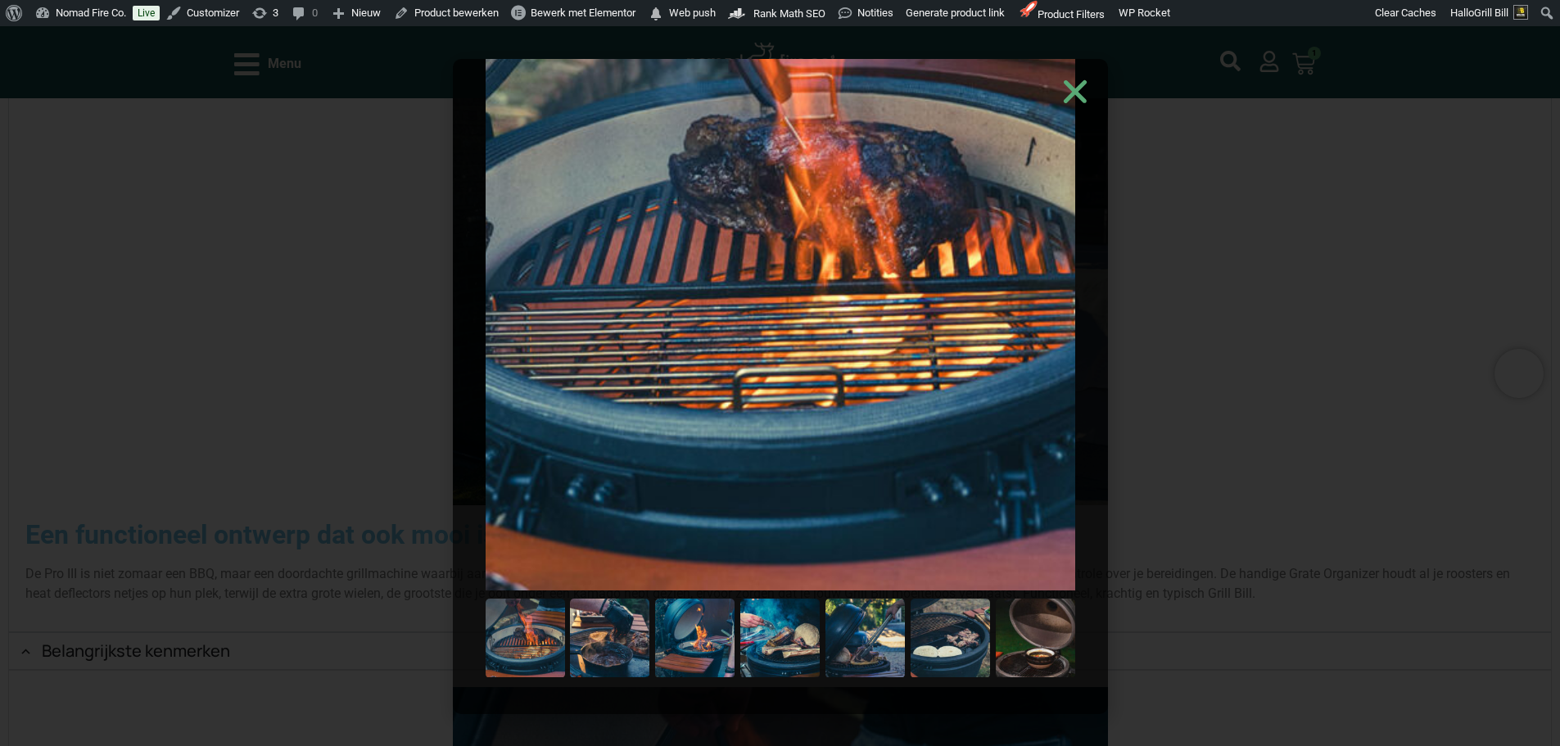
click at [933, 636] on img at bounding box center [949, 638] width 79 height 79
click at [1038, 636] on img at bounding box center [1035, 638] width 79 height 79
click at [1086, 90] on icon "Close" at bounding box center [1075, 91] width 33 height 33
click at [1069, 92] on icon "Close" at bounding box center [1075, 91] width 33 height 33
click at [1340, 415] on div at bounding box center [780, 386] width 1560 height 720
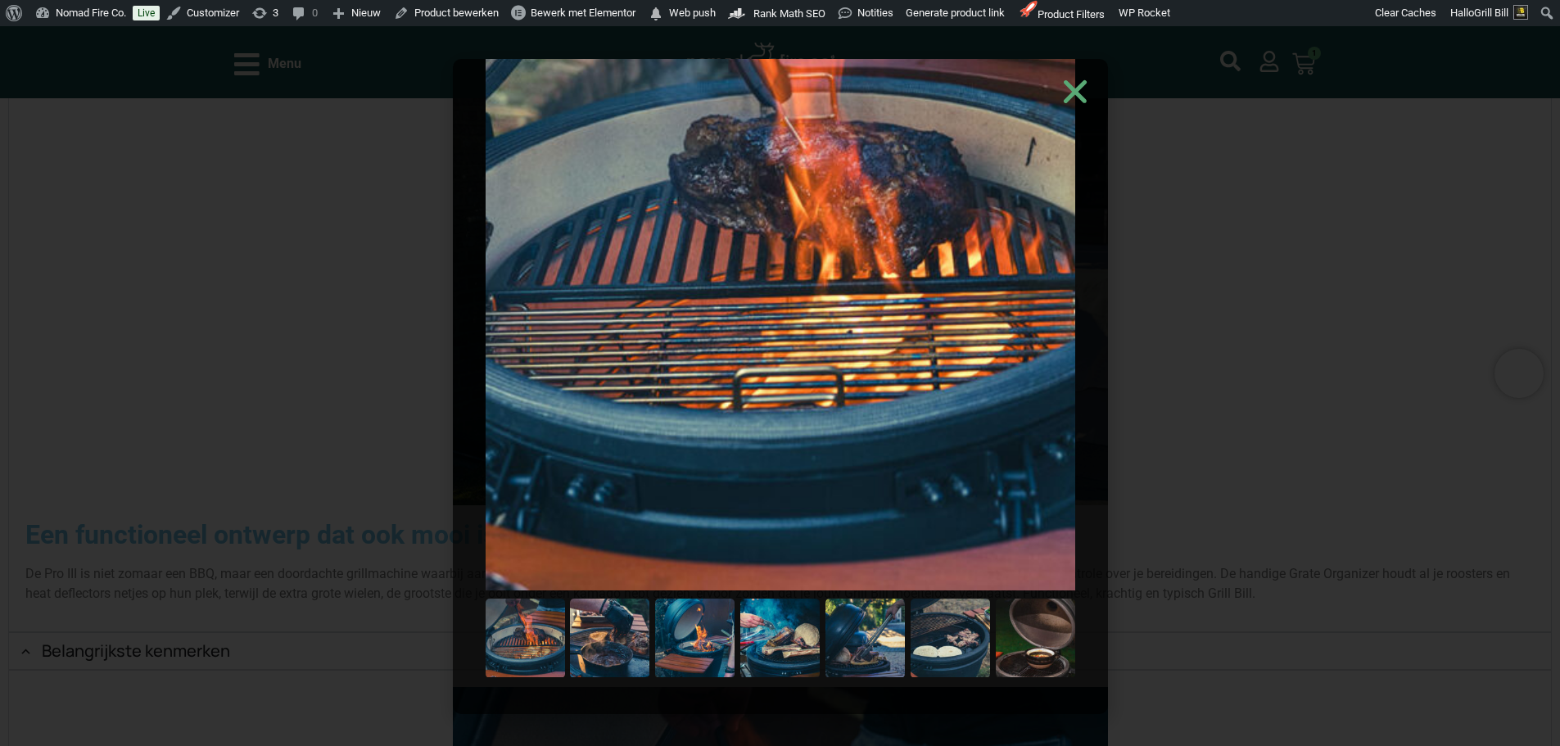
click at [1080, 93] on icon "Close" at bounding box center [1075, 91] width 33 height 33
click at [1448, 186] on div at bounding box center [780, 386] width 1560 height 720
click at [1439, 287] on div at bounding box center [780, 386] width 1560 height 720
click at [1413, 280] on div at bounding box center [780, 386] width 1560 height 720
click at [1079, 94] on use "Close" at bounding box center [1074, 90] width 23 height 23
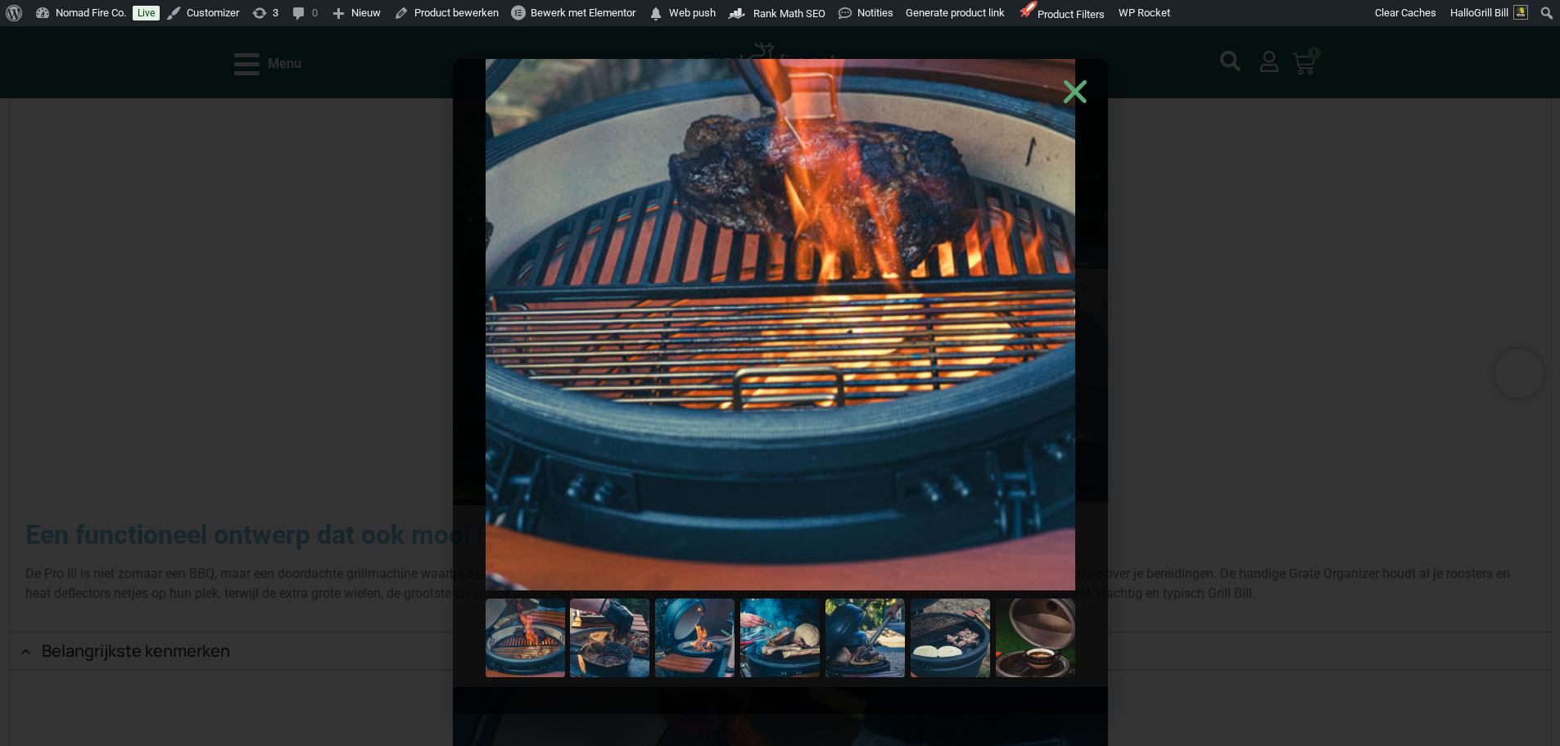
click at [1083, 99] on use "Close" at bounding box center [1074, 90] width 23 height 23
click at [1413, 162] on div at bounding box center [780, 386] width 1560 height 720
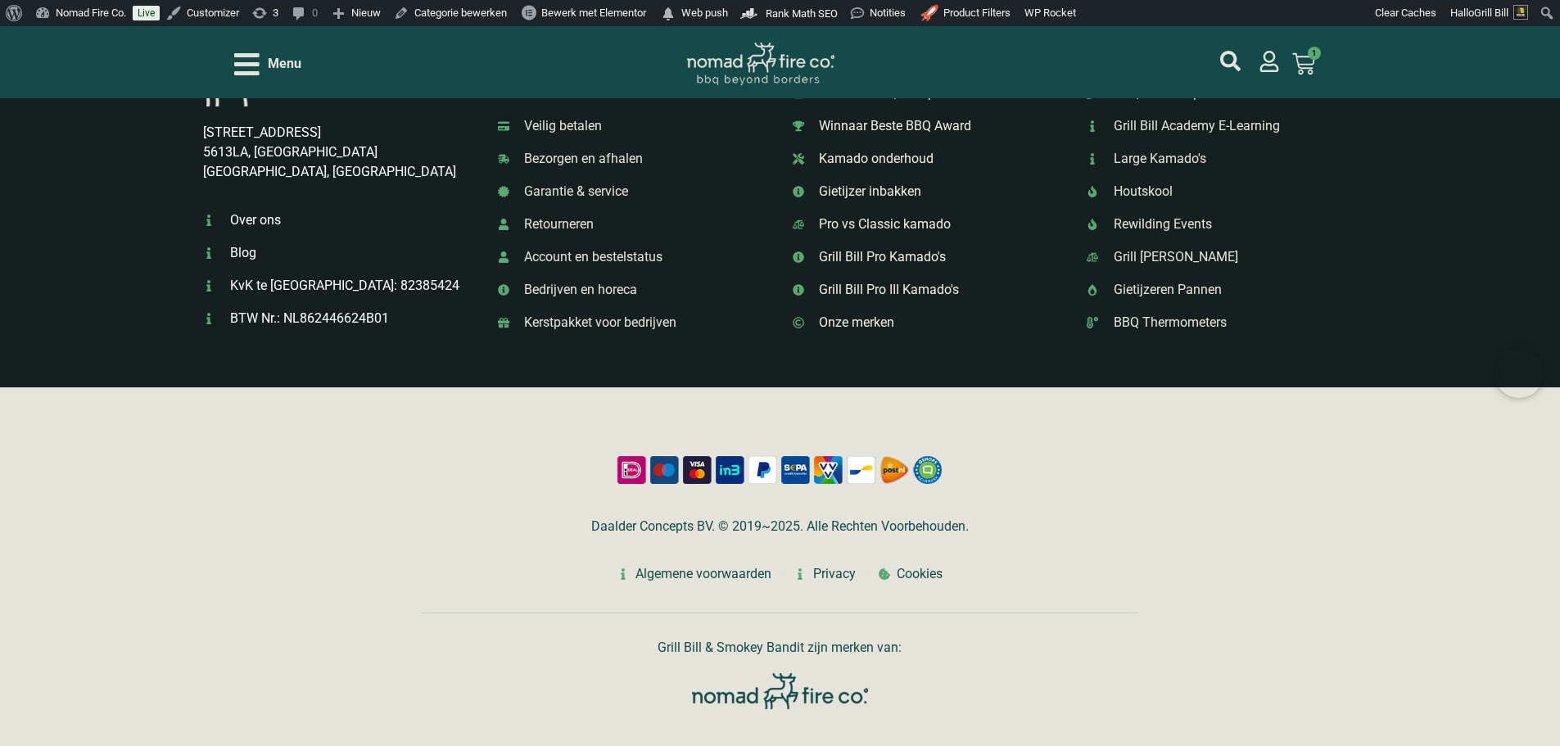
scroll to position [2618, 0]
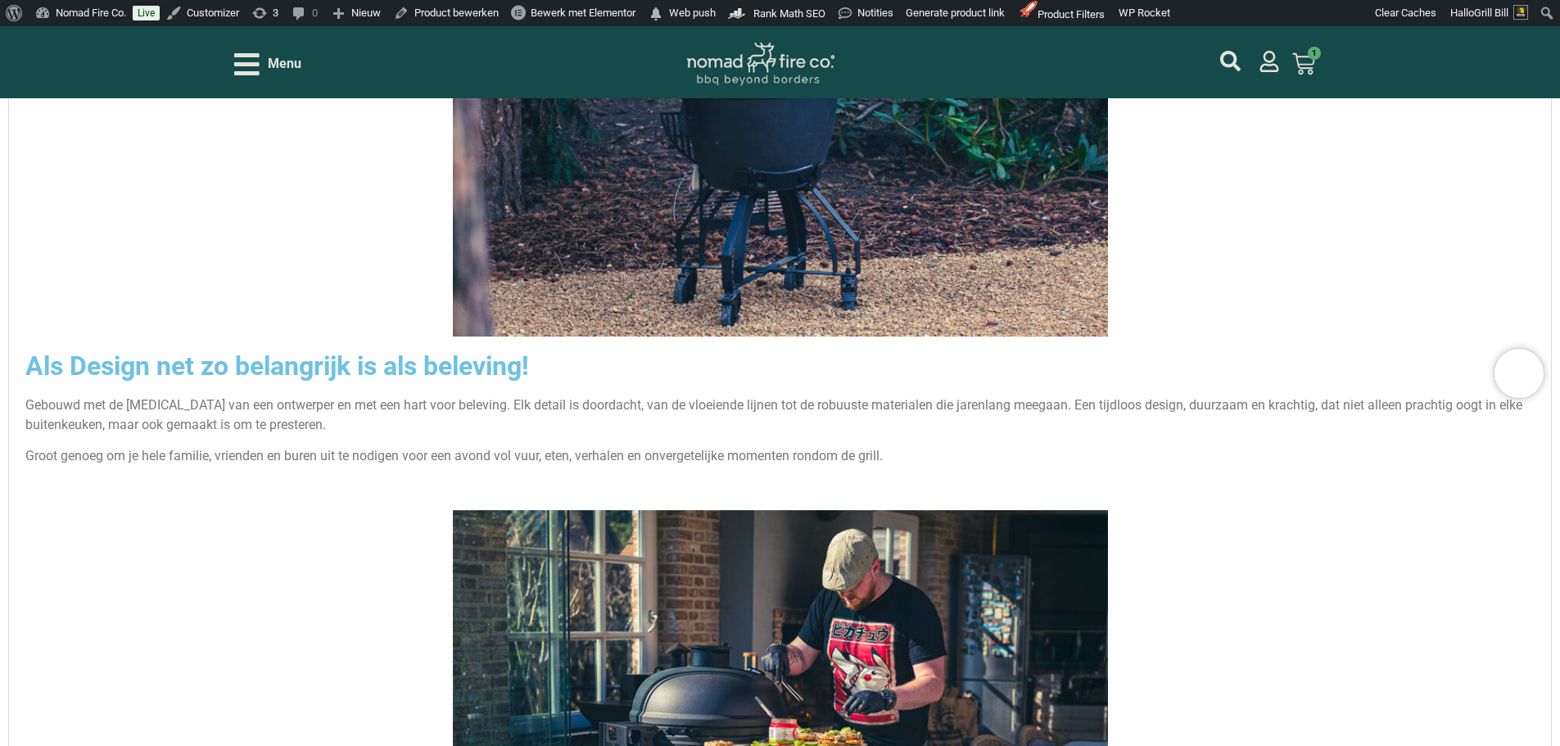
scroll to position [2193, 0]
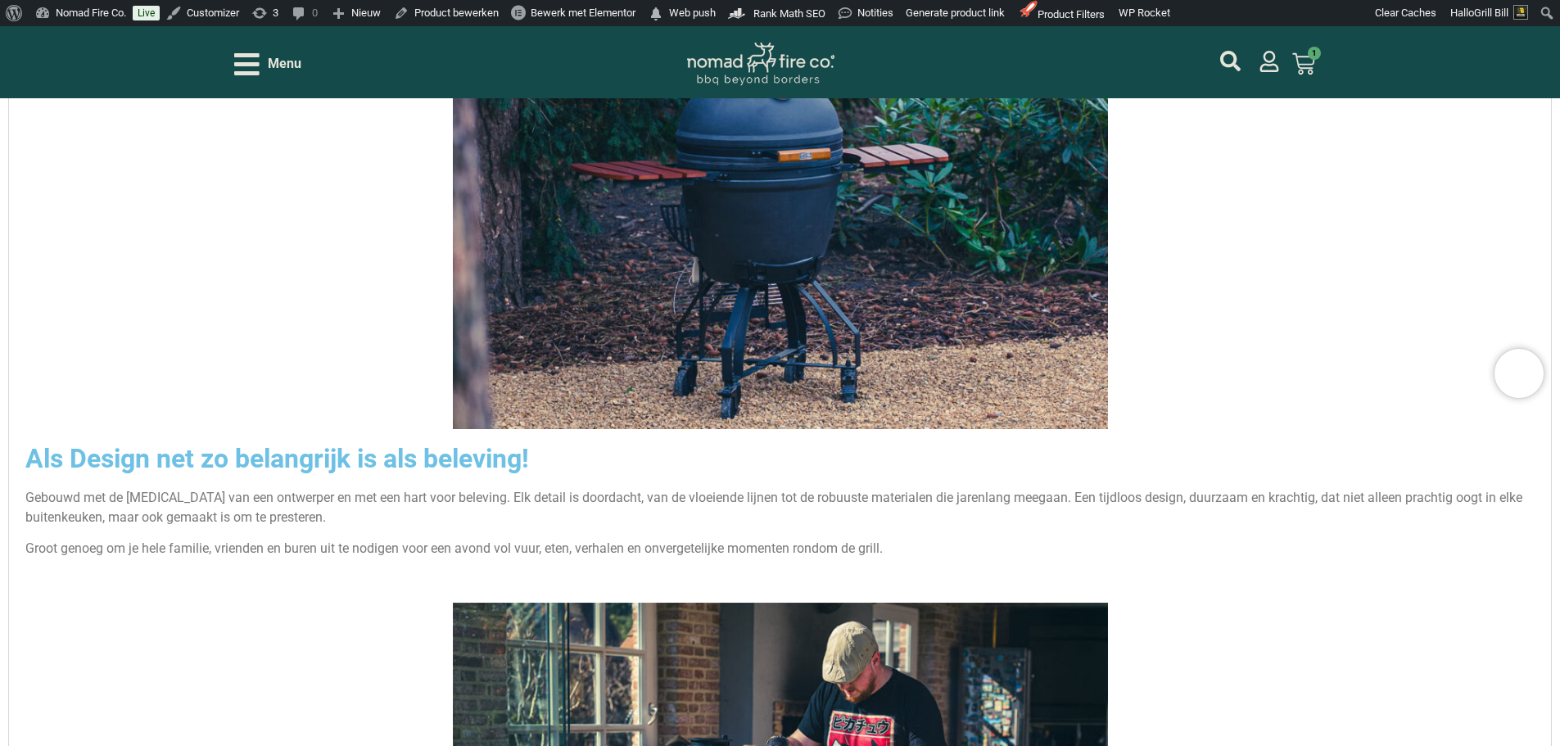
scroll to position [2520, 0]
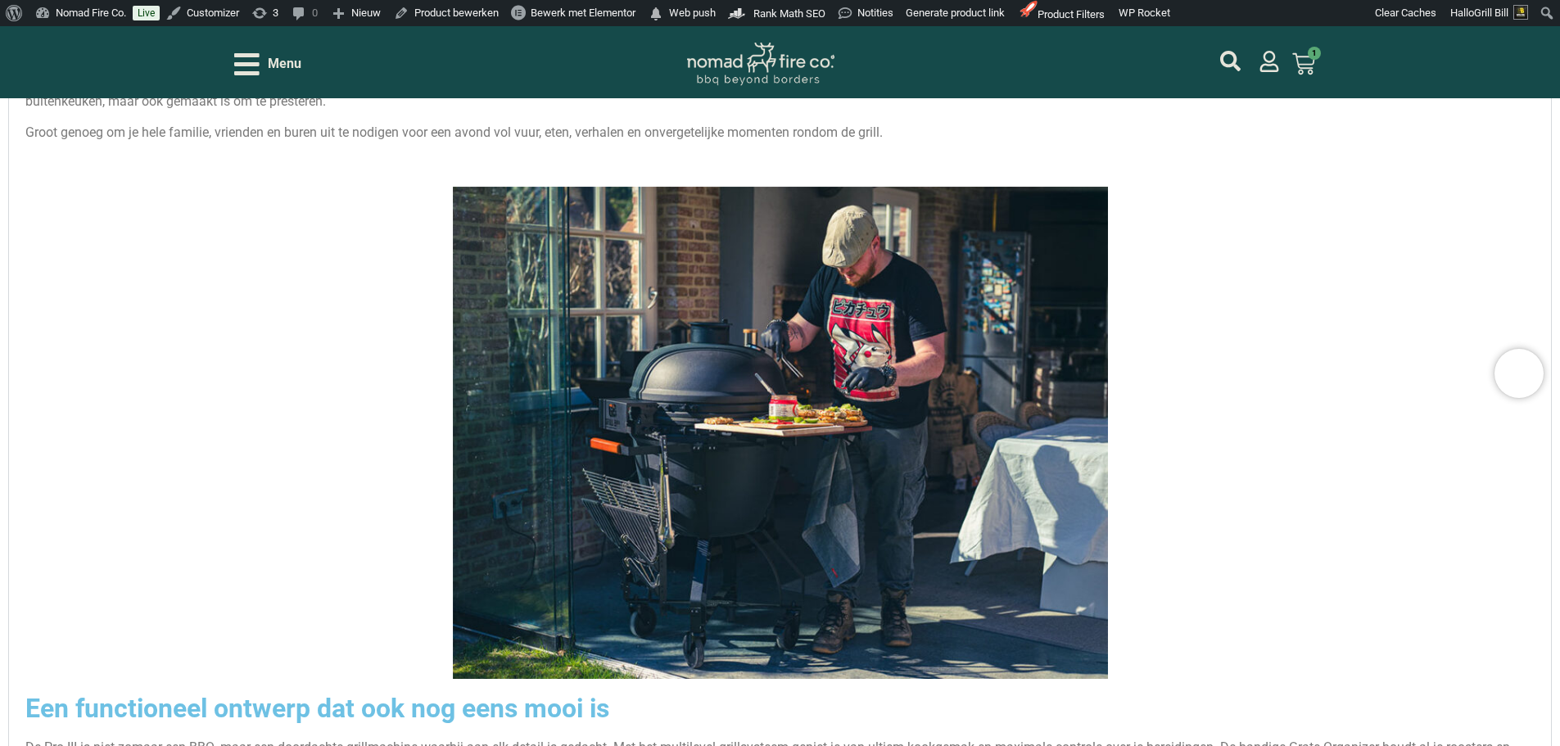
scroll to position [2848, 0]
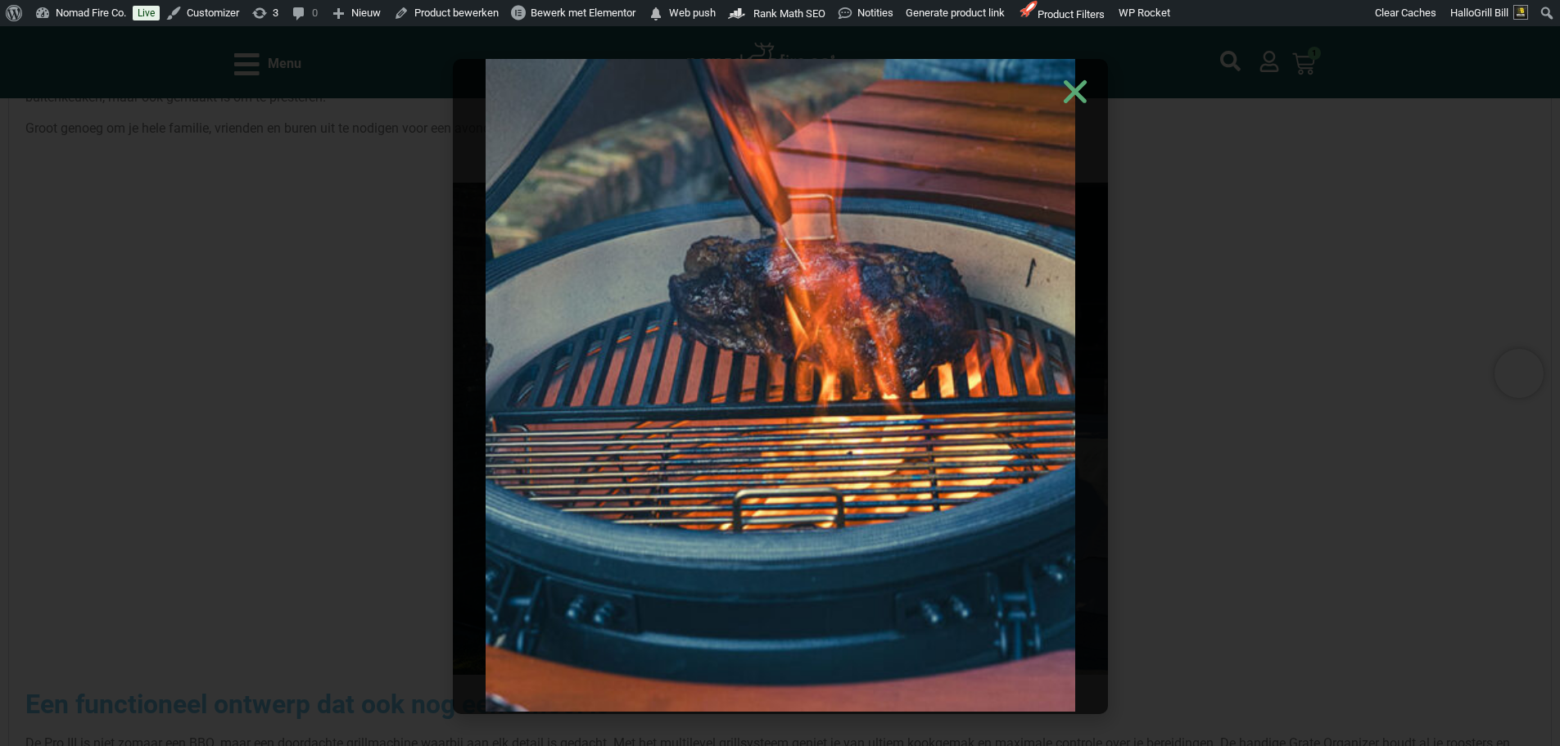
click at [1071, 93] on use "Close" at bounding box center [1074, 90] width 23 height 23
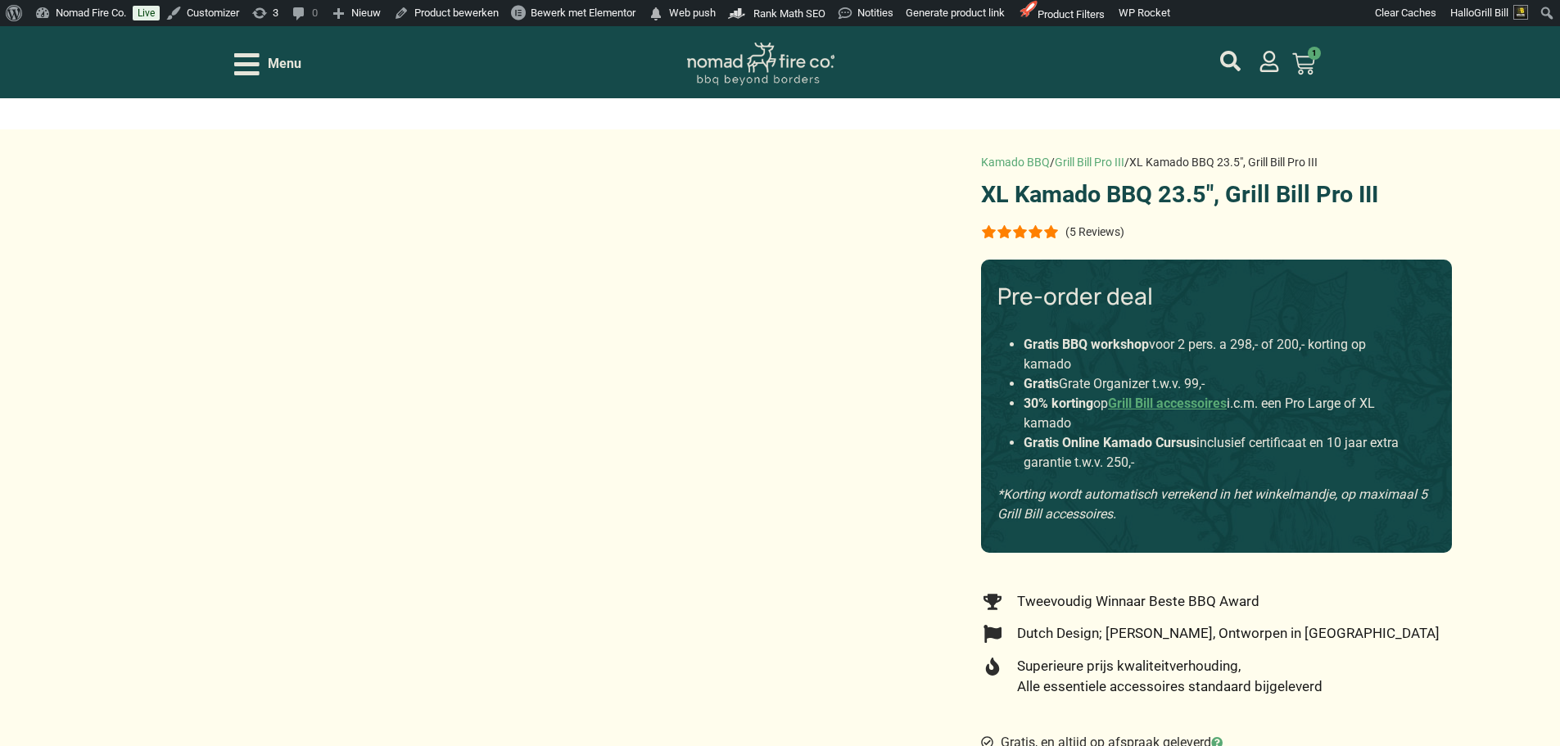
scroll to position [2924, 0]
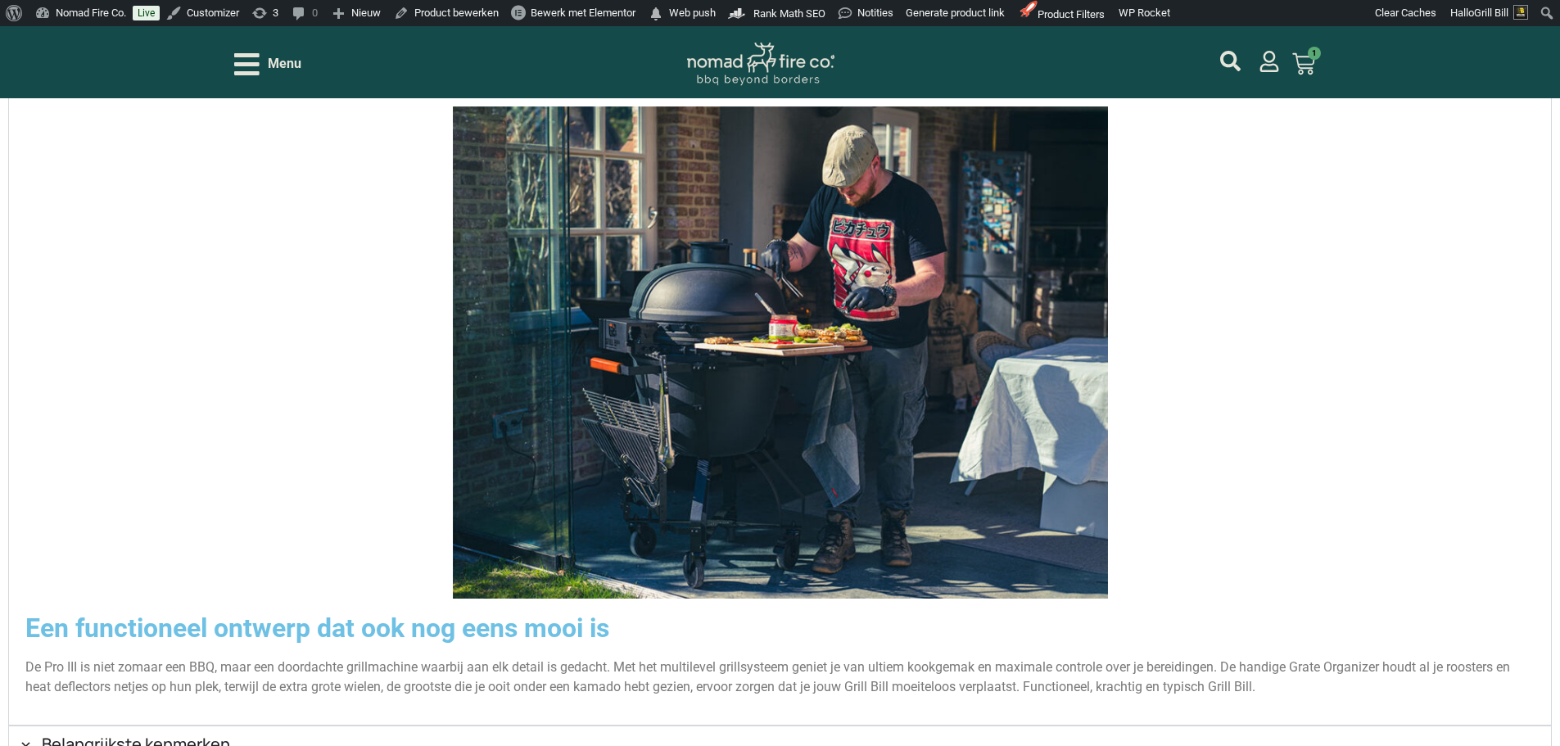
click at [230, 734] on h2 "Belangrijkste kenmerken" at bounding box center [136, 744] width 188 height 20
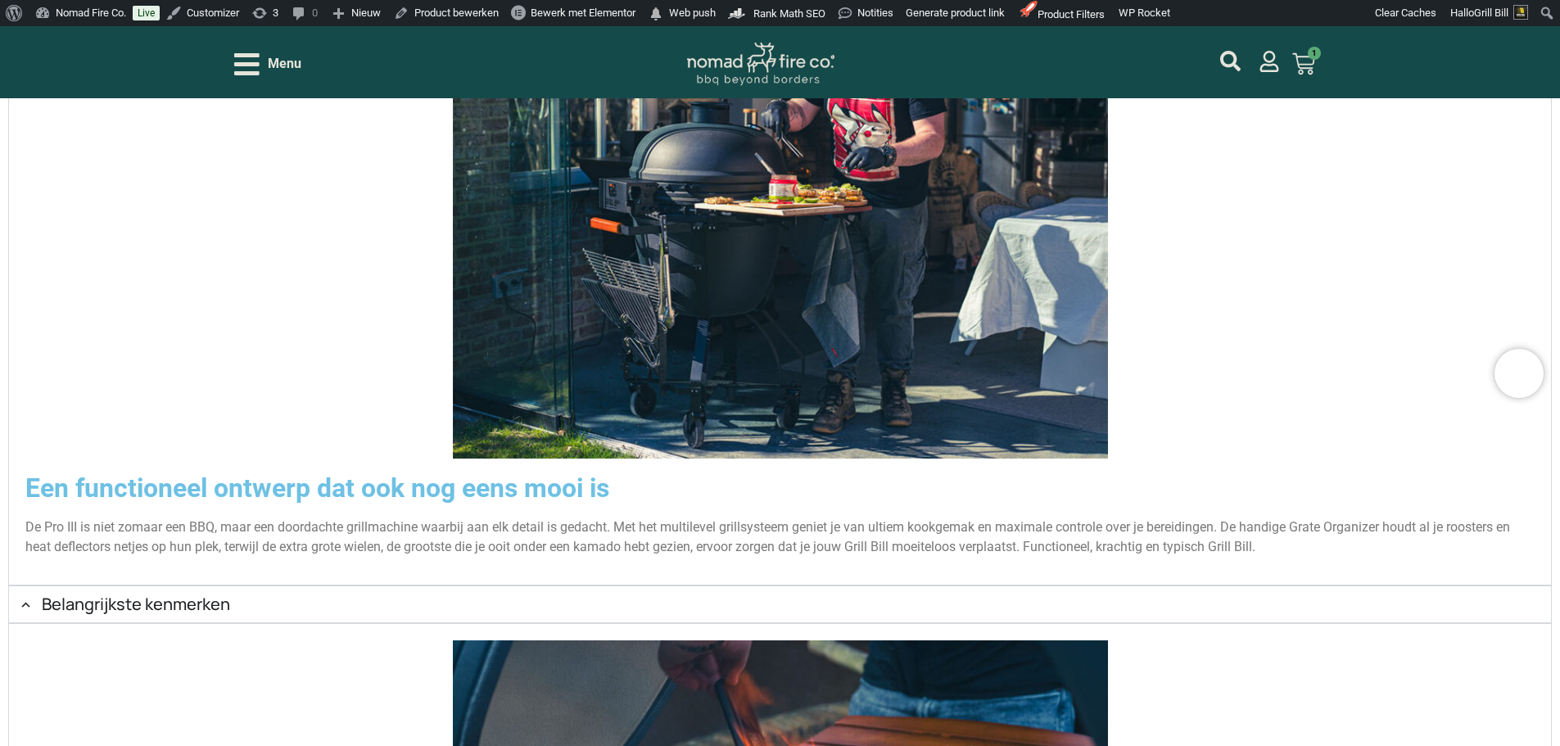
scroll to position [3088, 0]
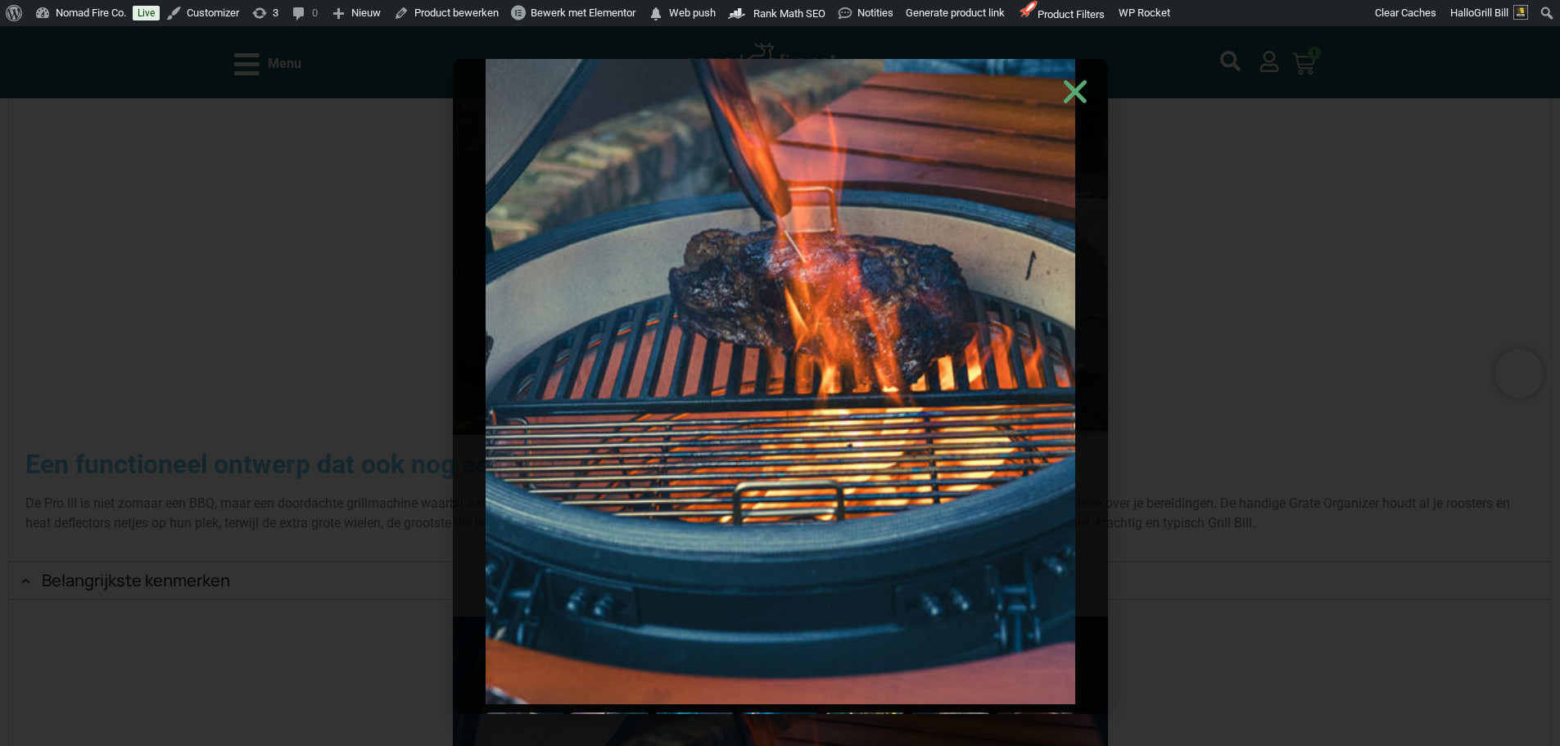
scroll to position [0, 0]
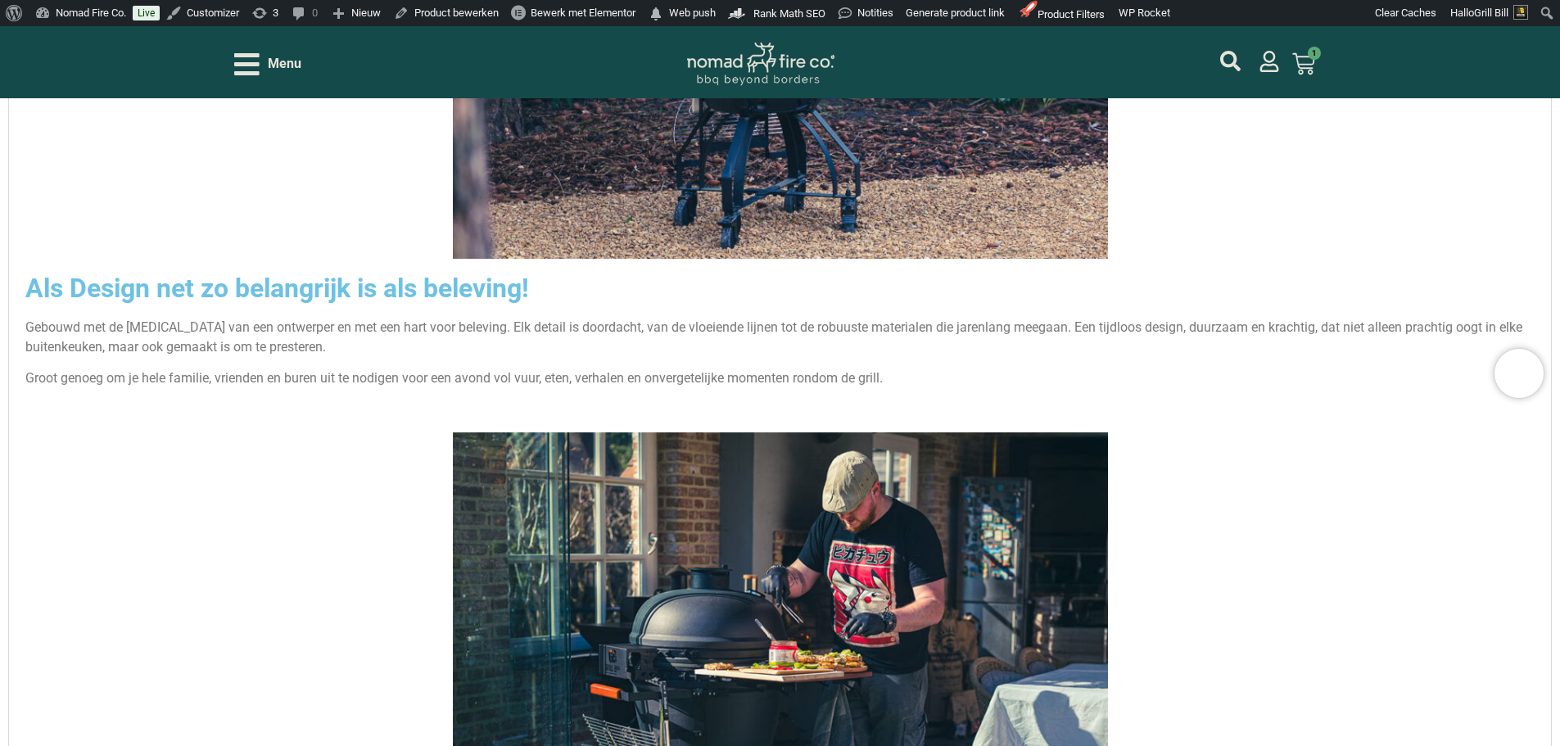
scroll to position [2591, 0]
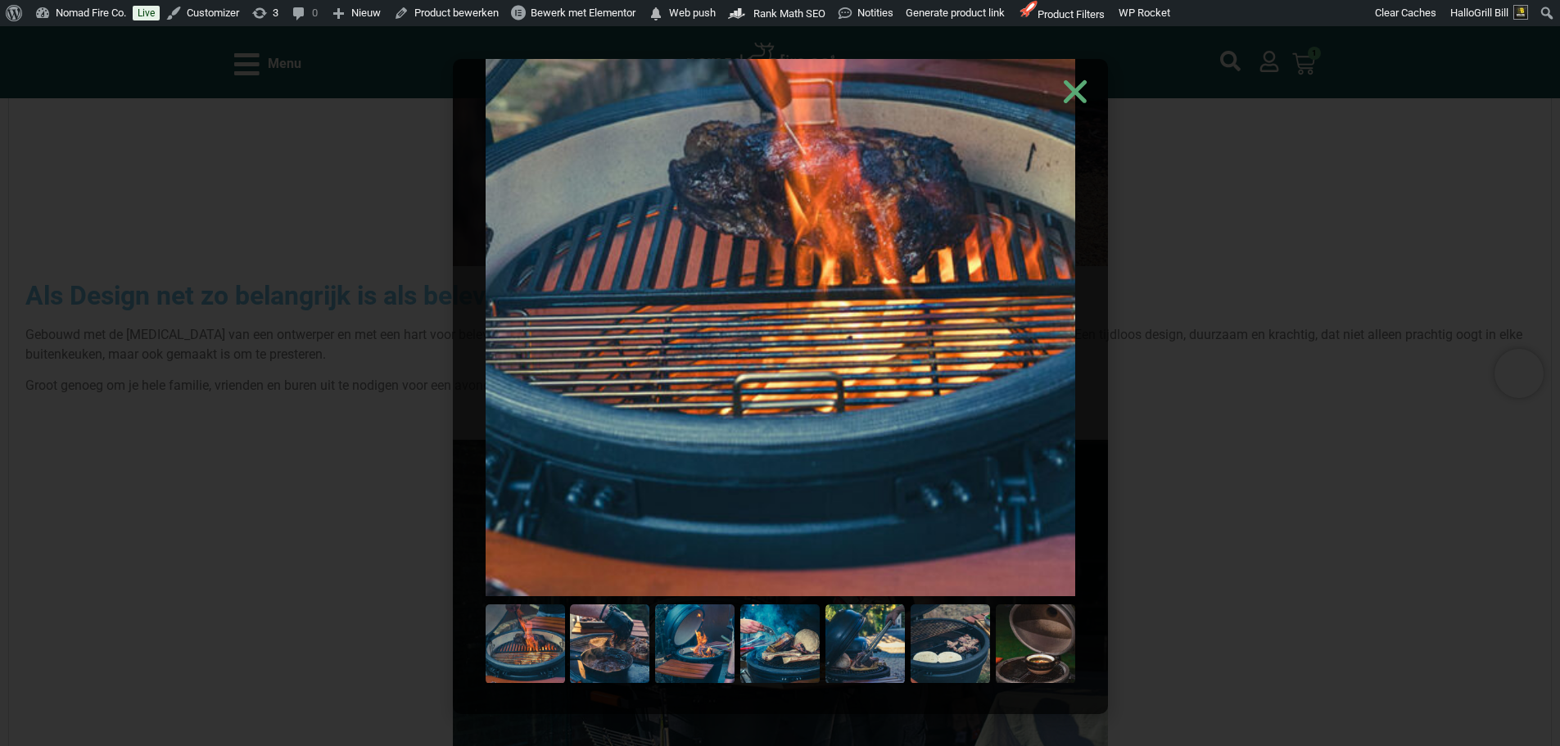
scroll to position [121, 0]
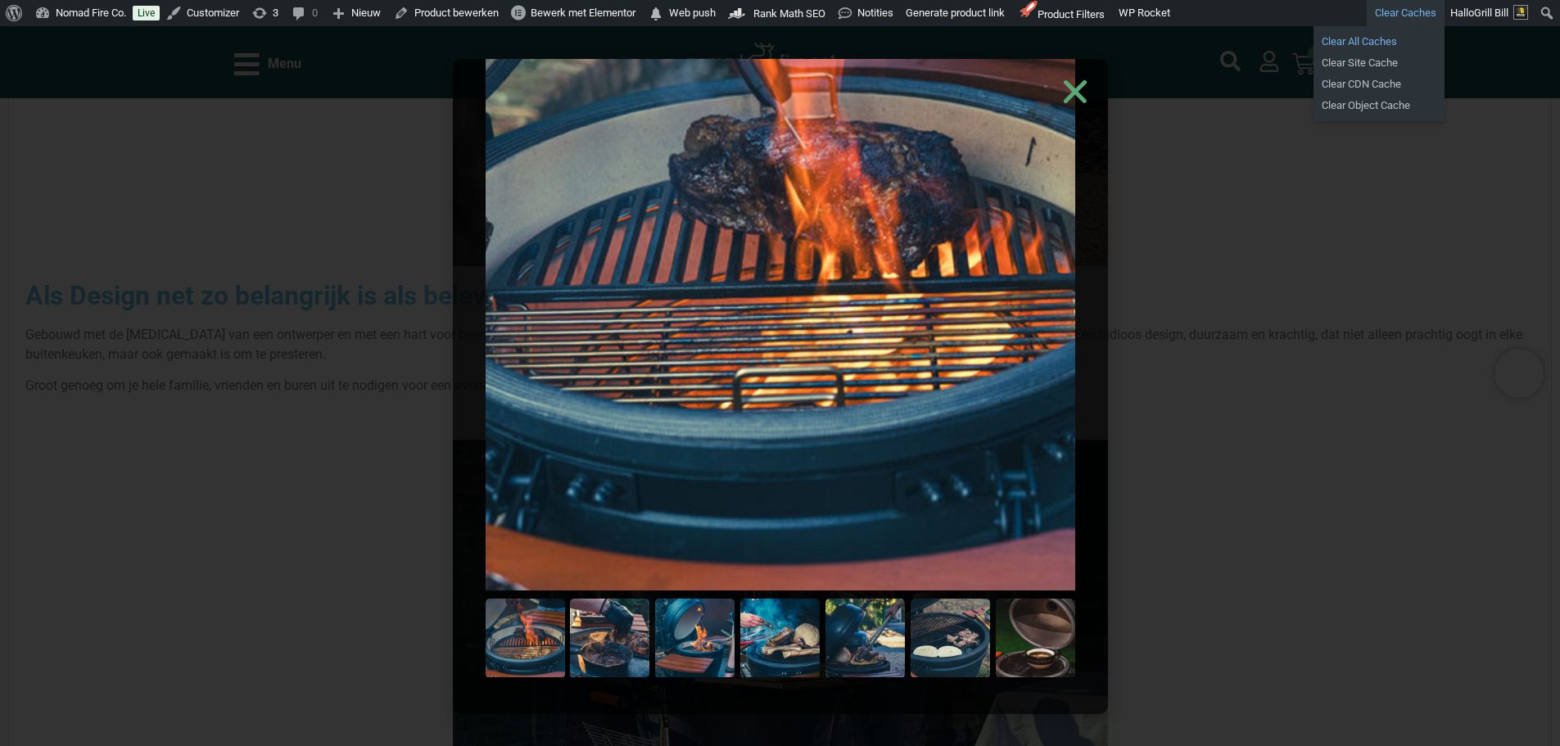
click at [1380, 38] on link "Clear All Caches" at bounding box center [1378, 41] width 131 height 21
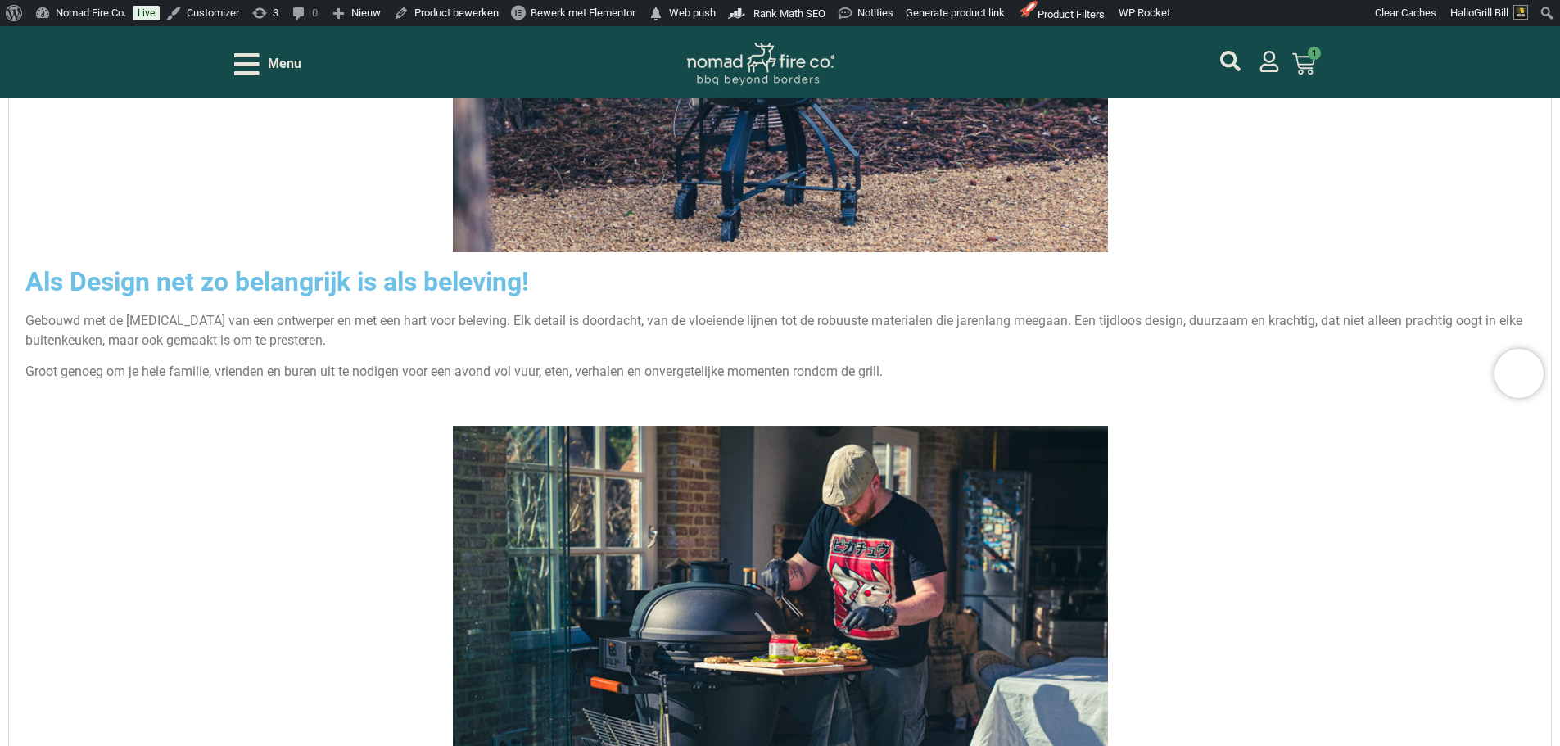
scroll to position [2620, 0]
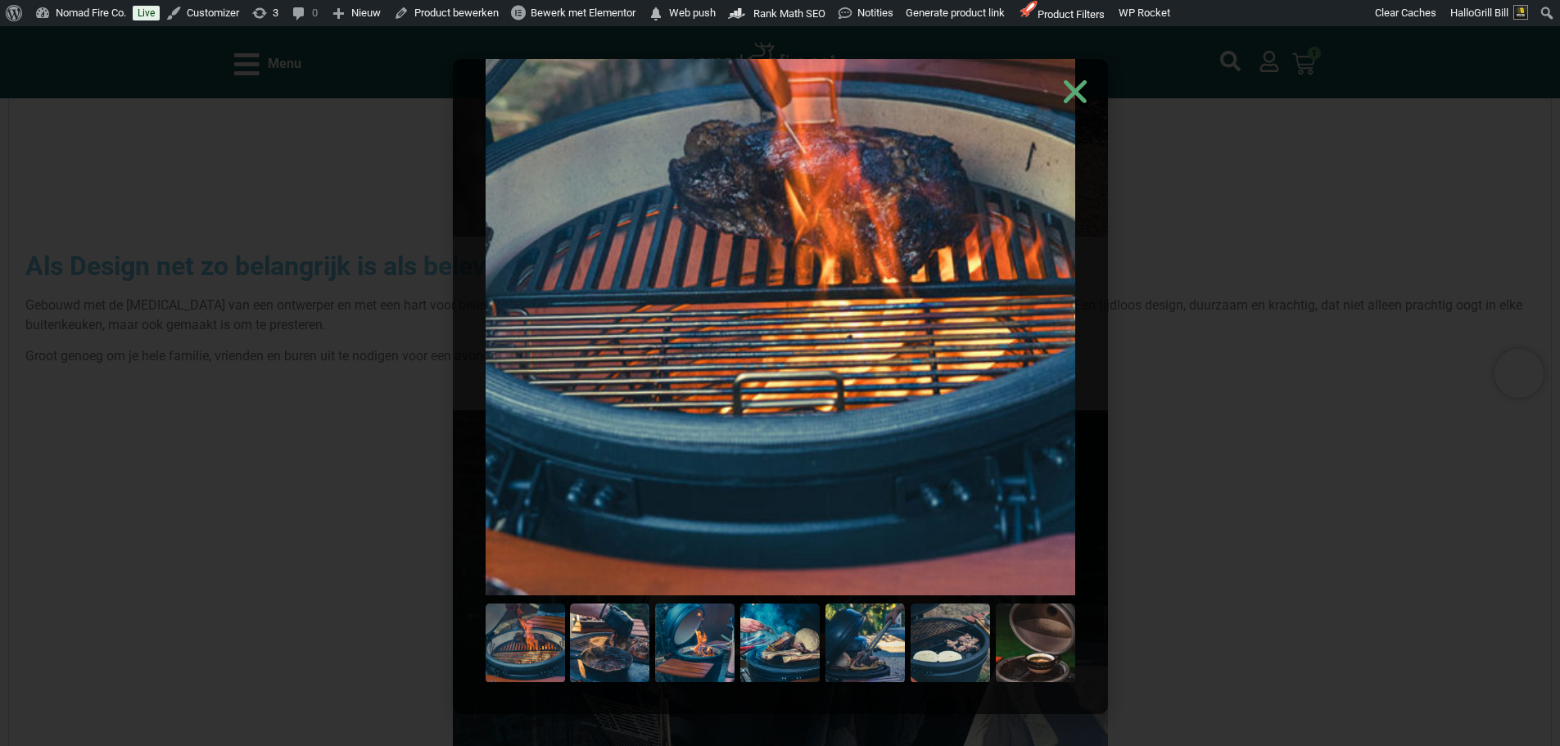
scroll to position [121, 0]
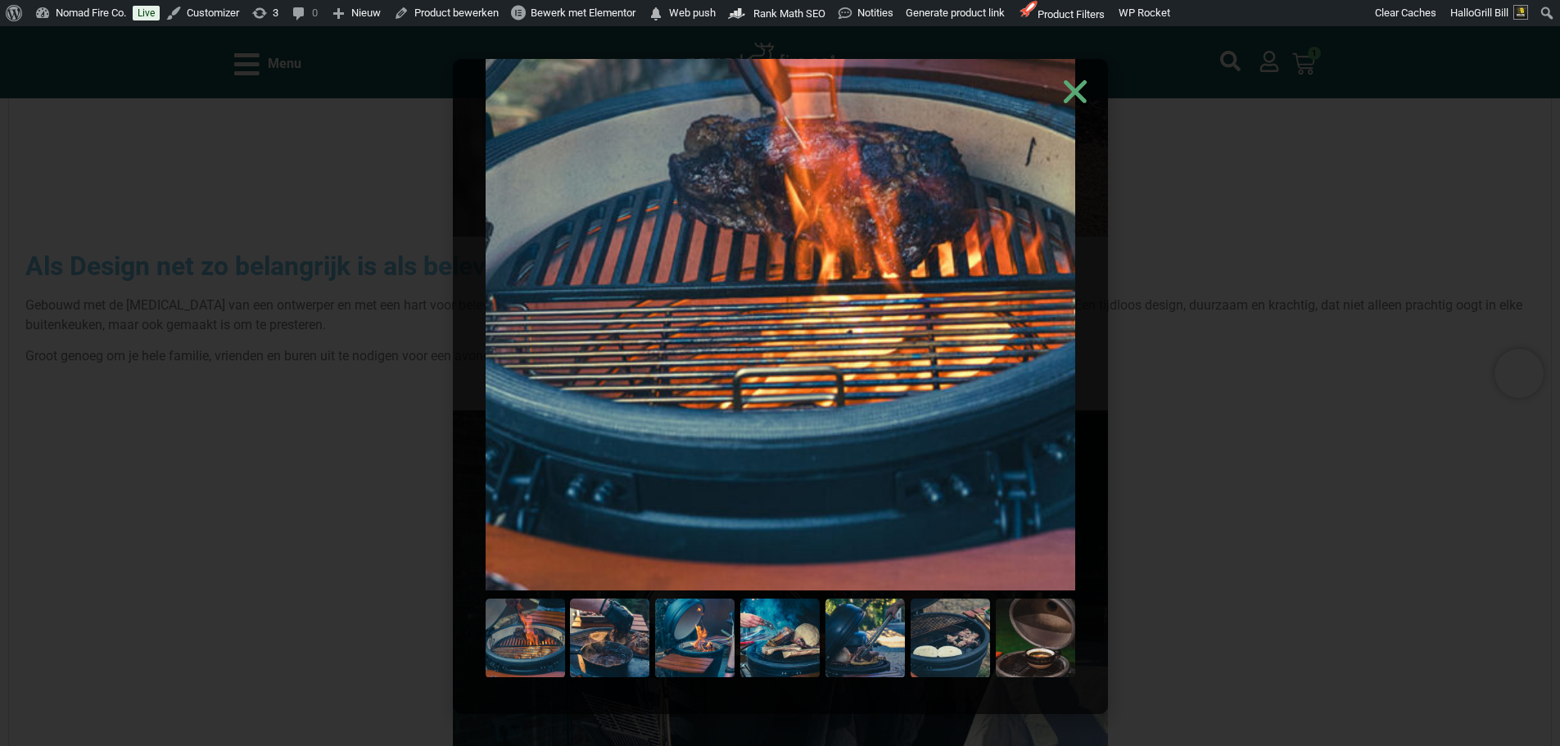
click at [607, 645] on img at bounding box center [609, 638] width 79 height 79
click at [671, 627] on img at bounding box center [694, 638] width 79 height 79
click at [782, 627] on img at bounding box center [779, 638] width 79 height 79
click at [850, 635] on img at bounding box center [864, 638] width 79 height 79
click at [929, 626] on img at bounding box center [949, 638] width 79 height 79
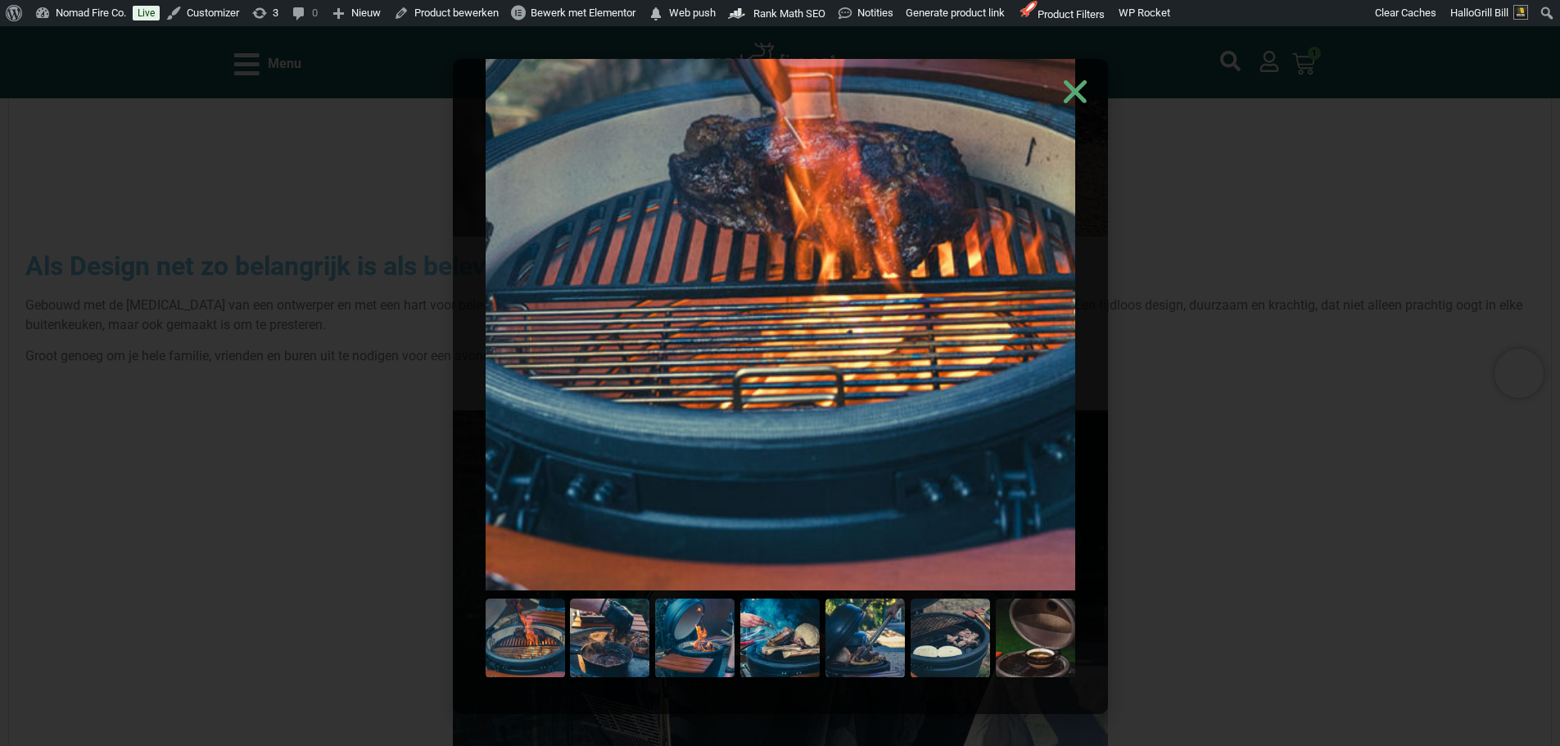
click at [996, 613] on img at bounding box center [1035, 638] width 79 height 79
click at [1025, 383] on img at bounding box center [781, 217] width 590 height 746
click at [1004, 363] on img at bounding box center [781, 217] width 590 height 746
click at [1044, 138] on img at bounding box center [781, 217] width 590 height 746
click at [1068, 89] on icon "Close" at bounding box center [1075, 91] width 33 height 33
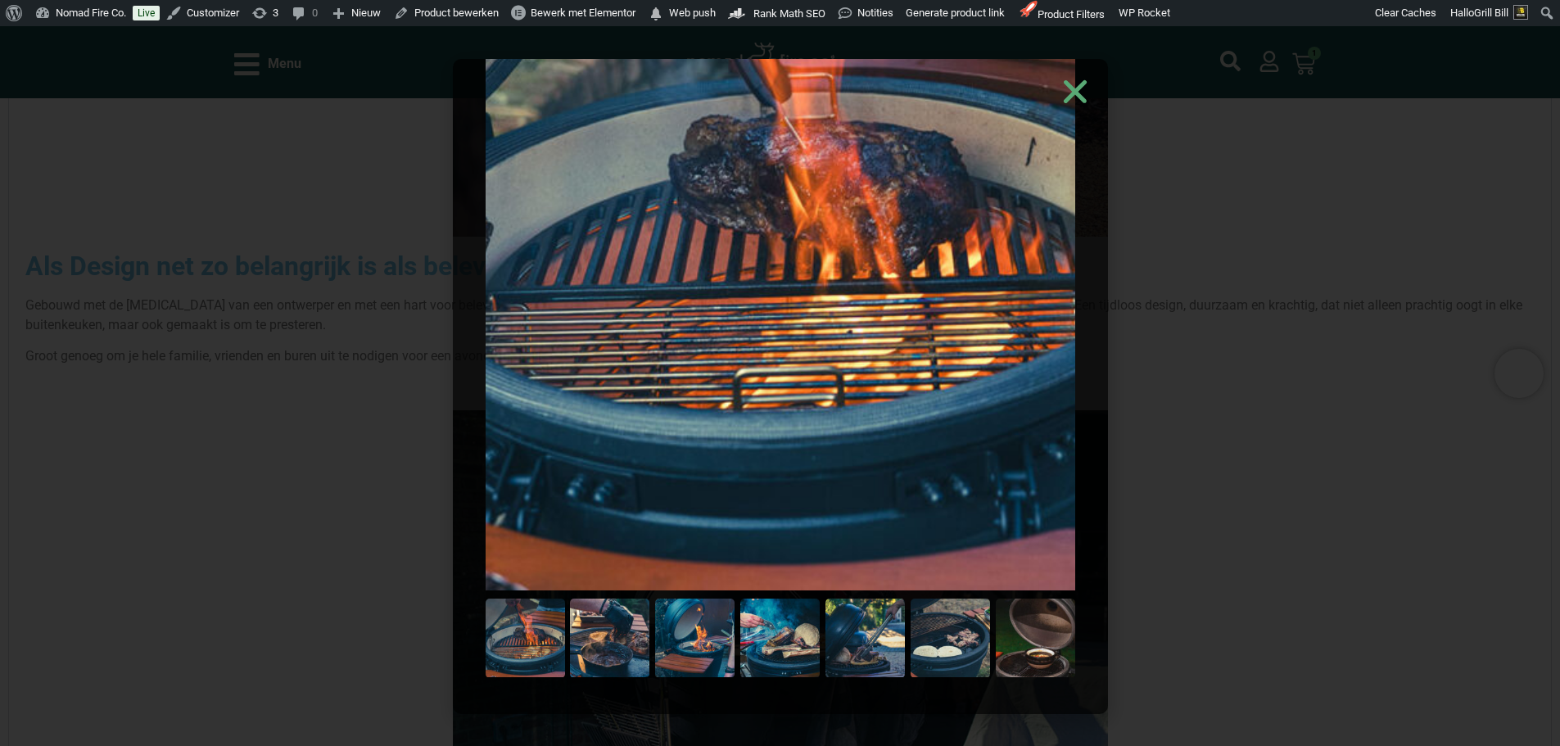
drag, startPoint x: 1326, startPoint y: 189, endPoint x: 1339, endPoint y: 201, distance: 17.4
click at [1339, 201] on div at bounding box center [780, 386] width 1560 height 720
click at [1332, 194] on div at bounding box center [780, 386] width 1560 height 720
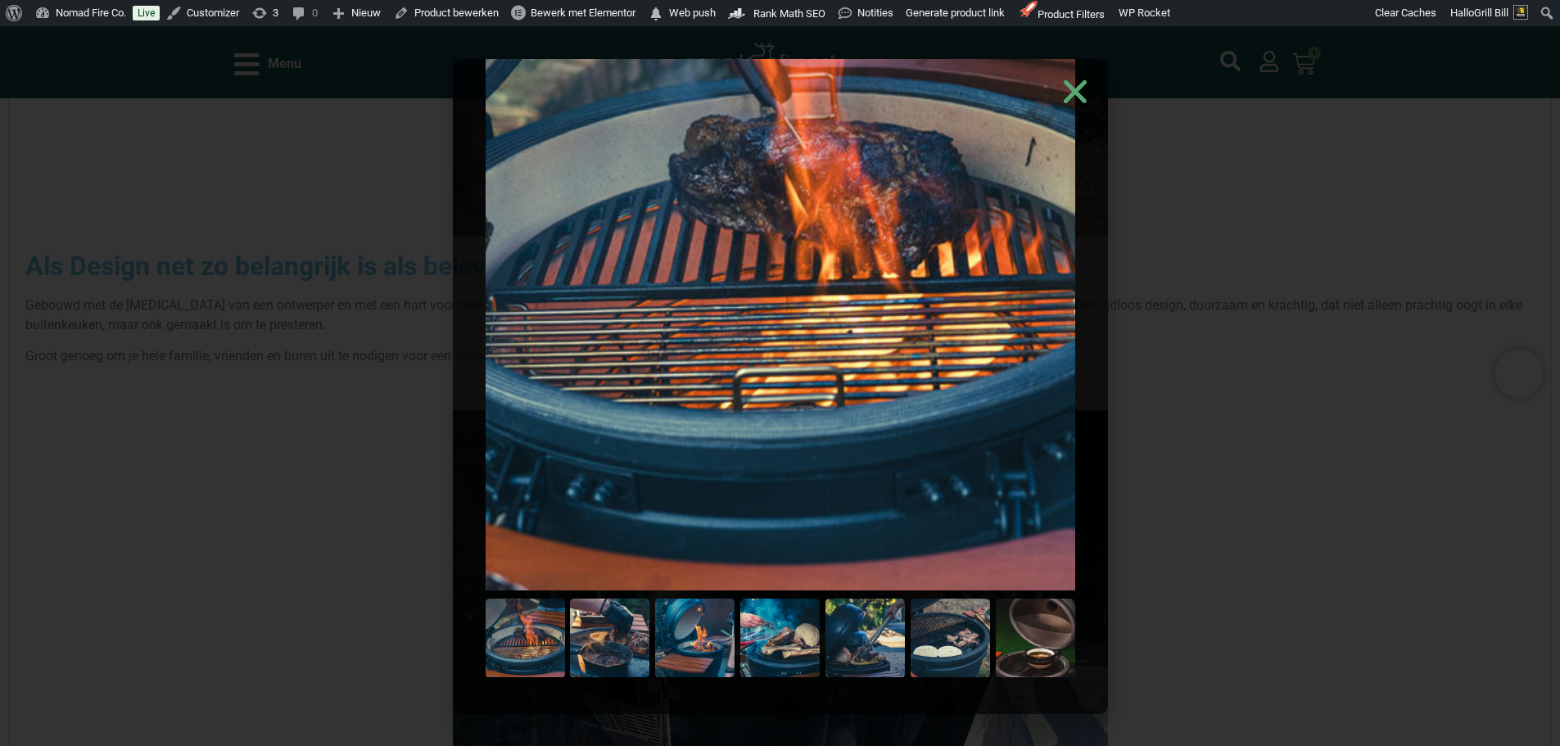
click at [1332, 194] on div at bounding box center [780, 386] width 1560 height 720
click at [1344, 227] on div at bounding box center [780, 386] width 1560 height 720
